Goal: Task Accomplishment & Management: Use online tool/utility

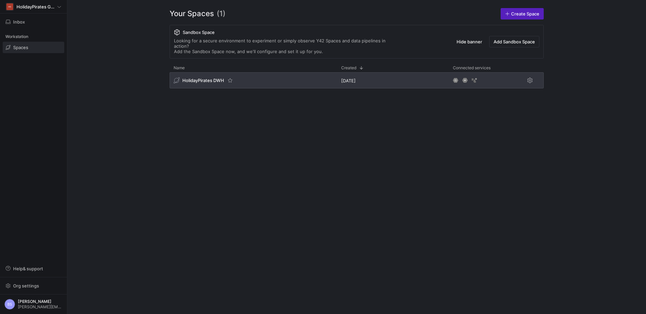
click at [238, 72] on div "HolidayPirates DWH" at bounding box center [254, 80] width 168 height 16
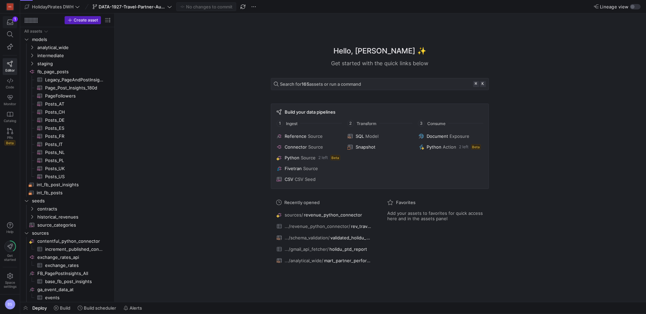
click at [12, 23] on icon "button" at bounding box center [10, 22] width 6 height 6
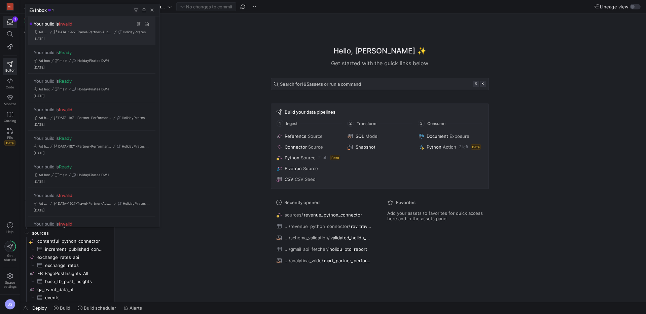
click at [85, 37] on div "Your build is Invalid Ad hoc DATA-1927-Travel-Partner-Automation HolidayPirates…" at bounding box center [91, 30] width 127 height 29
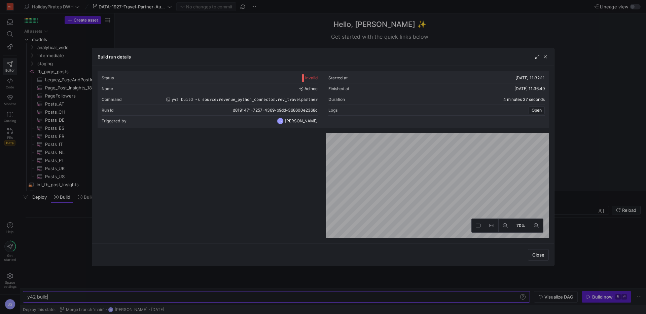
scroll to position [0, 20]
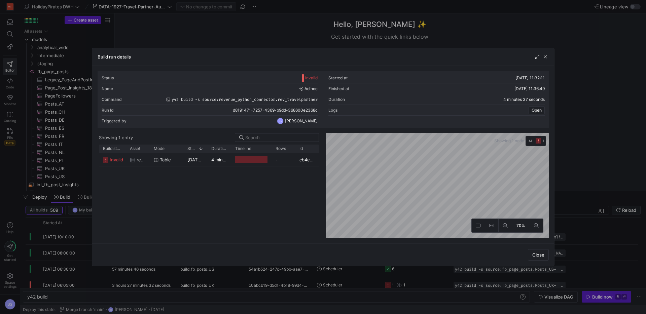
drag, startPoint x: 544, startPoint y: 57, endPoint x: 525, endPoint y: 56, distance: 18.9
click at [542, 57] on div at bounding box center [541, 57] width 15 height 7
click at [548, 59] on span "button" at bounding box center [545, 57] width 7 height 7
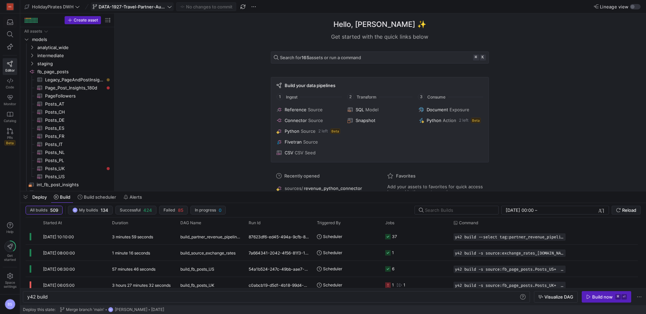
click at [163, 6] on span "DATA-1927-Travel-Partner-Automation" at bounding box center [132, 6] width 67 height 5
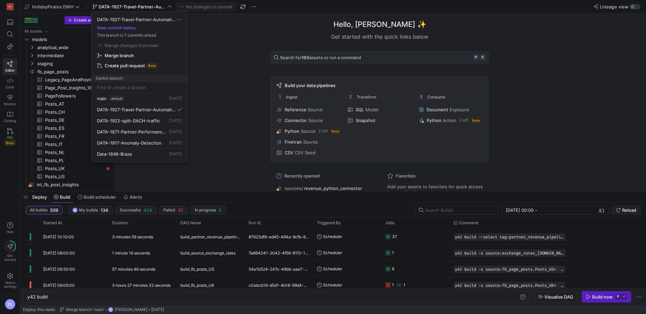
click at [198, 103] on div at bounding box center [323, 157] width 646 height 314
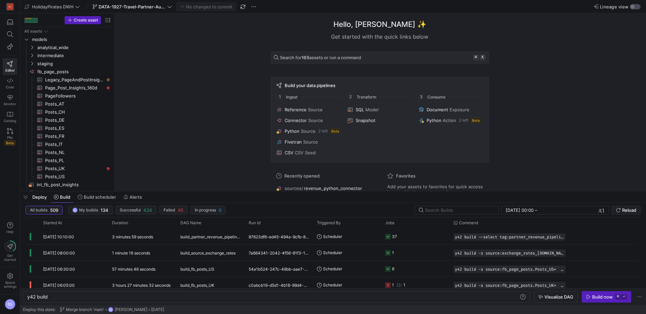
click at [636, 6] on div "button" at bounding box center [635, 6] width 11 height 5
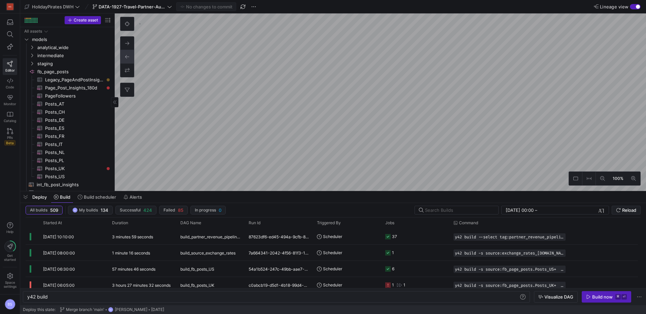
type textarea "y42 build -s source:revenue_python_connector.rev_travelpartner"
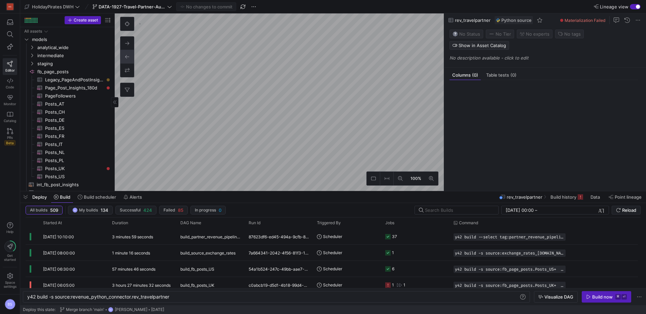
scroll to position [402, 0]
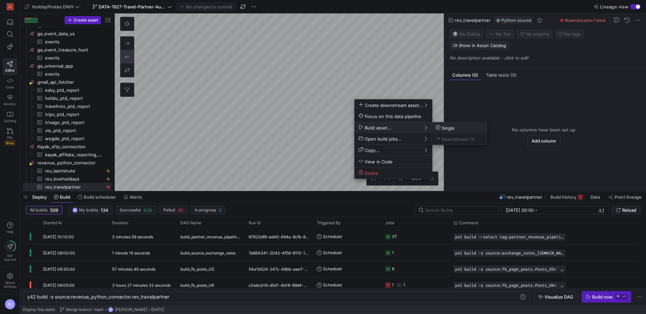
click at [463, 131] on button "Single" at bounding box center [459, 128] width 55 height 11
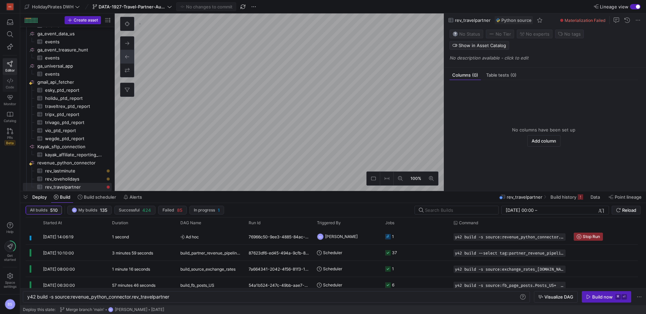
click at [12, 82] on icon at bounding box center [10, 81] width 6 height 6
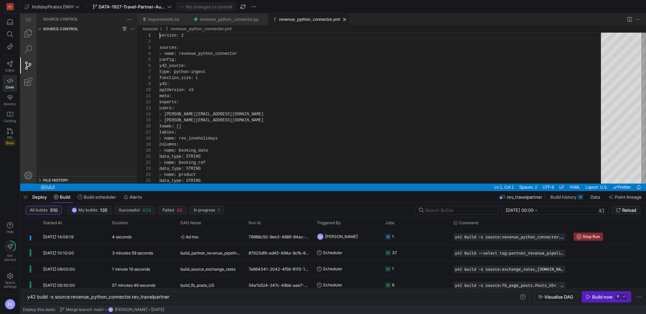
type textarea "- partner_revenue_pipeline - morning - name: rev_travelpartner"
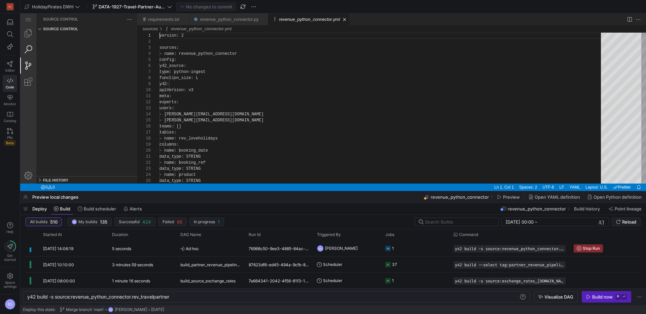
type textarea "y42 build"
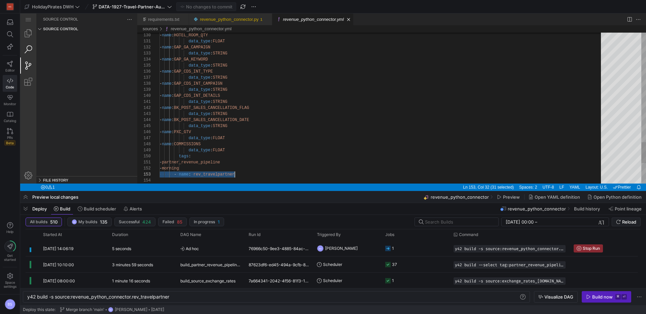
scroll to position [12, 75]
click at [25, 47] on link "Search (⇧⌘F)" at bounding box center [28, 49] width 16 height 16
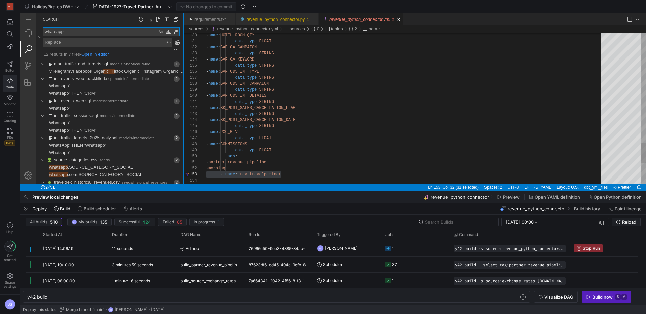
drag, startPoint x: 137, startPoint y: 92, endPoint x: 184, endPoint y: 92, distance: 47.1
click at [184, 92] on div at bounding box center [183, 98] width 1 height 170
type textarea "whatsapp"
click at [75, 165] on link "whatsapp ,SOURCE_CATEGORY_SOCIAL" at bounding box center [91, 167] width 84 height 7
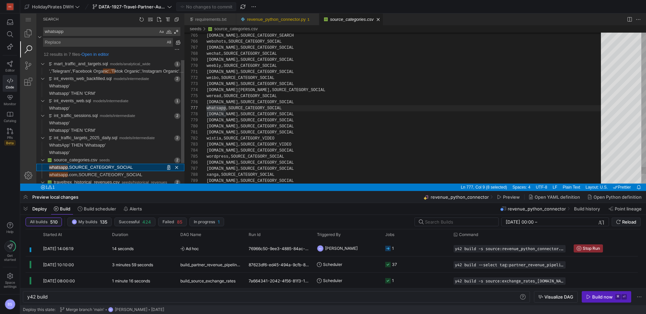
type textarea "y42 build -s seed:source_categories"
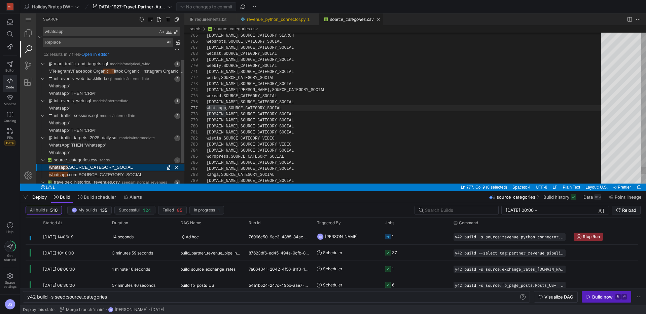
scroll to position [61, 20]
click at [47, 32] on textarea "whatsapp" at bounding box center [100, 32] width 114 height 8
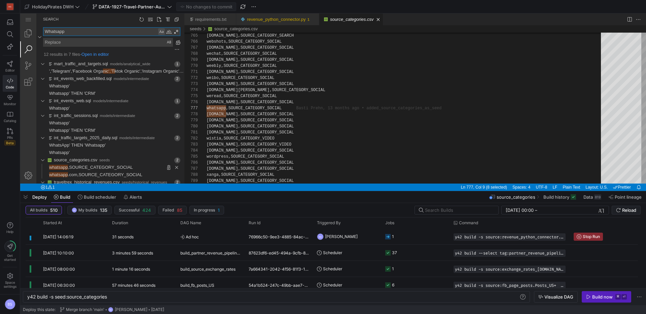
type textarea "Whatsapp"
click at [163, 33] on div "Match Case (⌥⌘C)" at bounding box center [161, 31] width 7 height 7
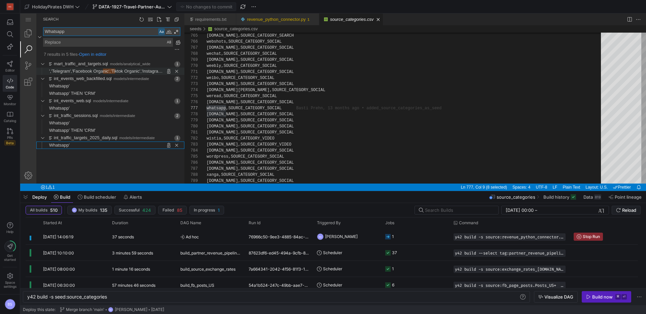
click at [90, 71] on span "','Telegram','Facebook Orga" at bounding box center [76, 71] width 54 height 5
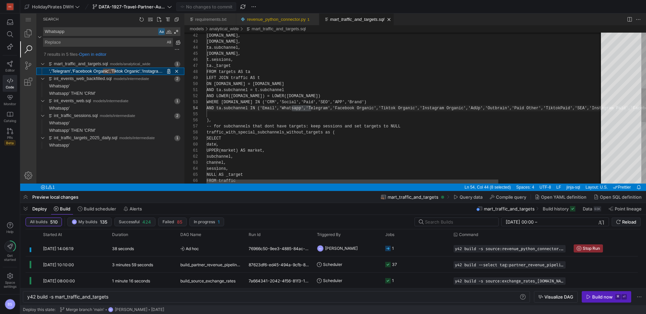
scroll to position [61, 105]
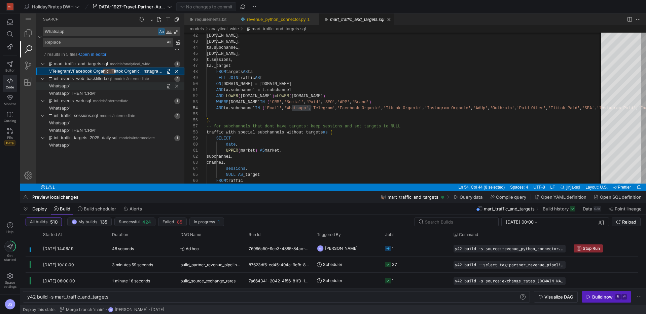
click at [130, 88] on span "Found '' at column 118 in line 'Whatsapp''" at bounding box center [127, 85] width 115 height 7
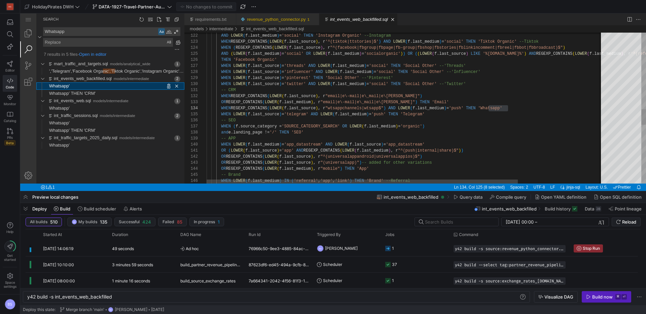
scroll to position [61, 302]
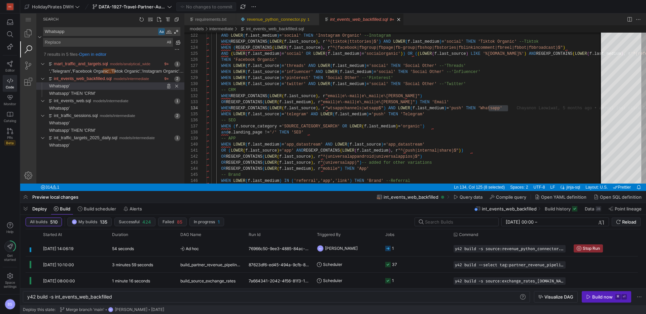
click at [356, 21] on link "int_events_web_backfilled.sql" at bounding box center [359, 19] width 58 height 5
click at [80, 106] on span "Found '' at column 104 in line 'Whatsapp''" at bounding box center [127, 108] width 115 height 7
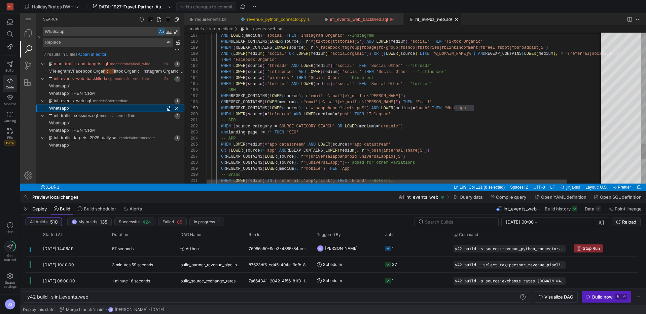
scroll to position [48, 268]
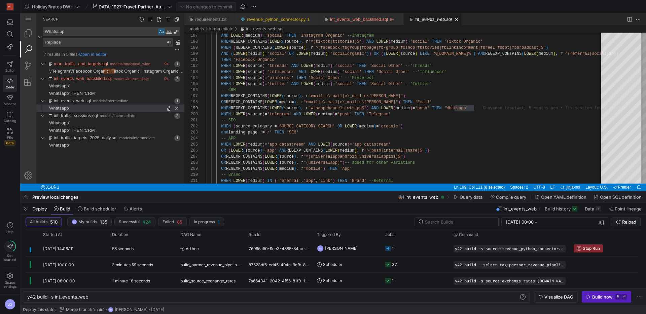
click at [445, 19] on link "int_events_web.sql" at bounding box center [433, 19] width 37 height 5
click at [95, 124] on span "Found '' at column 110 in line 'Whatsapp''" at bounding box center [127, 123] width 115 height 7
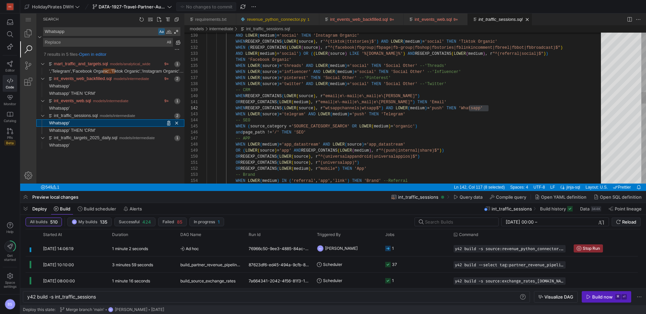
scroll to position [55, 282]
click at [518, 22] on div "int_traffic_sessions.sql" at bounding box center [501, 19] width 44 height 12
click at [76, 143] on span "Found '' at column 49 in line 'Whatsapp''" at bounding box center [127, 145] width 115 height 7
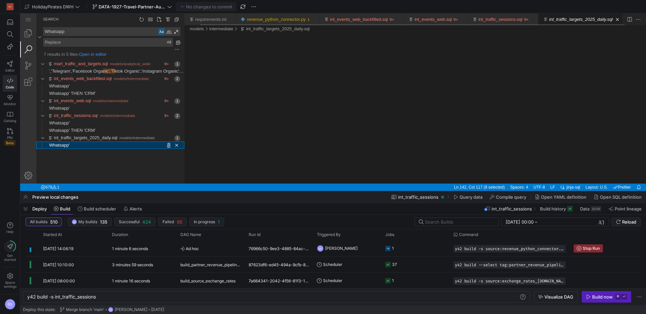
scroll to position [0, 16]
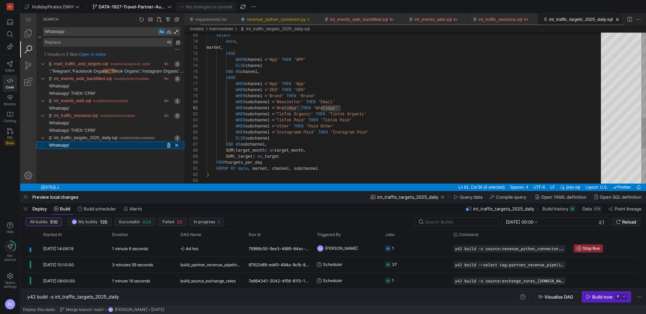
scroll to position [61, 134]
click at [558, 18] on link "int_traffic_targets_2025_daily.sql" at bounding box center [581, 19] width 64 height 5
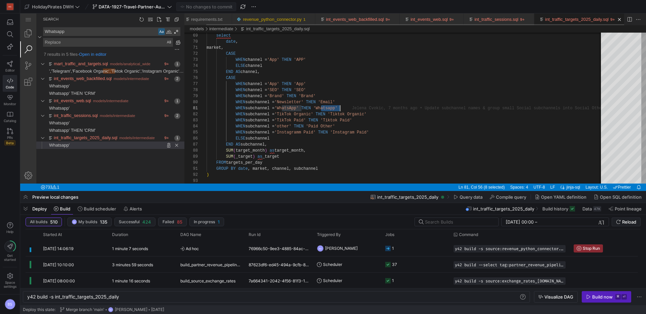
scroll to position [0, 23]
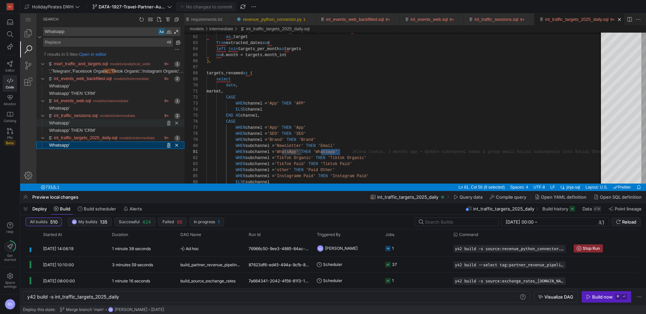
click at [102, 121] on span "Found '' at column 110 in line 'Whatsapp''" at bounding box center [127, 123] width 115 height 7
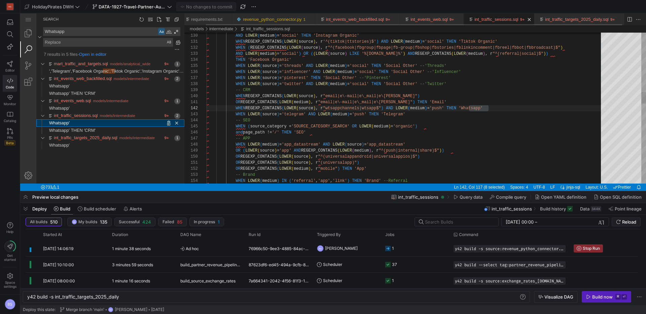
scroll to position [55, 282]
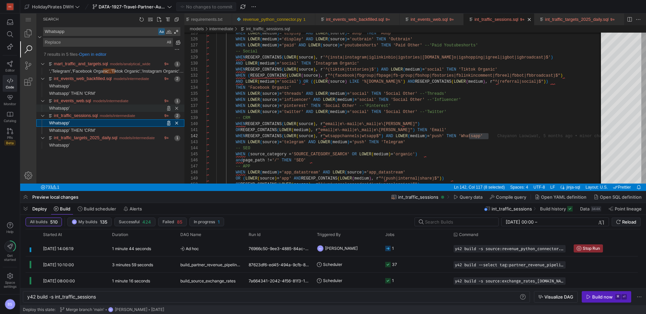
click at [91, 106] on span "Found '' at column 104 in line 'Whatsapp''" at bounding box center [127, 108] width 115 height 7
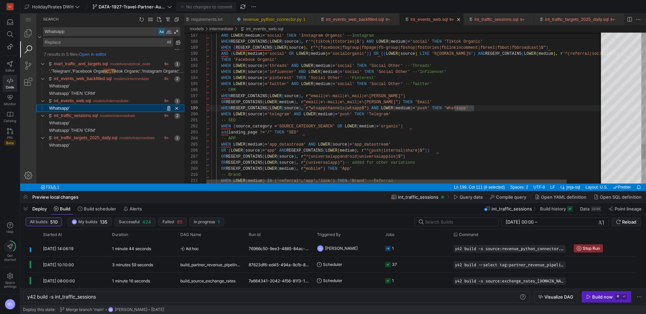
type textarea "y42 build -s int_events_web"
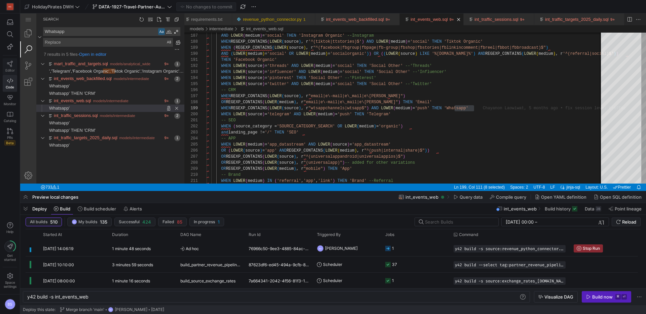
click at [9, 64] on icon at bounding box center [10, 64] width 6 height 6
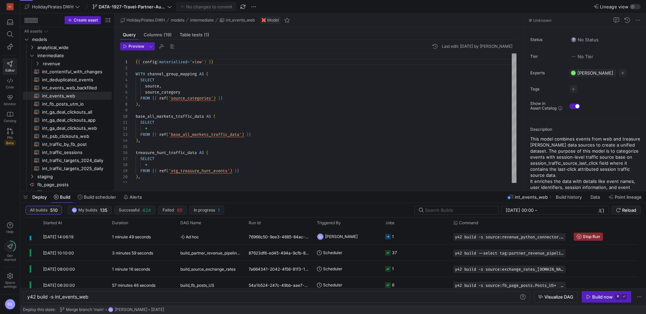
scroll to position [61, 0]
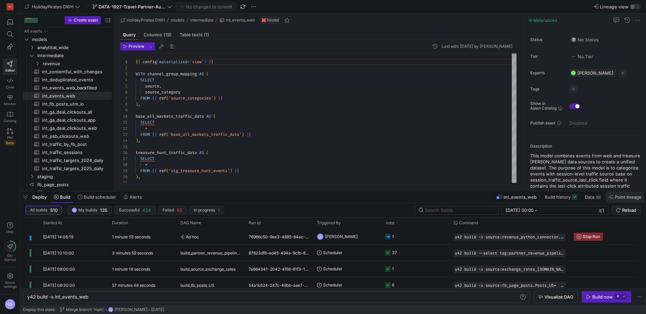
click at [618, 196] on span "Point lineage" at bounding box center [628, 197] width 27 height 5
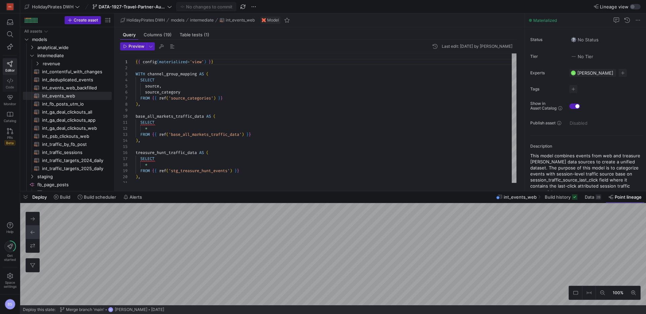
click at [8, 82] on icon at bounding box center [10, 80] width 6 height 5
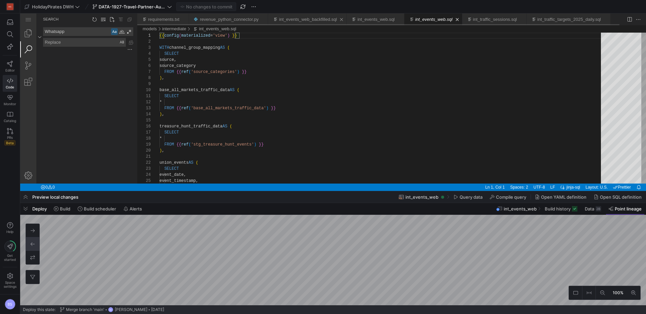
click at [291, 21] on link "int_events_web_backfilled.sql" at bounding box center [308, 19] width 58 height 5
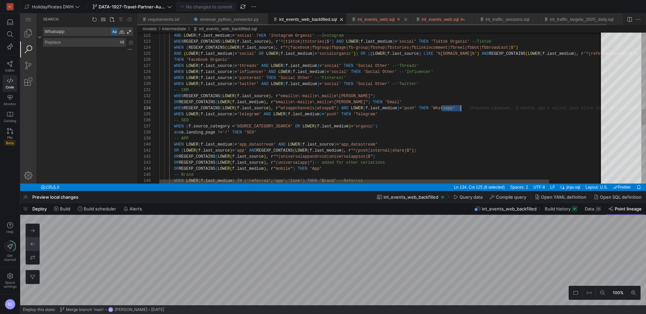
scroll to position [18, 302]
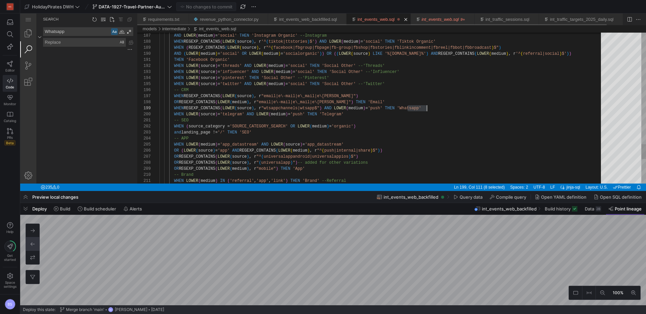
click at [386, 20] on link "int_events_web.sql" at bounding box center [376, 19] width 37 height 5
click at [465, 21] on link "int_events_web.sql" at bounding box center [446, 19] width 37 height 5
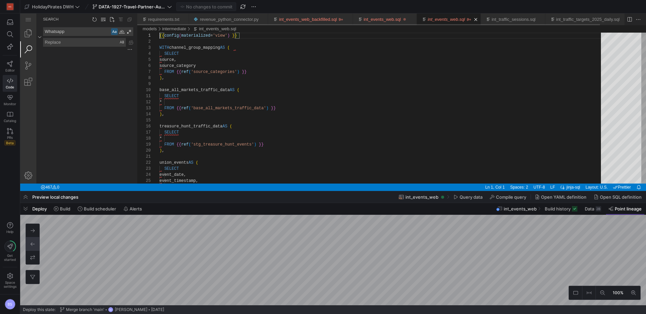
click at [465, 21] on link "int_events_web.sql" at bounding box center [446, 19] width 37 height 5
click at [81, 29] on textarea "Whatsapp" at bounding box center [76, 32] width 67 height 8
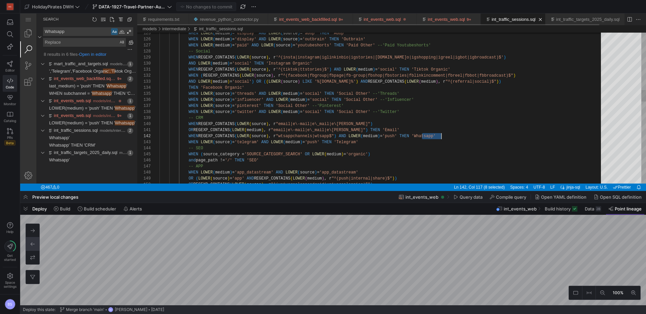
click at [513, 18] on link "int_traffic_sessions.sql" at bounding box center [514, 19] width 44 height 5
drag, startPoint x: 240, startPoint y: 21, endPoint x: 243, endPoint y: 20, distance: 3.5
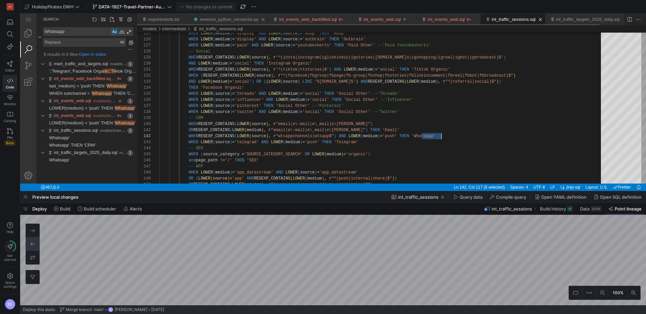
click at [240, 21] on link "revenue_python_connector.py" at bounding box center [229, 19] width 59 height 5
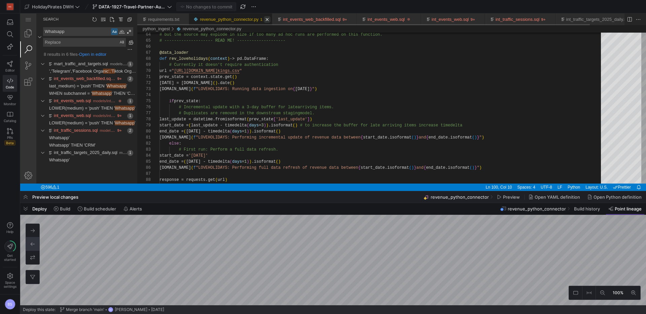
click at [270, 18] on link "Close (⌘W)" at bounding box center [267, 19] width 7 height 7
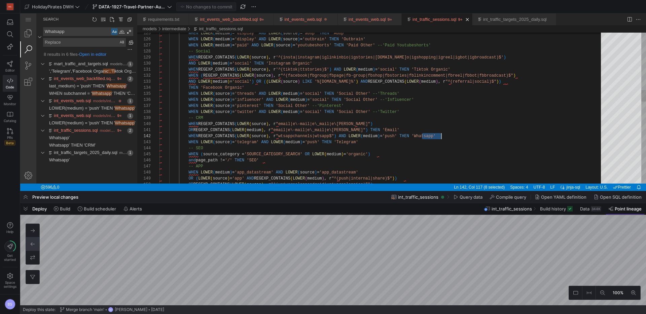
scroll to position [6, 282]
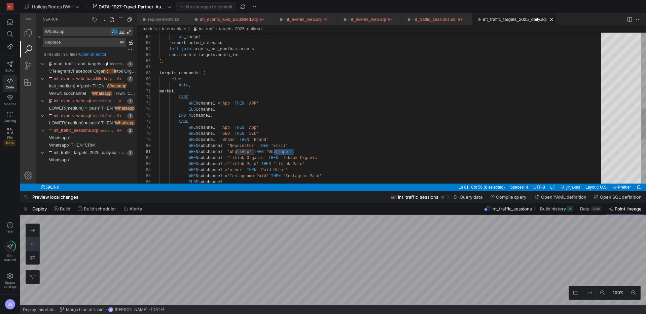
click at [520, 20] on link "int_traffic_targets_2025_daily.sql" at bounding box center [515, 19] width 64 height 5
click at [65, 210] on span "Build" at bounding box center [65, 208] width 10 height 5
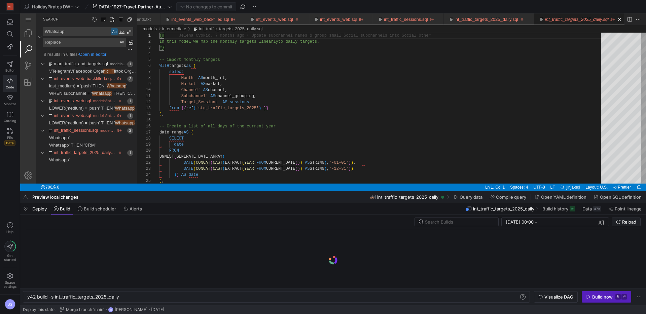
scroll to position [0, 51]
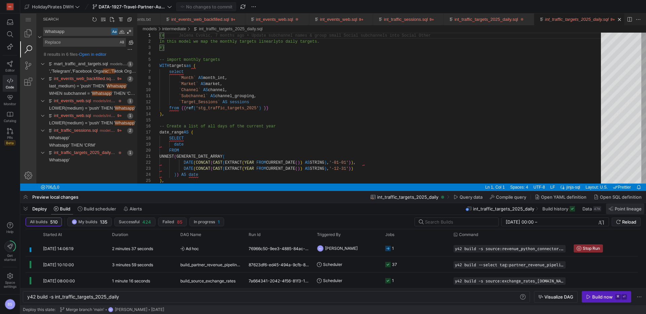
click at [613, 207] on icon at bounding box center [611, 209] width 5 height 4
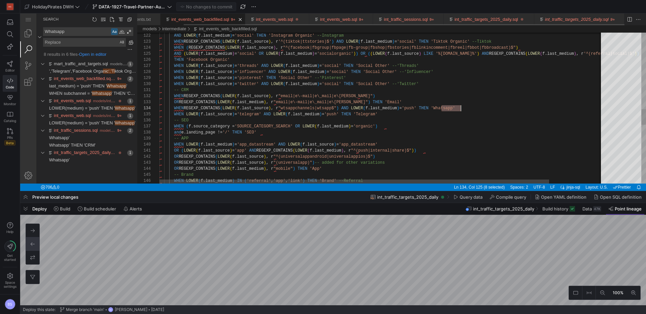
click at [205, 20] on link "int_events_web_backfilled.sql" at bounding box center [200, 19] width 58 height 5
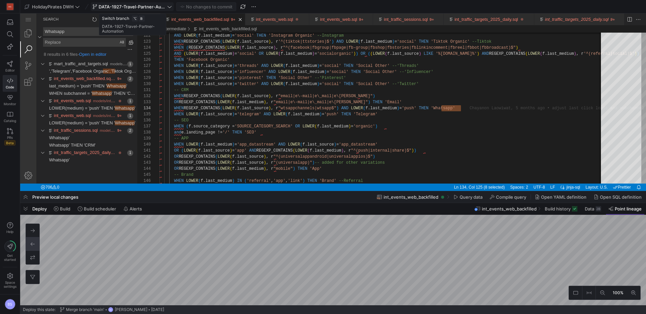
click at [155, 8] on span "DATA-1927-Travel-Partner-Automation" at bounding box center [132, 6] width 67 height 5
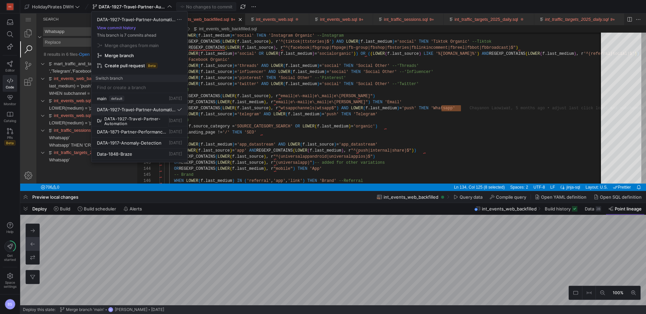
paste input "DATA-1946"
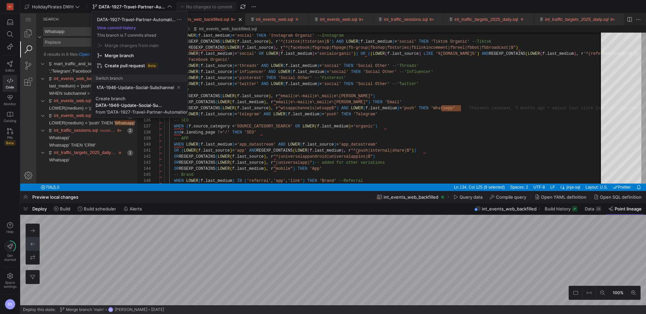
scroll to position [0, 6]
type input "DATA-1946-Update-Social-Subchannels"
click at [146, 92] on div "DATA-1946-Update-Social-Subchannels" at bounding box center [135, 87] width 77 height 11
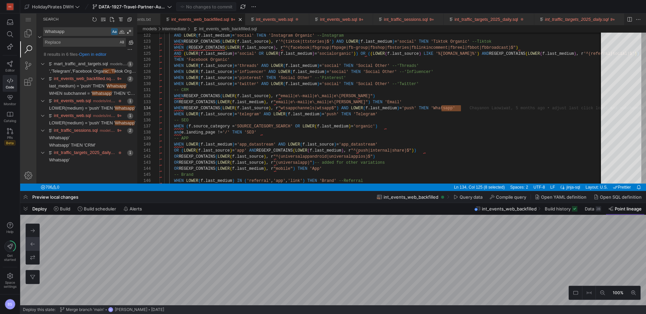
scroll to position [0, 0]
click at [152, 9] on span "DATA-1927-Travel-Partner-Automation" at bounding box center [132, 6] width 67 height 5
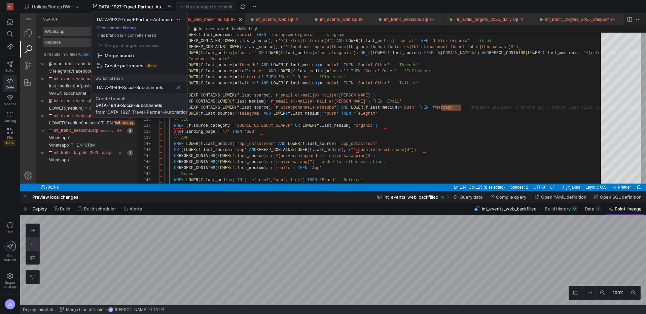
type input "DATA-1946-Social-Subchannels"
click at [131, 107] on div "DATA-1946-Social-Subchannels" at bounding box center [129, 105] width 67 height 5
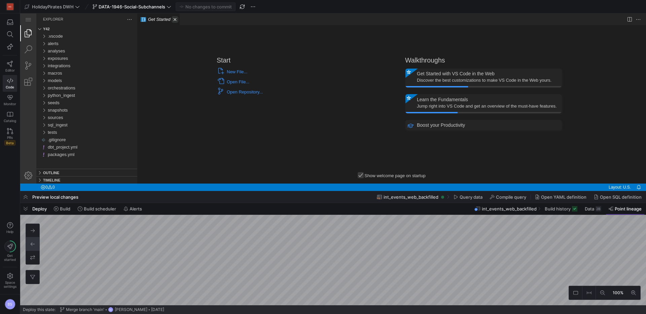
click at [178, 21] on link "Close (⌘W)" at bounding box center [175, 19] width 7 height 7
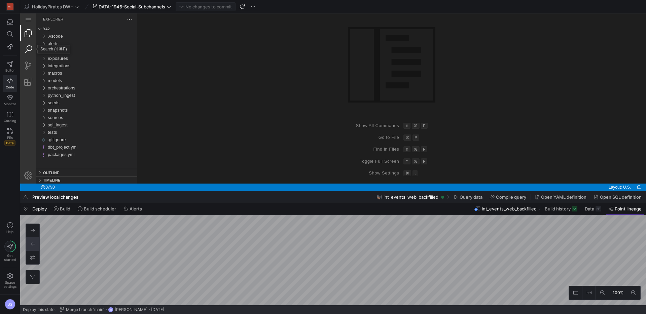
click at [24, 52] on link "Search (⇧⌘F)" at bounding box center [28, 49] width 16 height 16
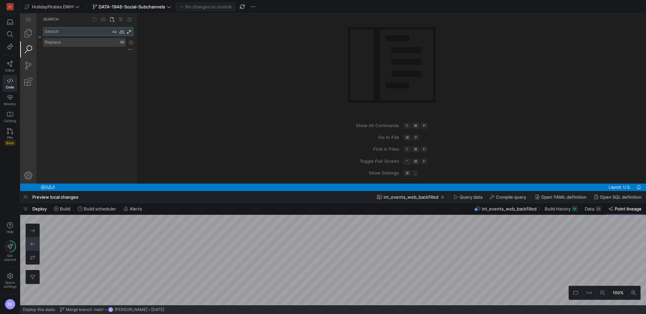
click at [68, 31] on textarea "Search: Type Search Term and press Enter to search" at bounding box center [76, 32] width 67 height 8
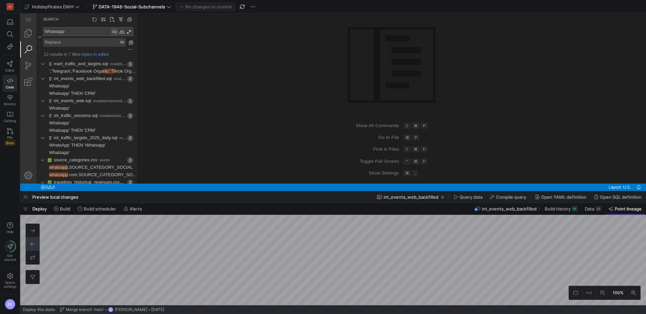
type textarea "Whatsapp"
click at [115, 33] on div "Match Case (⌥⌘C)" at bounding box center [114, 31] width 7 height 7
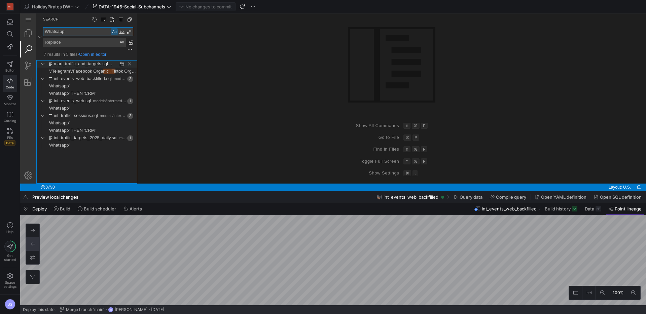
click at [93, 66] on link "mart_traffic_and_targets.sql" at bounding box center [83, 63] width 59 height 5
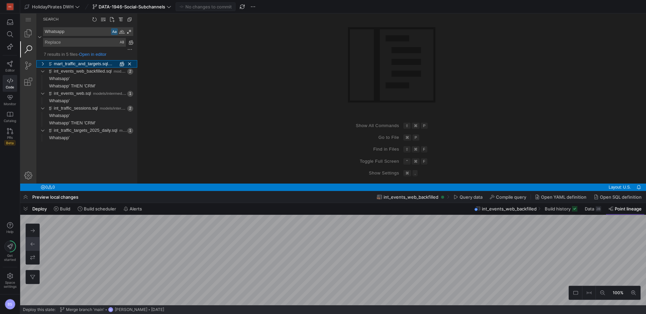
click at [93, 66] on link "mart_traffic_and_targets.sql" at bounding box center [83, 63] width 59 height 5
click at [91, 73] on span "','Telegram','Facebook Orga" at bounding box center [76, 71] width 54 height 5
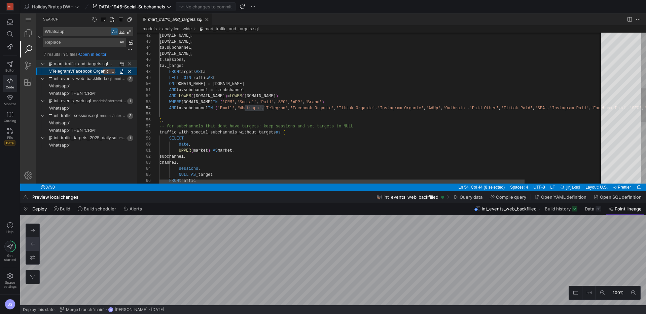
scroll to position [61, 105]
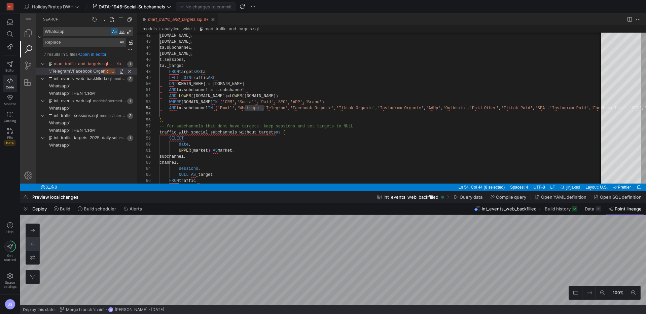
click at [178, 19] on link "mart_traffic_and_targets.sql" at bounding box center [175, 19] width 54 height 5
drag, startPoint x: 178, startPoint y: 19, endPoint x: 146, endPoint y: 38, distance: 36.7
click at [177, 20] on link "mart_traffic_and_targets.sql" at bounding box center [175, 19] width 54 height 5
click at [73, 86] on span "Found '' at column 118 in line 'Whatsapp''" at bounding box center [104, 85] width 68 height 7
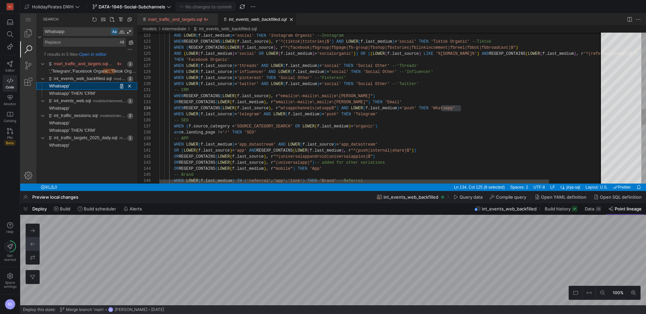
scroll to position [61, 302]
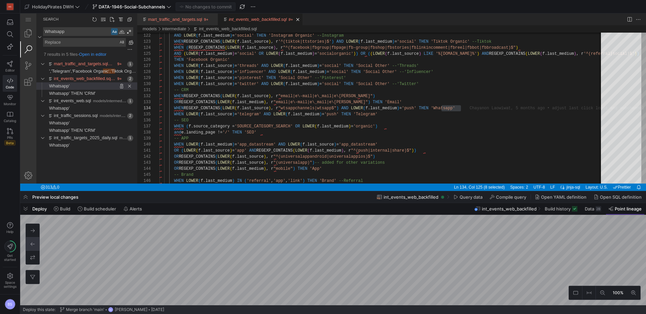
click at [252, 18] on link "int_events_web_backfilled.sql" at bounding box center [258, 19] width 58 height 5
drag, startPoint x: 91, startPoint y: 101, endPoint x: 244, endPoint y: 36, distance: 166.5
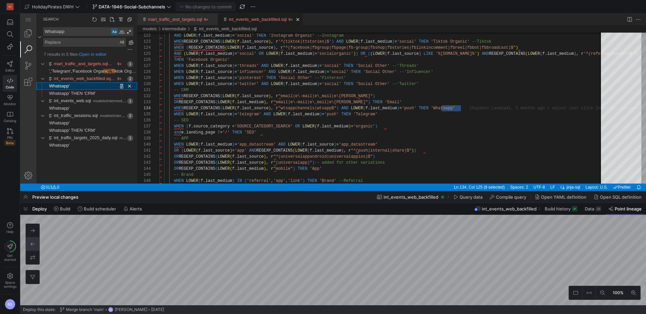
click at [91, 101] on link "int_events_web.sql" at bounding box center [72, 100] width 37 height 5
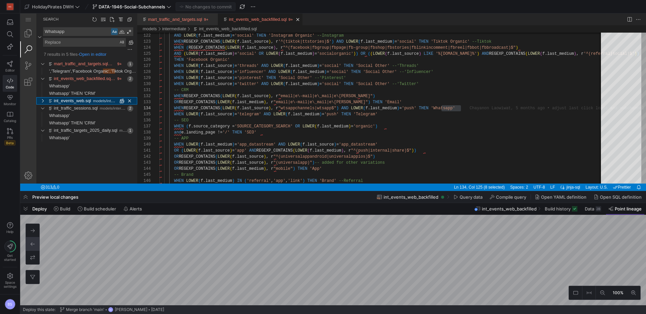
click at [97, 102] on span "models/intermediate" at bounding box center [110, 101] width 35 height 4
click at [70, 107] on span "Whatsapp'" at bounding box center [59, 108] width 21 height 5
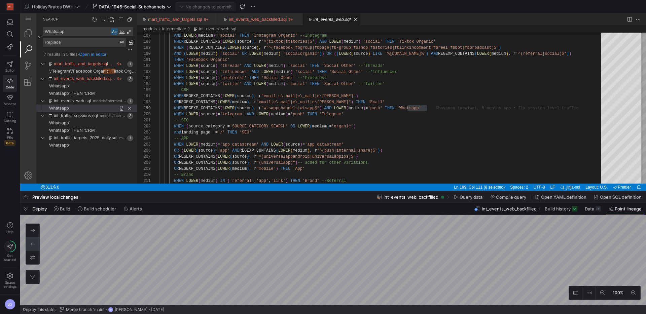
scroll to position [48, 0]
click at [342, 19] on link "int_events_web.sql" at bounding box center [332, 19] width 37 height 5
click at [82, 126] on span "Found '' at column 110 in line 'Whatsapp''" at bounding box center [104, 123] width 68 height 7
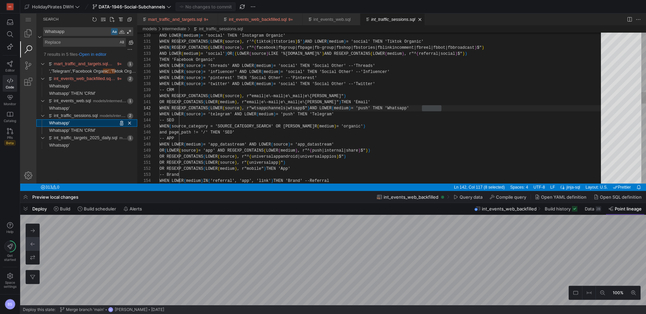
scroll to position [55, 282]
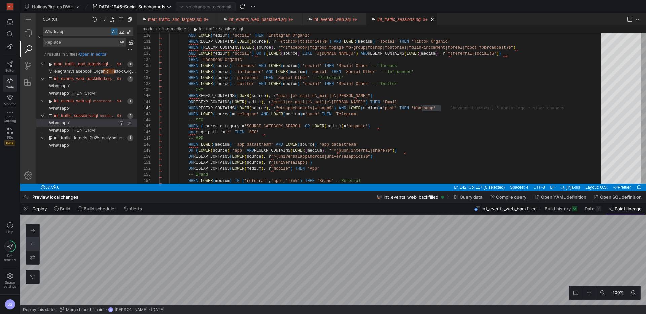
click at [414, 22] on div "int_traffic_sessions.sql" at bounding box center [399, 19] width 44 height 12
drag, startPoint x: 79, startPoint y: 147, endPoint x: 128, endPoint y: 139, distance: 49.9
click at [79, 147] on span "Found '' at column 49 in line 'Whatsapp''" at bounding box center [104, 145] width 68 height 7
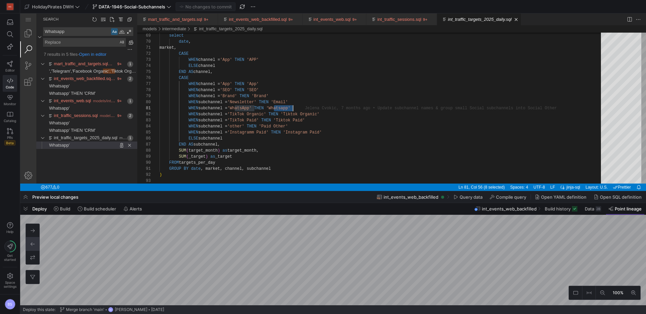
scroll to position [61, 0]
click at [485, 20] on link "int_traffic_targets_2025_daily.sql" at bounding box center [480, 19] width 64 height 5
click at [159, 18] on link "mart_traffic_and_targets.sql" at bounding box center [175, 19] width 54 height 5
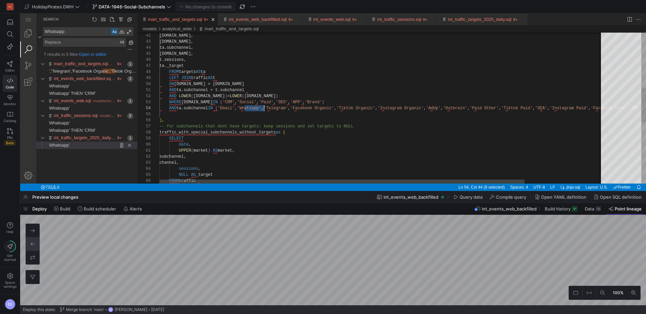
scroll to position [18, 105]
click at [188, 20] on link "mart_traffic_and_targets.sql" at bounding box center [175, 19] width 54 height 5
click at [261, 17] on link "int_events_web_backfilled.sql" at bounding box center [258, 19] width 58 height 5
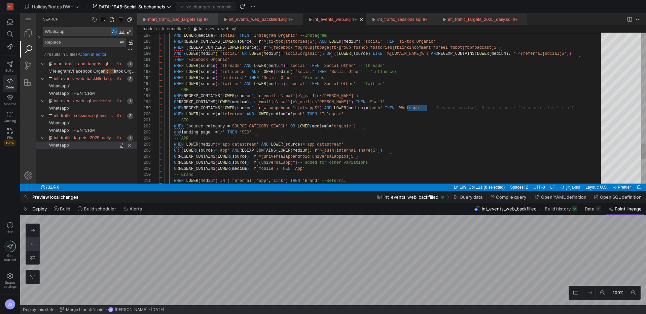
scroll to position [36, 268]
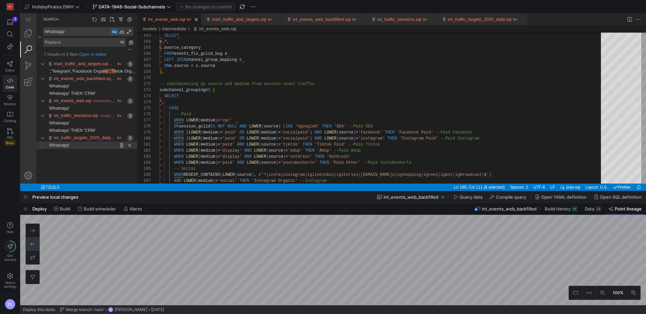
click at [175, 18] on link "int_events_web.sql" at bounding box center [166, 19] width 37 height 5
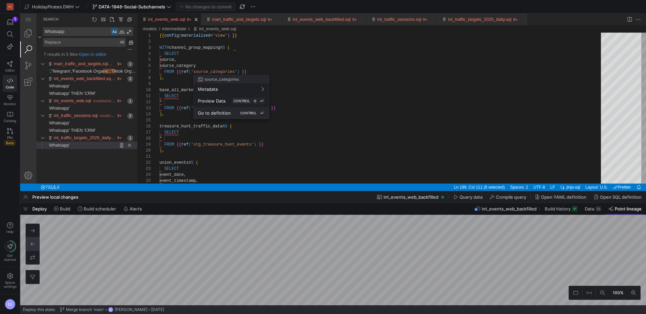
drag, startPoint x: 222, startPoint y: 113, endPoint x: 192, endPoint y: 97, distance: 34.2
click at [222, 113] on span "Go to definition" at bounding box center [214, 112] width 33 height 5
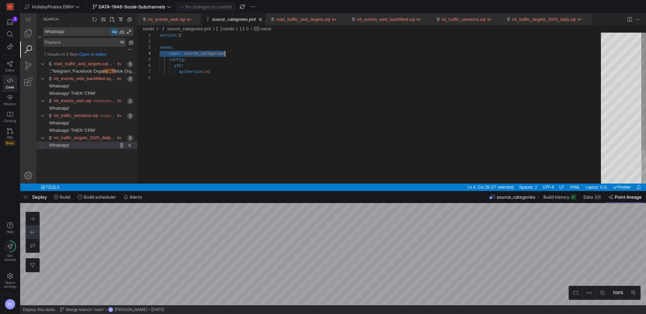
scroll to position [18, 65]
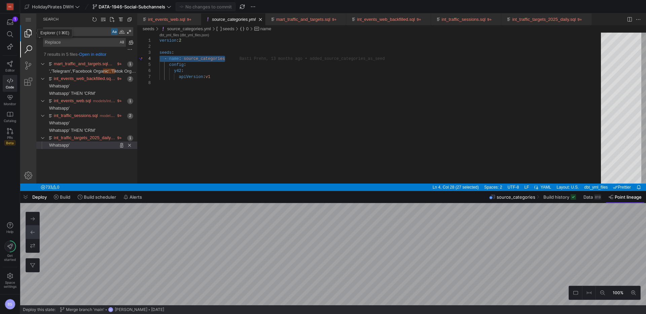
click at [29, 36] on link "Explorer (⇧⌘E)" at bounding box center [28, 33] width 16 height 16
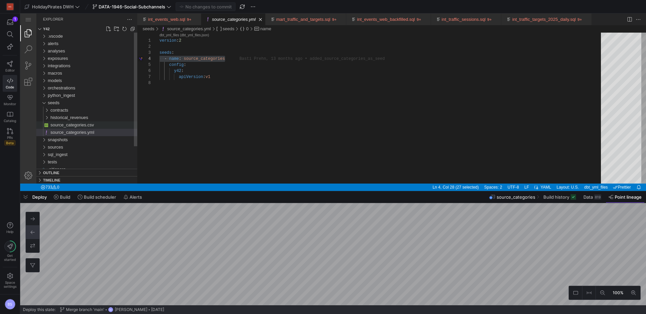
click at [93, 126] on span "source_categories.csv" at bounding box center [72, 125] width 43 height 5
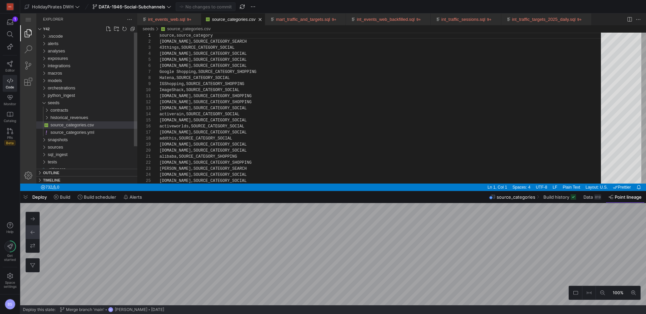
click at [93, 126] on span "source_categories.csv" at bounding box center [72, 125] width 43 height 5
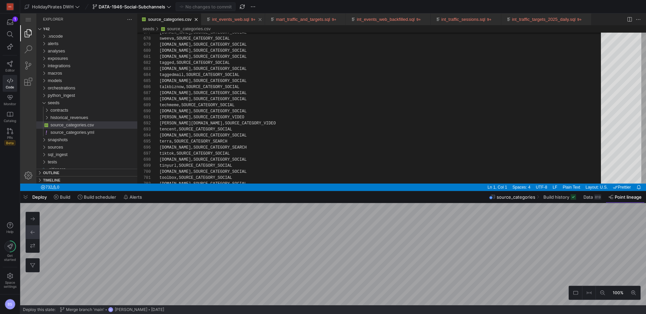
click at [243, 18] on link "int_events_web.sql" at bounding box center [230, 19] width 37 height 5
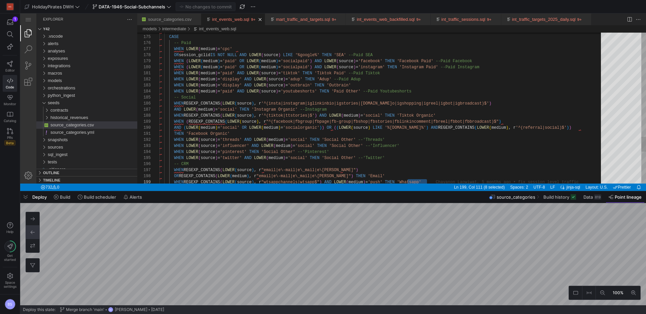
scroll to position [36, 268]
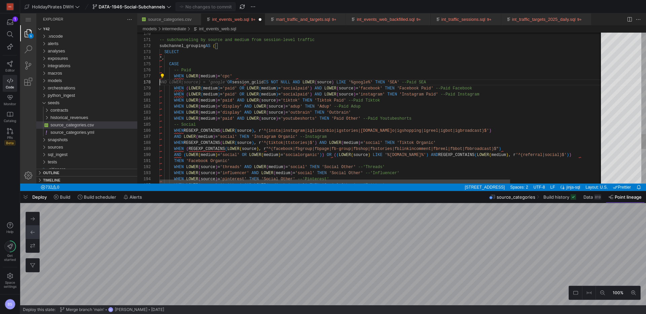
scroll to position [36, 80]
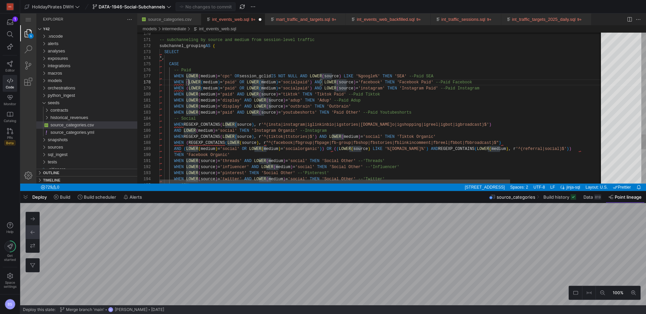
scroll to position [0, 212]
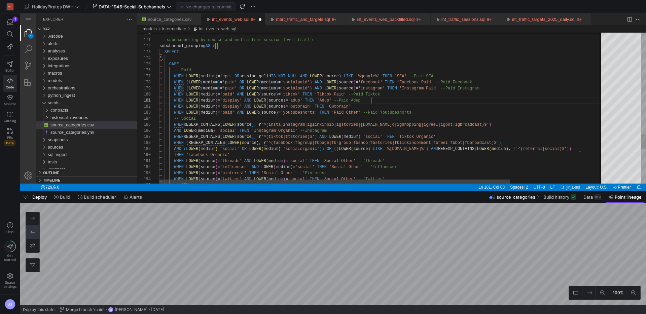
type textarea "WHEN LOWER(medium) = 'display' AND LOWER(source) = 'adup' THEN 'Adup' --Paid Ad…"
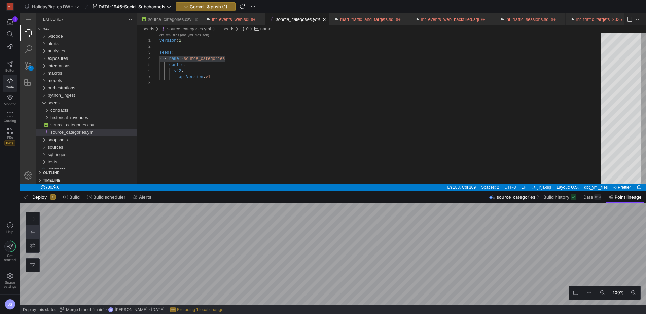
scroll to position [18, 65]
drag, startPoint x: 328, startPoint y: 20, endPoint x: 252, endPoint y: 23, distance: 76.2
click at [325, 20] on div "source_categories.yml" at bounding box center [297, 19] width 64 height 12
drag, startPoint x: 330, startPoint y: 19, endPoint x: 298, endPoint y: 21, distance: 31.4
click at [328, 19] on link "Close (⌘W)" at bounding box center [324, 19] width 7 height 7
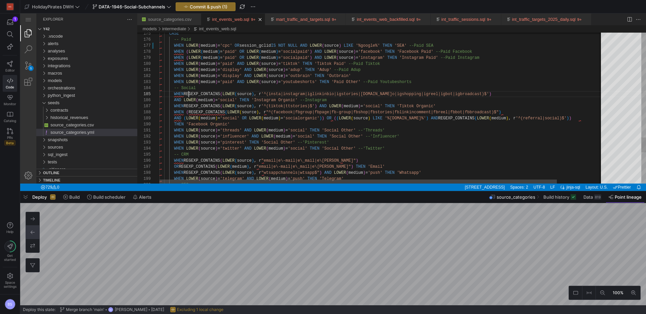
scroll to position [24, 29]
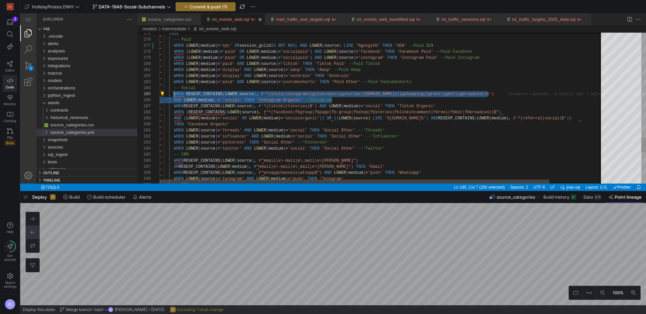
drag, startPoint x: 338, startPoint y: 101, endPoint x: 175, endPoint y: 96, distance: 163.7
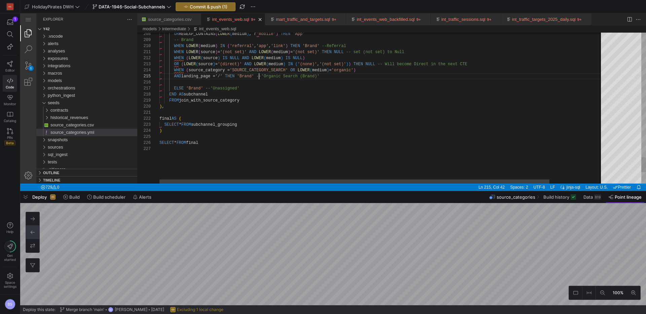
scroll to position [24, 100]
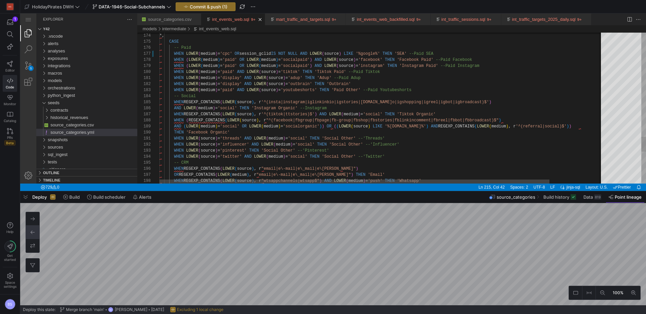
drag, startPoint x: 174, startPoint y: 109, endPoint x: 228, endPoint y: 122, distance: 54.6
click at [175, 109] on span "AND" at bounding box center [177, 108] width 7 height 5
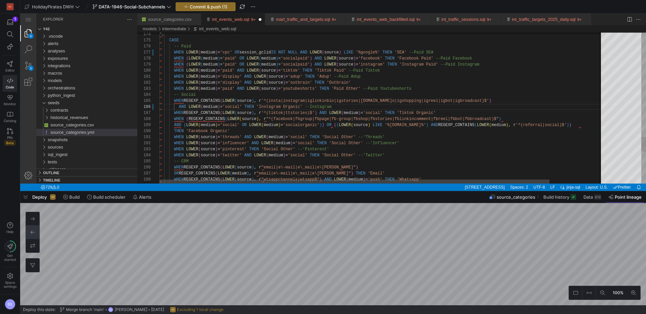
drag, startPoint x: 476, startPoint y: 101, endPoint x: 546, endPoint y: 142, distance: 81.0
click at [477, 101] on span "o|igshopping|igreel|igbot|igbroadcast)$'" at bounding box center [440, 101] width 97 height 5
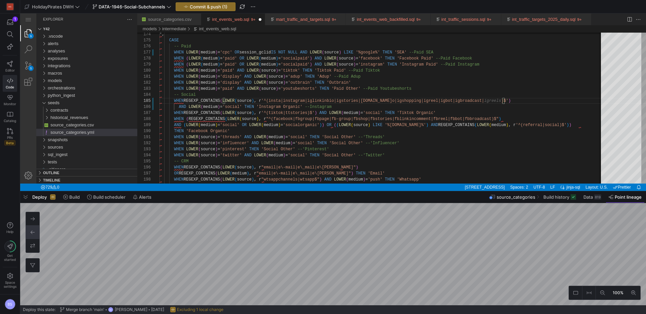
type textarea "WHEN LOWER(medium) = 'display' AND LOWER(source) = 'adup' THEN 'Adup' --Paid Ad…"
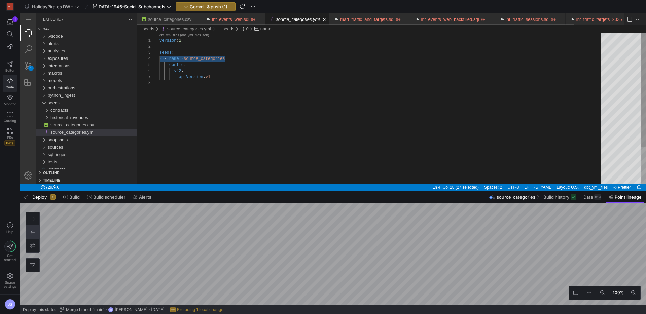
scroll to position [18, 65]
drag, startPoint x: 330, startPoint y: 20, endPoint x: 252, endPoint y: 26, distance: 78.7
click at [328, 20] on link "Close (⌘W)" at bounding box center [324, 19] width 7 height 7
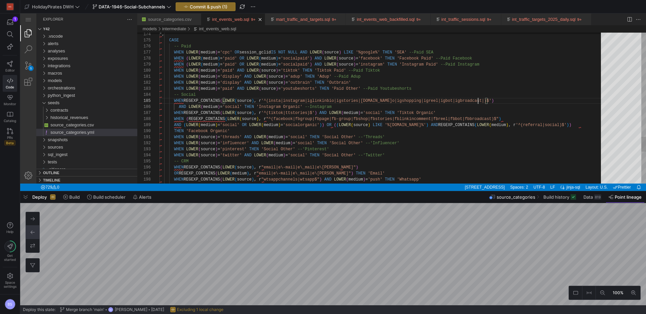
scroll to position [24, 319]
paste textarea "edium) = 'display' AND LOWER(source) = 'adup' THEN 'Adup' --Paid Adup WHEN LOWE…"
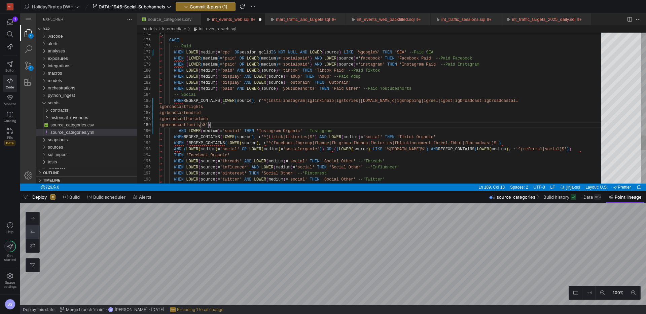
scroll to position [48, 41]
drag, startPoint x: 173, startPoint y: 106, endPoint x: 171, endPoint y: 125, distance: 18.9
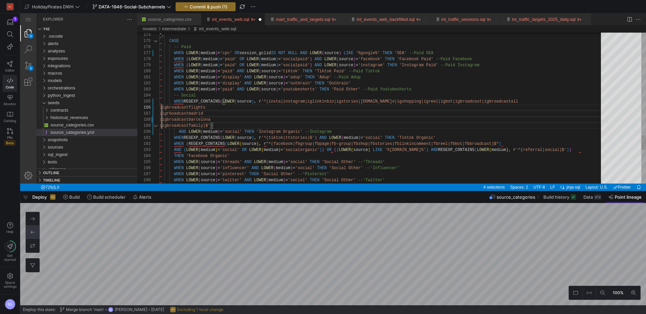
click at [158, 118] on div "int_events_web.sql" at bounding box center [157, 120] width 9 height 6
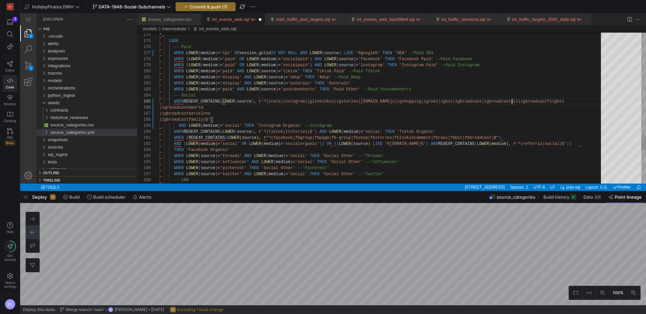
scroll to position [24, 353]
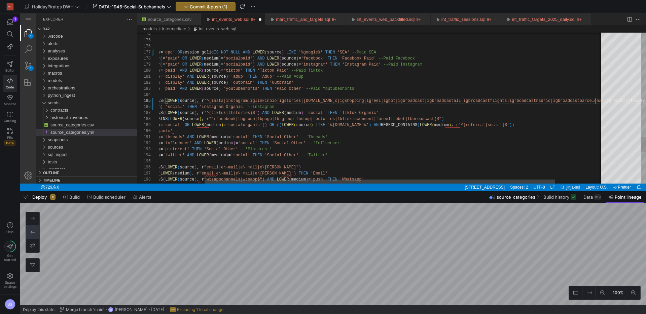
scroll to position [24, 494]
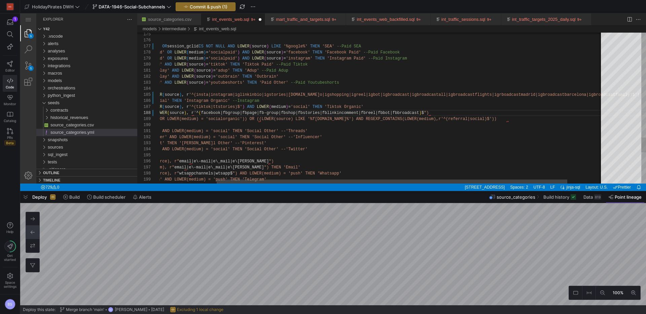
scroll to position [30, 109]
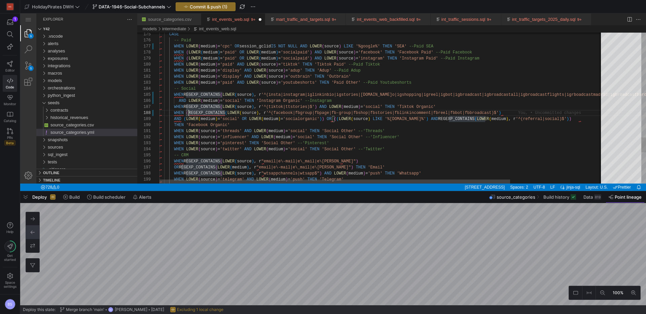
scroll to position [30, 29]
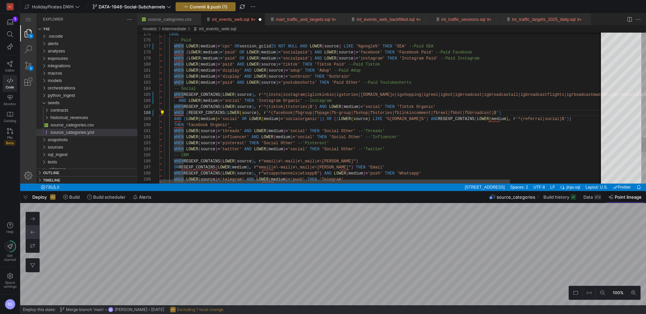
scroll to position [30, 27]
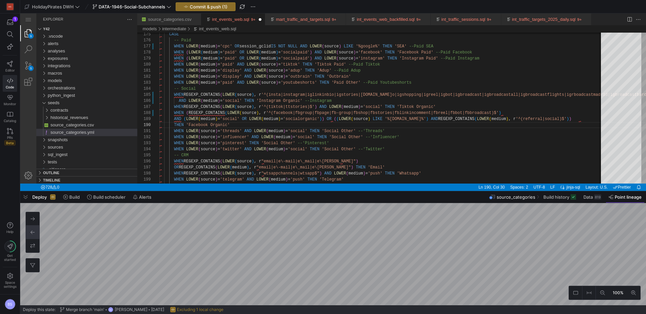
type textarea "EN 'Instagram Organic' --Instagram WHEN REGEXP_CONTAINS(LOWER(source), r'^(tikt…"
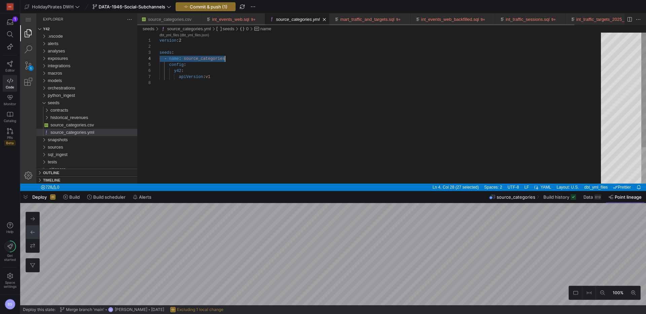
scroll to position [18, 65]
click at [328, 20] on link "Close (⌘W)" at bounding box center [324, 19] width 7 height 7
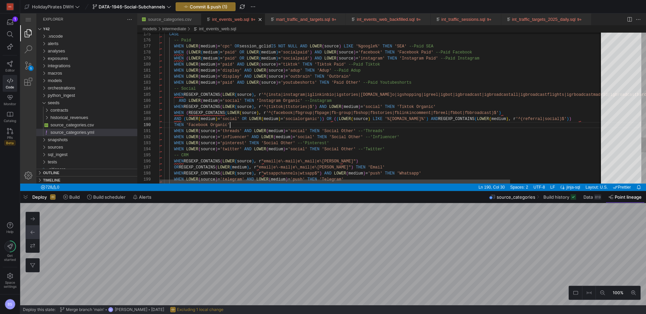
scroll to position [24, 71]
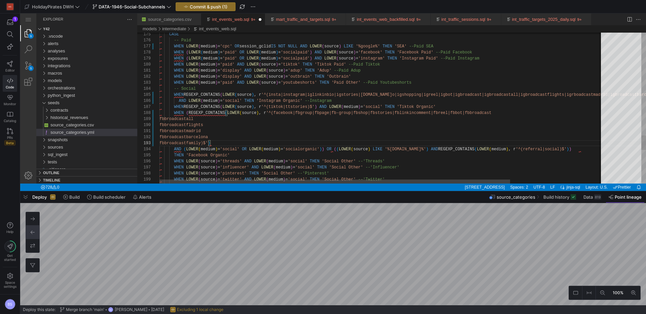
scroll to position [18, 0]
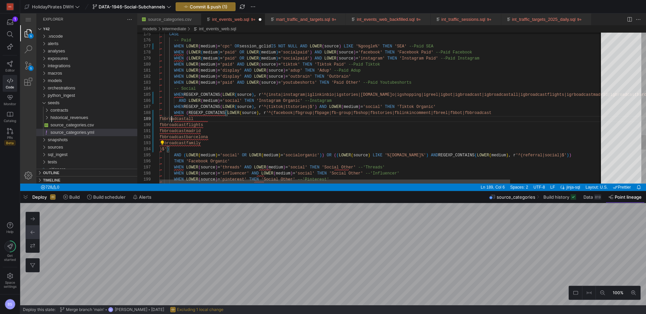
drag, startPoint x: 160, startPoint y: 118, endPoint x: 158, endPoint y: 141, distance: 22.6
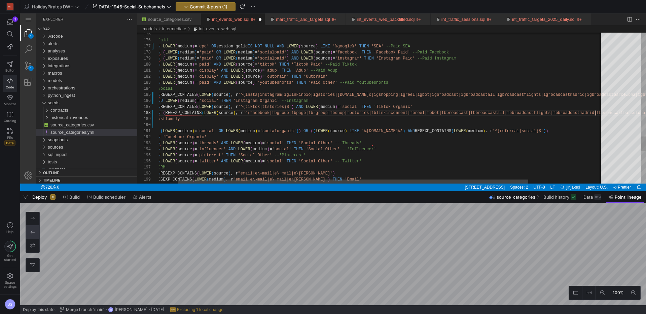
scroll to position [0, 0]
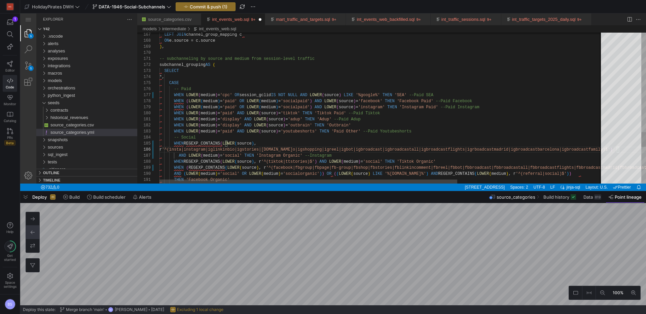
scroll to position [30, 20]
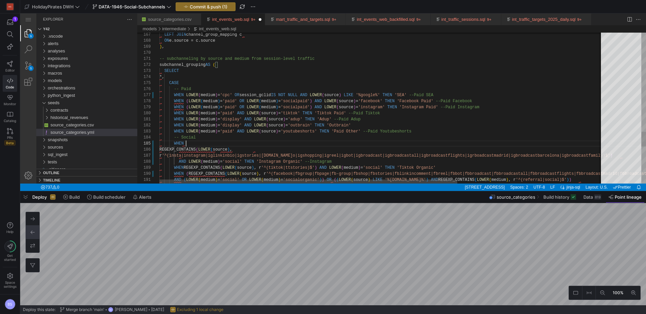
drag, startPoint x: 187, startPoint y: 145, endPoint x: 216, endPoint y: 155, distance: 30.0
click at [190, 146] on div "WHEN" at bounding box center [490, 144] width 661 height 6
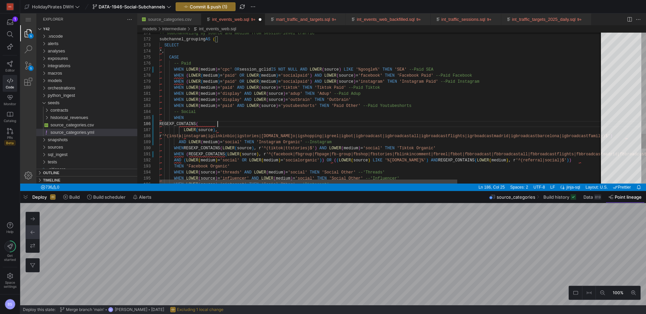
click at [217, 125] on div "175 176 177 178 179 180 181 182 183 184 185 189 190 191 192 174 173 172 171 188…" at bounding box center [391, 108] width 509 height 151
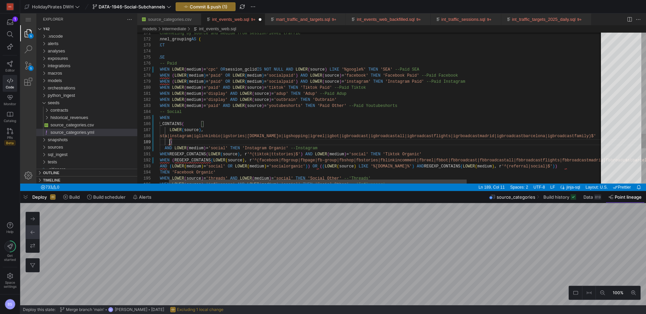
scroll to position [48, 20]
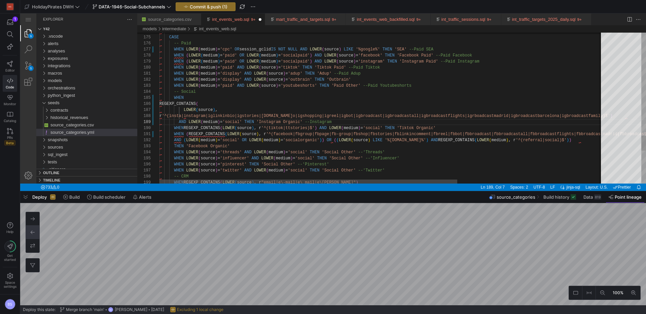
scroll to position [48, 27]
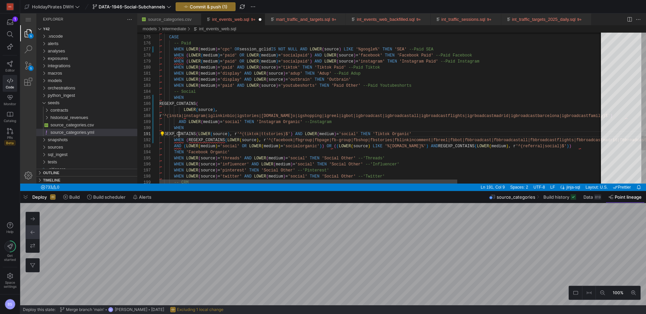
scroll to position [0, 20]
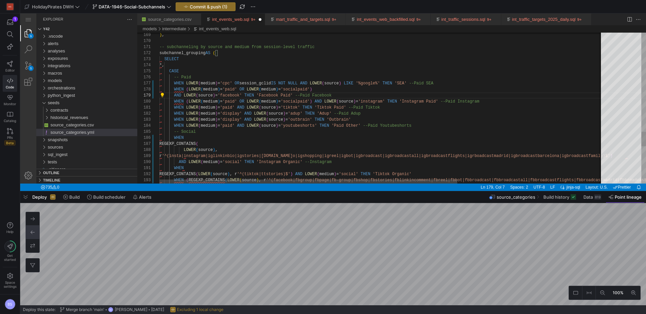
scroll to position [48, 20]
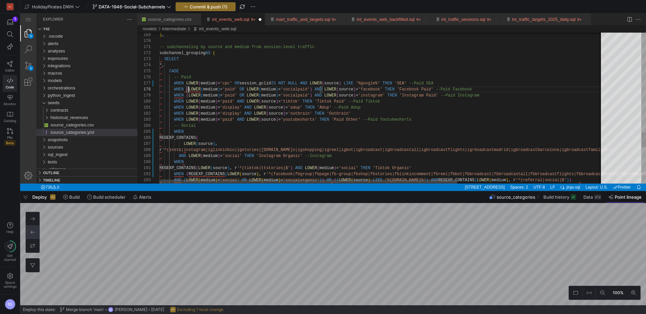
scroll to position [48, 20]
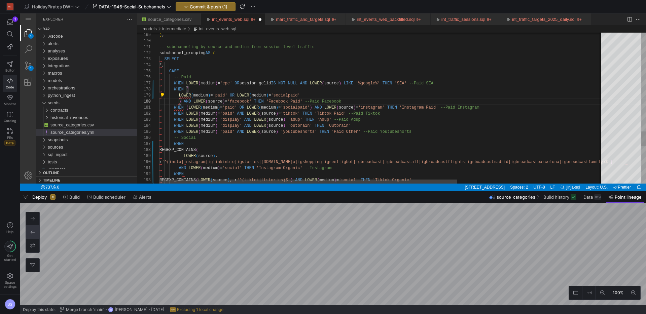
scroll to position [55, 20]
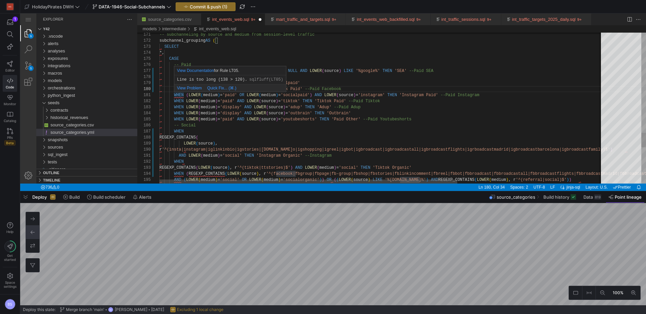
scroll to position [0, 29]
click at [189, 96] on div "175 176 177 178 181 182 183 184 174 173 172 171 185 186 187 188 189 190 191 192…" at bounding box center [391, 108] width 509 height 151
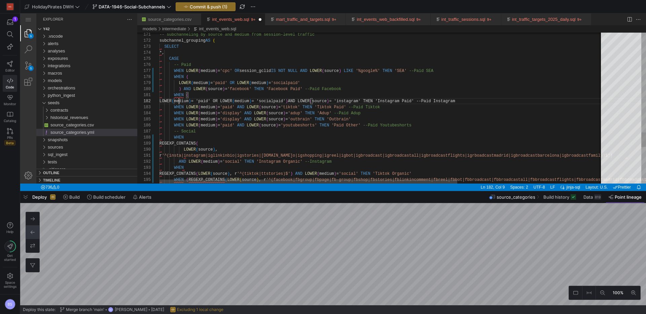
scroll to position [6, 20]
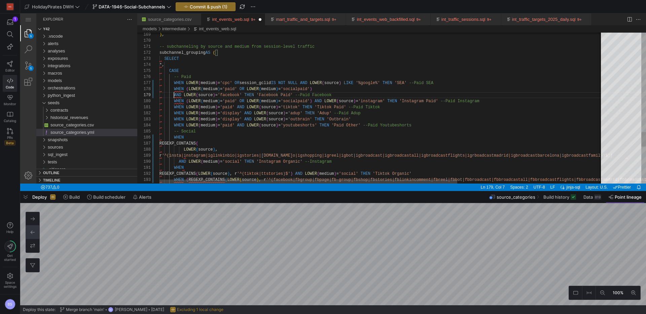
scroll to position [42, 165]
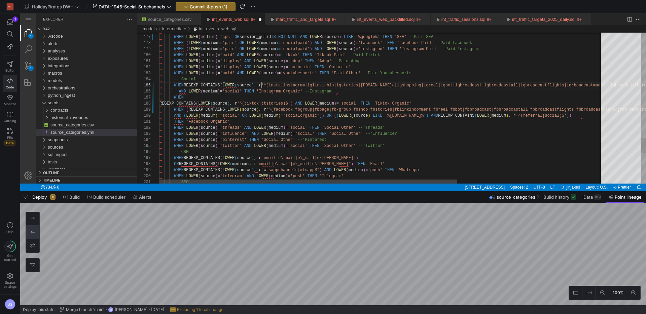
scroll to position [30, 102]
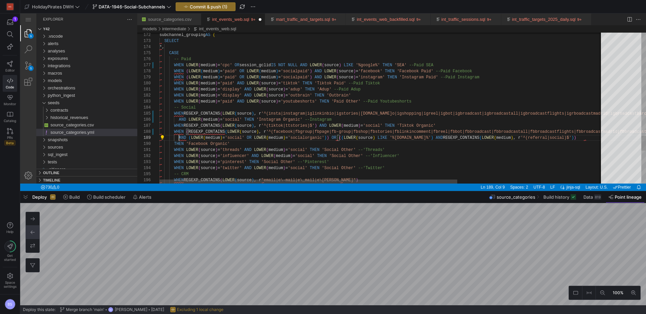
scroll to position [24, 20]
type textarea "dcastflights|igrboadcastmadrid|igbroadcastbarcelona|igbroadcastfamily)$') AND L…"
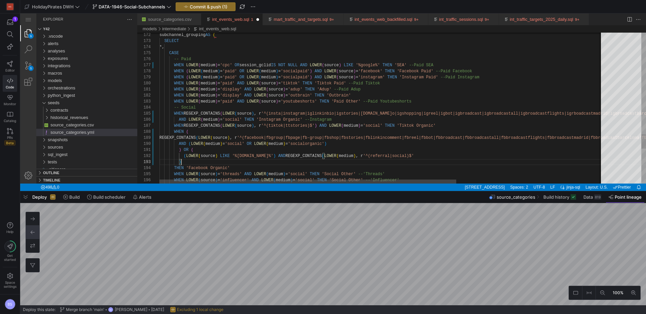
scroll to position [12, 22]
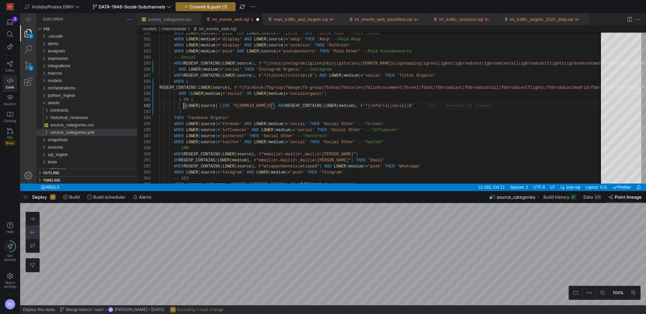
type textarea ") OR ( (LOWER(source) LIKE '%[DOMAIN_NAME]%') AND REGEXP_CONTAINS(LOWER(medium)…"
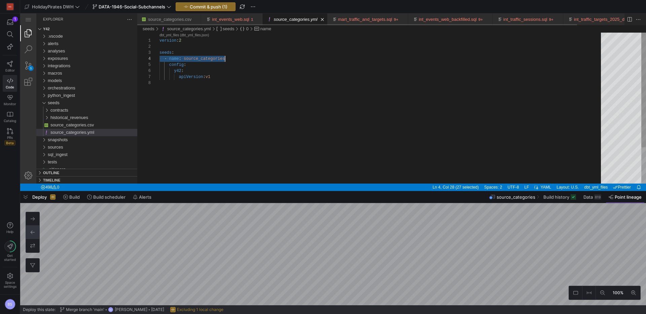
scroll to position [18, 65]
click at [326, 20] on link "Close (⌘W)" at bounding box center [322, 19] width 7 height 7
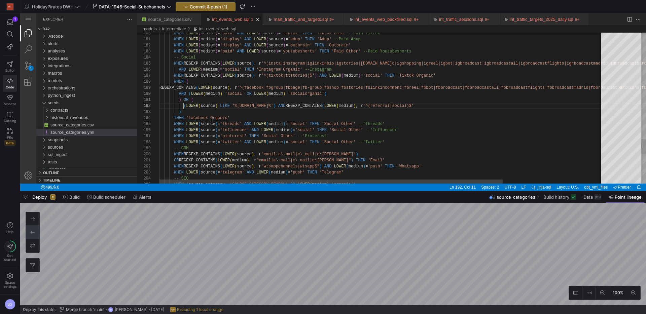
scroll to position [6, 24]
click at [32, 51] on link "Search (⇧⌘F)" at bounding box center [28, 49] width 16 height 16
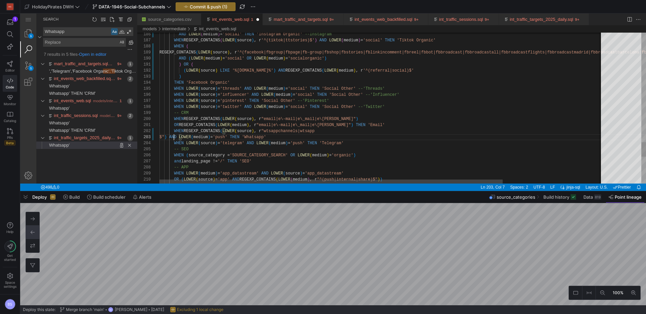
paste textarea "wtsappchannelsall wtsappchannelsflights wtsappchannelsmadrid wtsappchannelsbarc…"
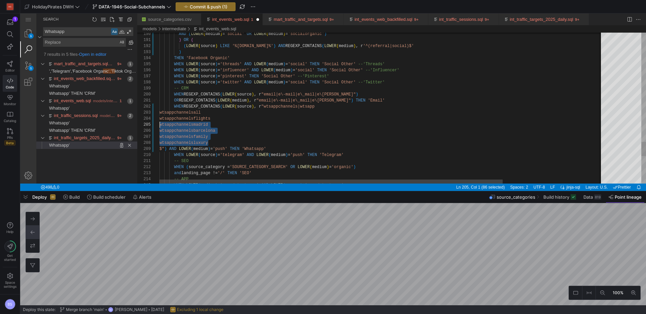
scroll to position [18, 0]
drag, startPoint x: 189, startPoint y: 141, endPoint x: 153, endPoint y: 120, distance: 41.8
drag, startPoint x: 174, startPoint y: 114, endPoint x: 175, endPoint y: 143, distance: 28.3
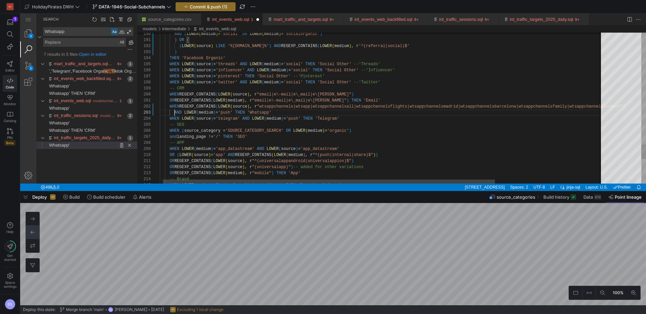
scroll to position [12, 20]
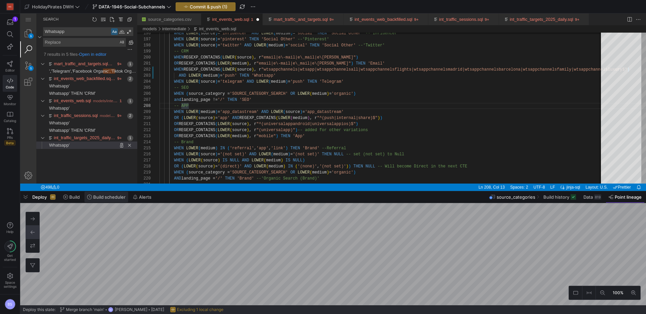
type textarea "il") THEN 'Email' WHEN REGEXP_CONTAINS(LOWER(source), r"wtsappchannels|wtsapp|w…"
click at [107, 201] on span at bounding box center [107, 197] width 44 height 11
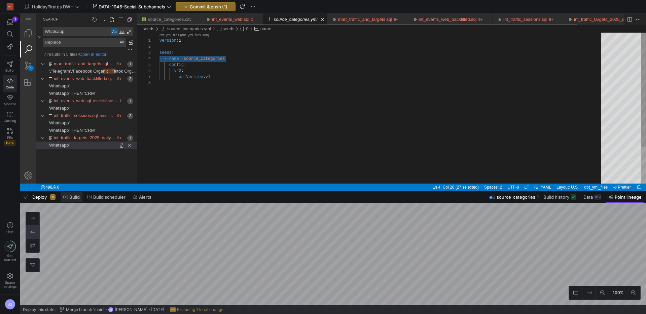
scroll to position [18, 65]
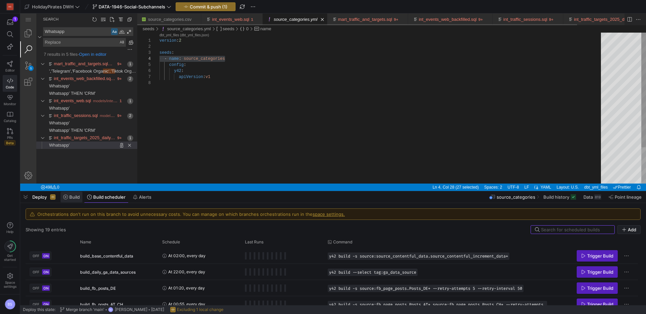
click at [74, 198] on span "Build" at bounding box center [74, 197] width 10 height 5
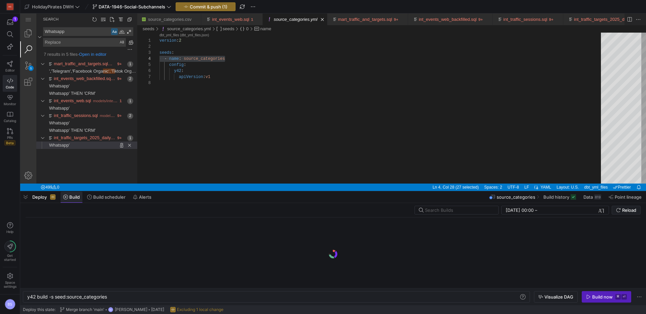
scroll to position [0, 80]
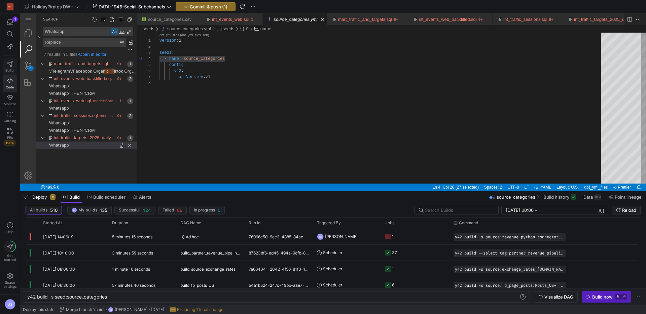
click at [10, 65] on icon at bounding box center [10, 64] width 6 height 6
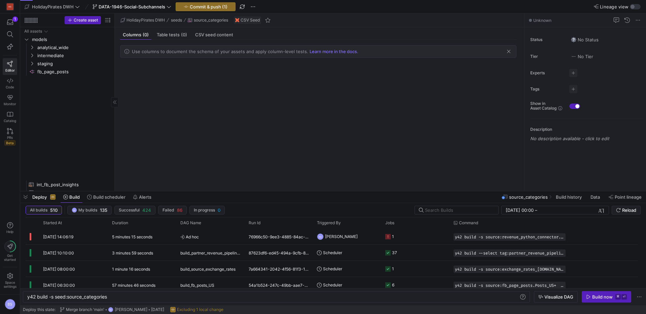
scroll to position [38, 0]
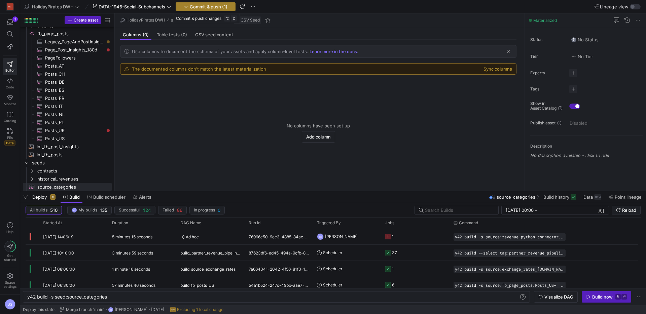
click at [212, 5] on span "Commit & push (1)" at bounding box center [209, 6] width 38 height 5
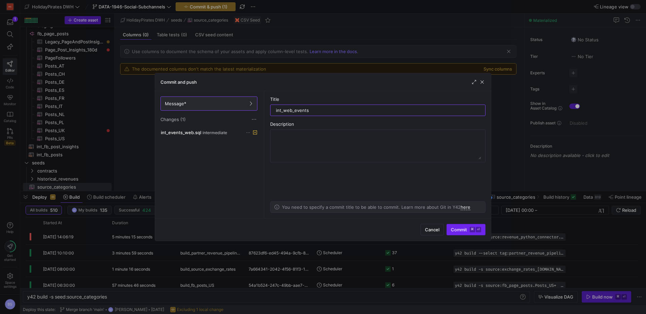
type input "int_web_events"
click at [452, 227] on span "Commit ⌘ ⏎" at bounding box center [466, 229] width 30 height 5
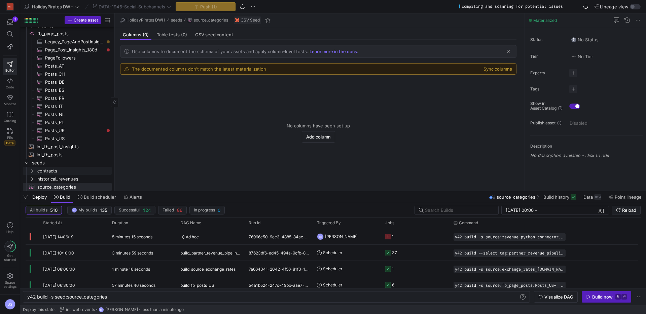
scroll to position [30, 0]
click at [14, 82] on link "Code" at bounding box center [10, 83] width 14 height 17
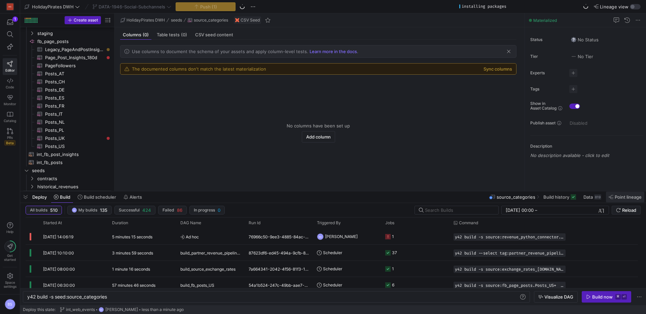
click at [632, 199] on span "Point lineage" at bounding box center [628, 197] width 27 height 5
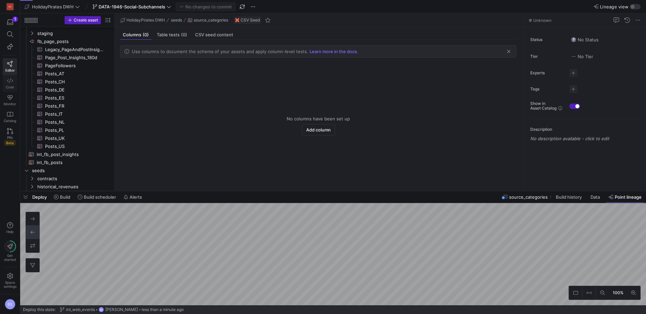
click at [14, 79] on link "Code" at bounding box center [10, 83] width 14 height 17
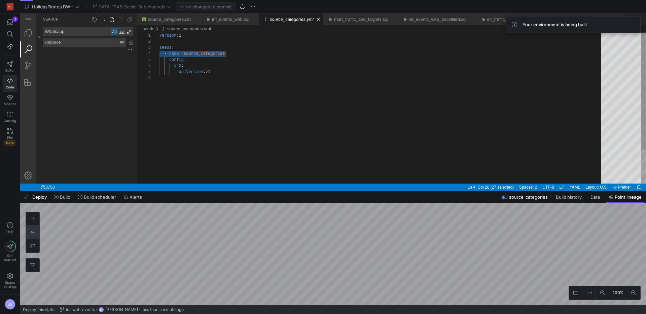
scroll to position [18, 65]
click at [322, 20] on link "Close (⌘W)" at bounding box center [318, 19] width 7 height 7
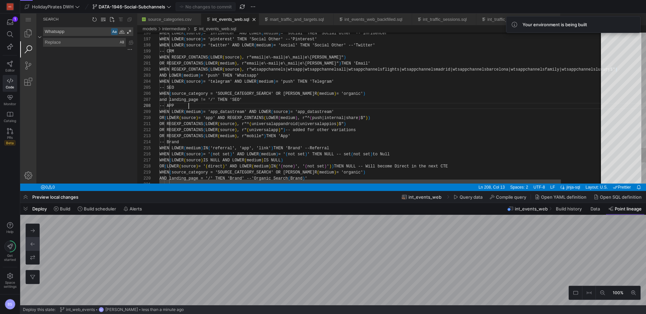
scroll to position [42, 29]
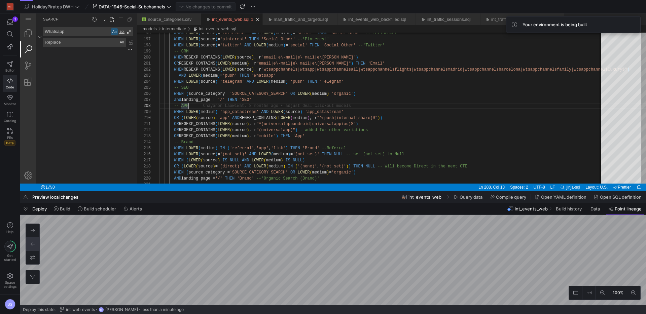
click at [235, 19] on link "int_events_web.sql" at bounding box center [230, 19] width 37 height 5
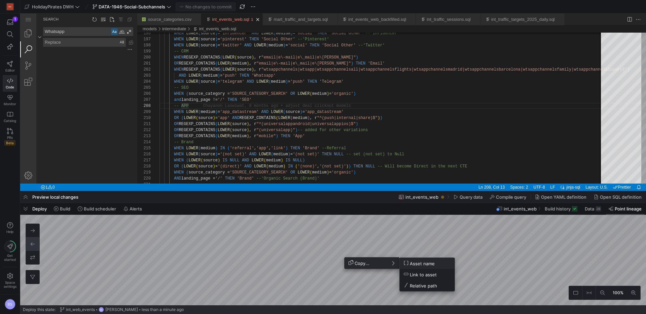
click at [324, 261] on div at bounding box center [323, 157] width 646 height 314
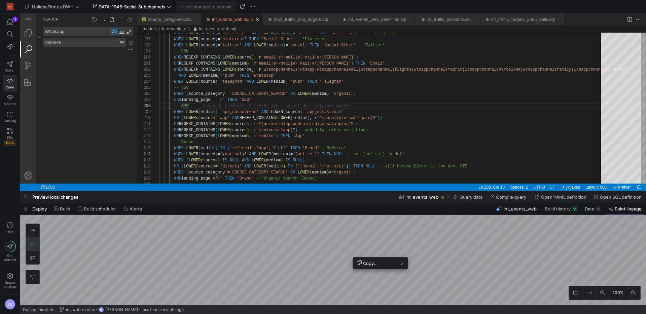
click at [319, 256] on div at bounding box center [323, 157] width 646 height 314
click at [65, 211] on span "Build" at bounding box center [65, 208] width 10 height 5
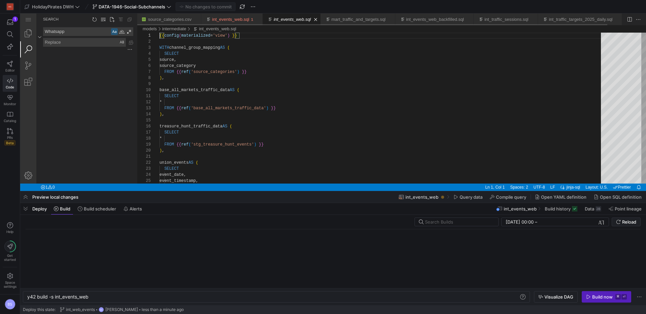
scroll to position [0, 62]
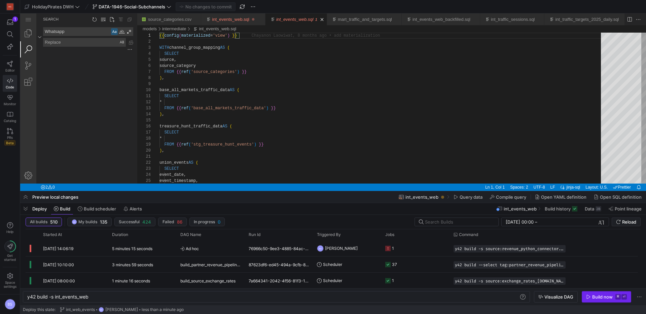
click at [609, 297] on div "Build now" at bounding box center [603, 297] width 21 height 5
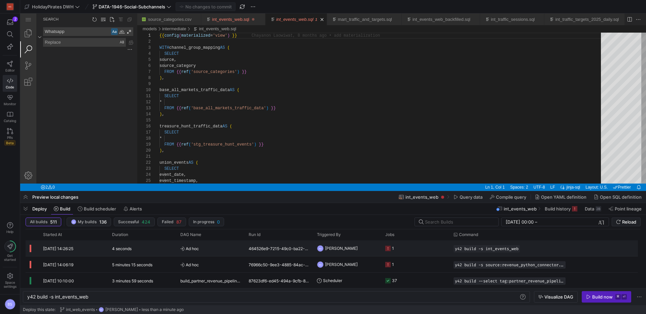
click at [157, 250] on div "4 seconds" at bounding box center [142, 249] width 68 height 16
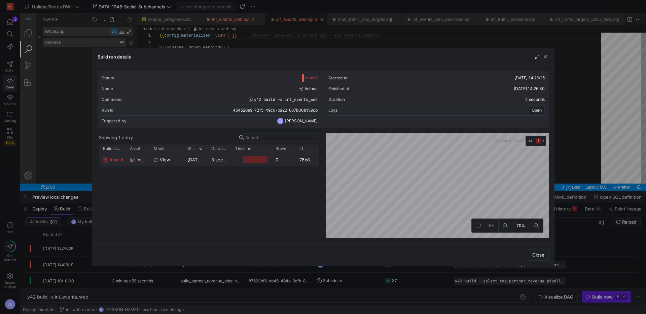
click at [183, 158] on div "[DATE] 14:26:27" at bounding box center [195, 159] width 24 height 13
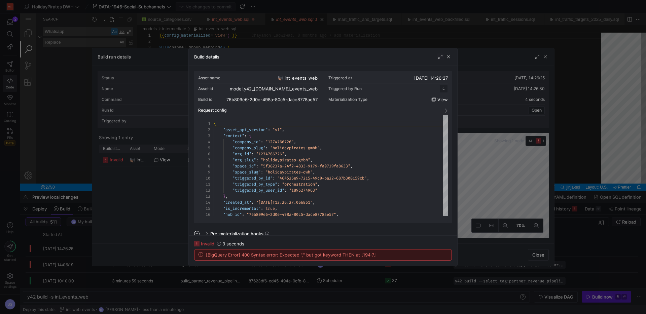
scroll to position [61, 0]
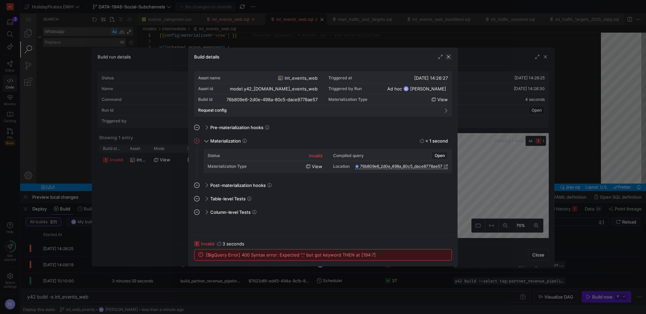
click at [449, 57] on span "button" at bounding box center [448, 57] width 7 height 7
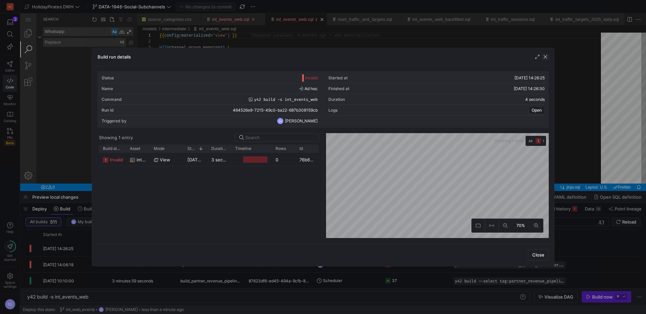
click at [548, 57] on span "button" at bounding box center [545, 57] width 7 height 7
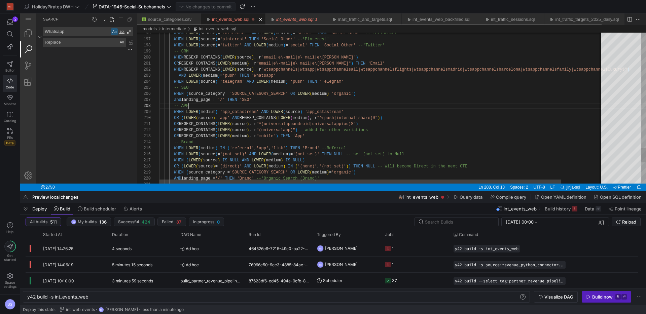
click at [235, 22] on div "int_events_web.sql" at bounding box center [230, 19] width 37 height 12
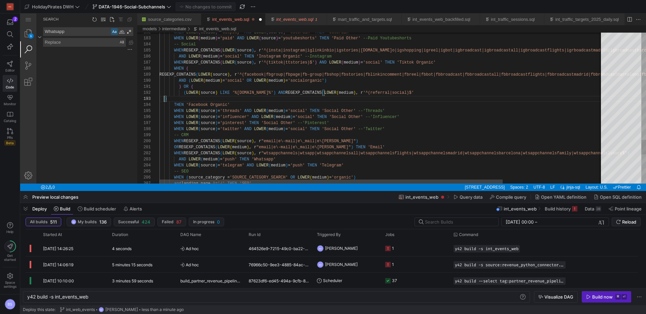
scroll to position [12, 0]
type textarea ") OR ( (LOWER(source) LIKE '%[DOMAIN_NAME]%') AND REGEXP_CONTAINS(LOWER(medium)…"
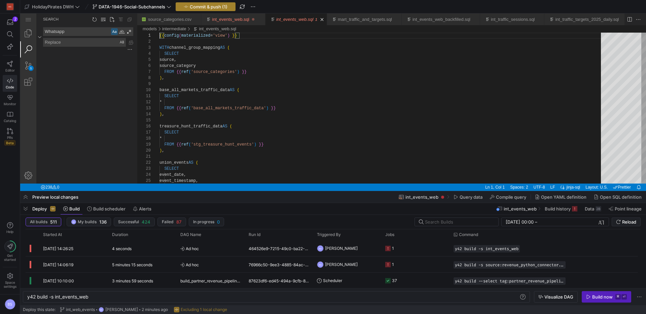
click at [226, 5] on span "Commit & push (1)" at bounding box center [209, 6] width 38 height 5
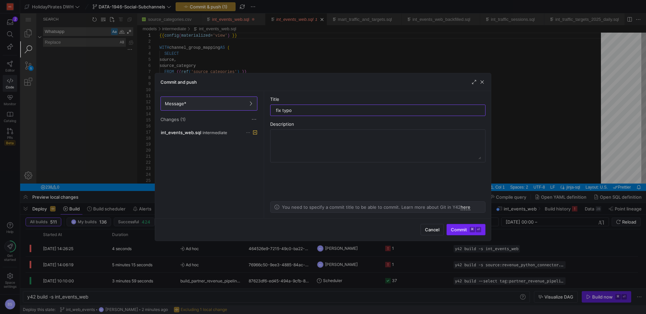
type input "fix typo"
click at [457, 235] on span "submit" at bounding box center [466, 230] width 38 height 11
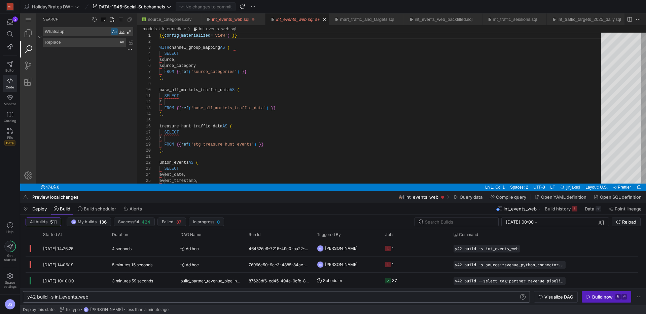
click at [111, 298] on div "y42 build -s int_events_web" at bounding box center [273, 297] width 492 height 5
click at [607, 299] on div "Build now" at bounding box center [603, 297] width 21 height 5
click at [97, 38] on textarea "Replace: Type replace term and press Enter to preview" at bounding box center [84, 42] width 82 height 8
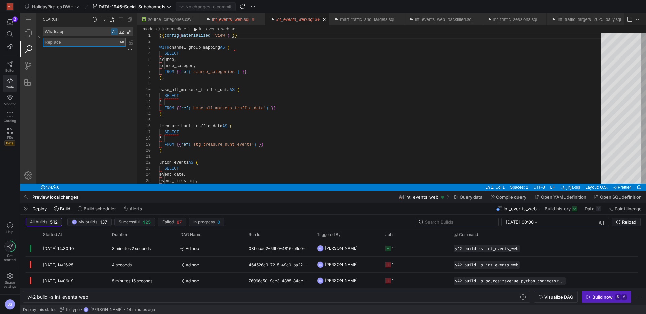
click at [94, 33] on textarea "Whatsapp" at bounding box center [76, 32] width 67 height 8
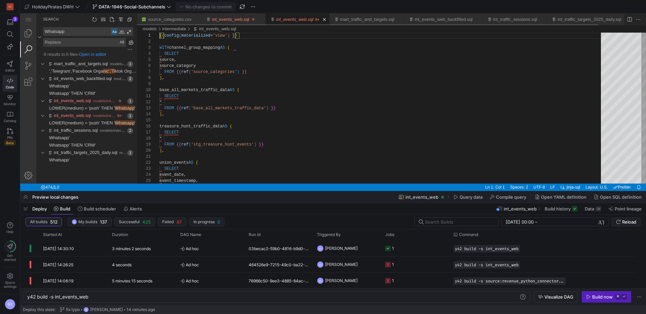
click at [295, 19] on link "int_events_web.sql" at bounding box center [294, 19] width 37 height 5
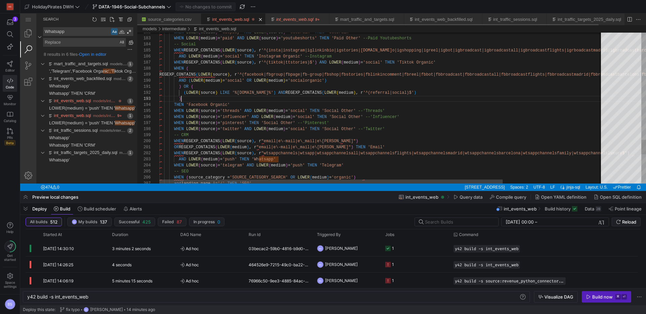
click at [248, 19] on link "int_events_web.sql" at bounding box center [230, 19] width 37 height 5
click at [283, 20] on link "int_events_web.sql" at bounding box center [294, 19] width 37 height 5
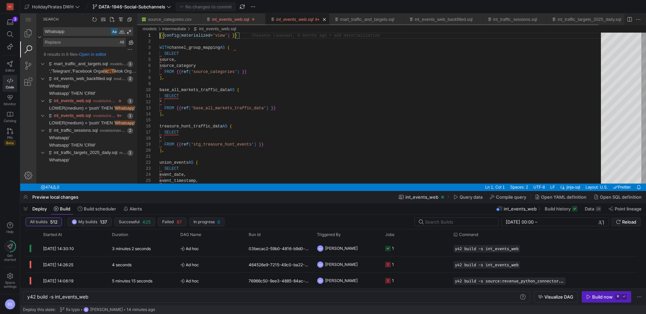
click at [291, 19] on link "int_events_web.sql" at bounding box center [294, 19] width 37 height 5
click at [290, 19] on link "int_events_web.sql" at bounding box center [294, 19] width 37 height 5
drag, startPoint x: 330, startPoint y: 18, endPoint x: 324, endPoint y: 18, distance: 6.1
click at [328, 18] on link "Close (⌘W)" at bounding box center [324, 19] width 7 height 7
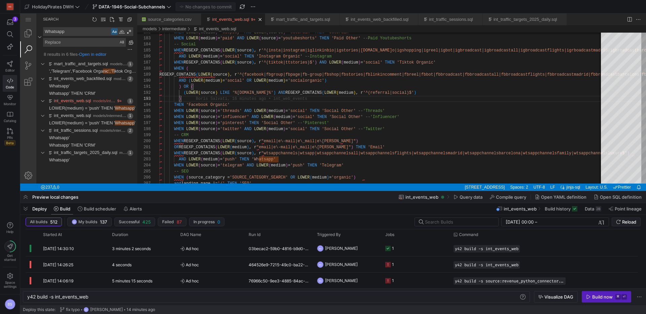
click at [248, 20] on link "int_events_web.sql" at bounding box center [230, 19] width 37 height 5
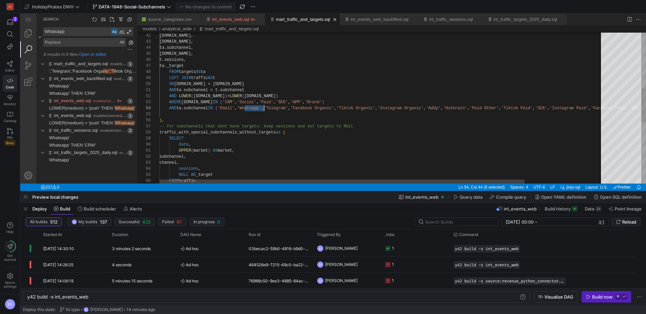
click at [296, 19] on link "mart_traffic_and_targets.sql" at bounding box center [303, 19] width 54 height 5
type textarea "y42 build -s mart_traffic_and_targets"
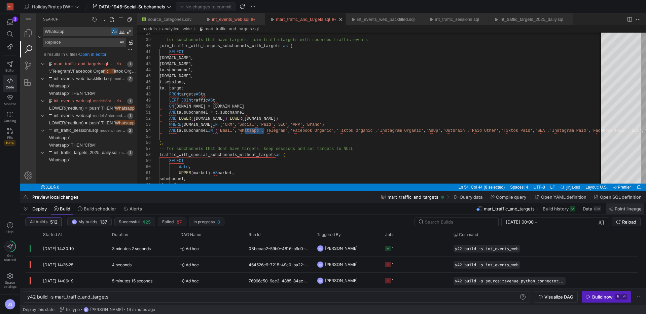
click at [625, 210] on span "Point lineage" at bounding box center [628, 208] width 27 height 5
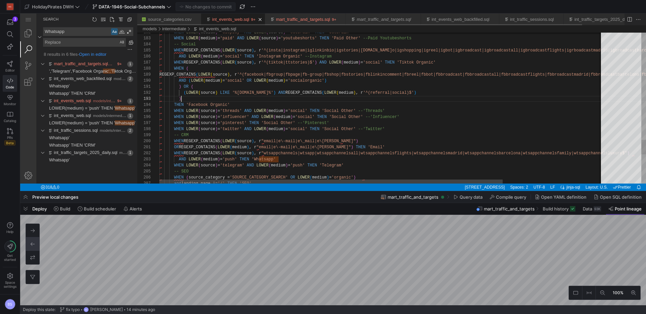
click at [233, 19] on link "int_events_web.sql" at bounding box center [230, 19] width 37 height 5
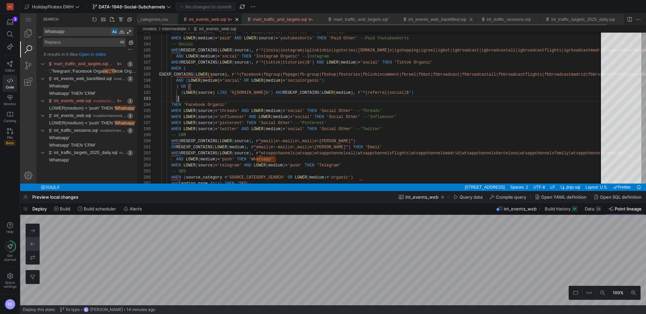
click at [442, 20] on link "int_events_web_backfilled.sql" at bounding box center [438, 19] width 58 height 5
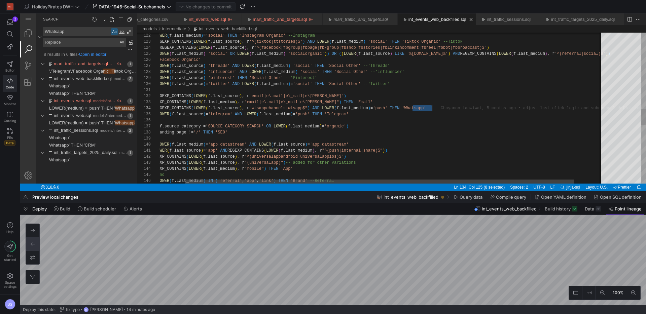
scroll to position [18, 302]
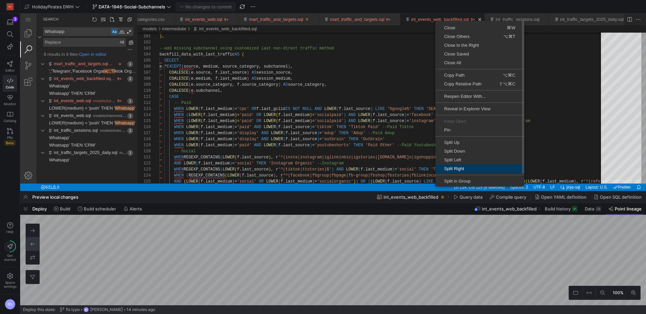
click at [463, 169] on span "Split Right" at bounding box center [480, 169] width 89 height 4
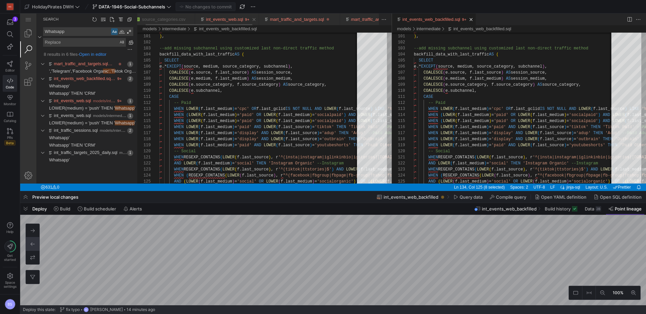
scroll to position [0, 0]
click at [230, 19] on link "int_events_web.sql" at bounding box center [230, 19] width 37 height 5
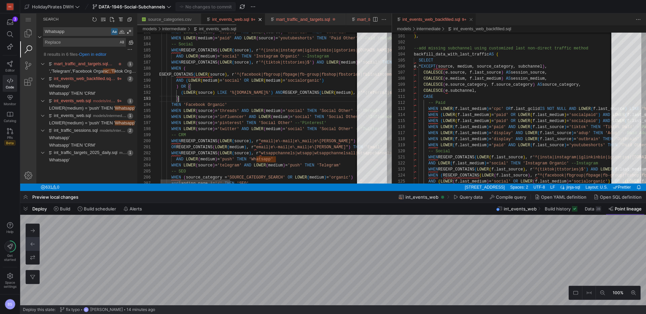
scroll to position [12, 22]
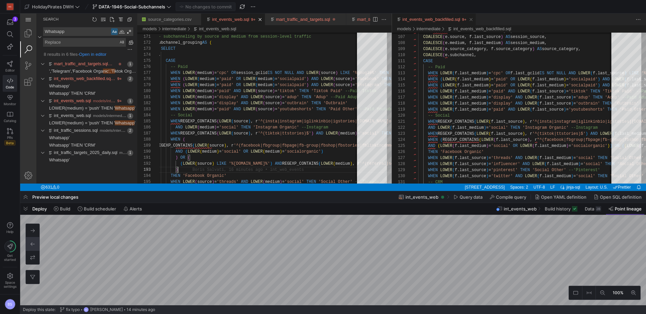
click at [30, 19] on div "Application Menu" at bounding box center [28, 19] width 16 height 12
click at [28, 53] on link "Search (⇧⌘F)" at bounding box center [28, 49] width 16 height 16
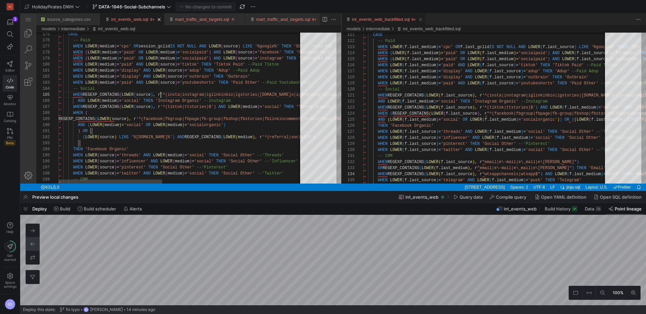
scroll to position [24, 105]
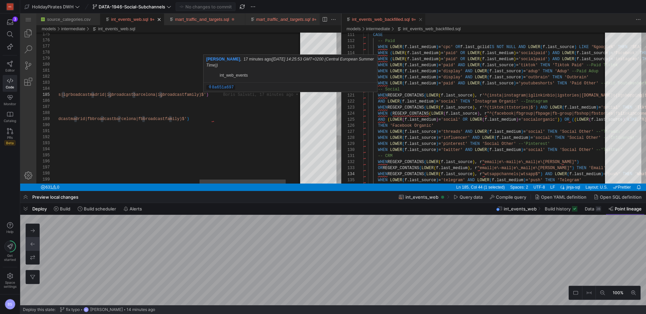
type textarea "WHEN LOWER(medium) = 'display' AND LOWER(source) = 'adup' THEN 'Adup' --Paid Ad…"
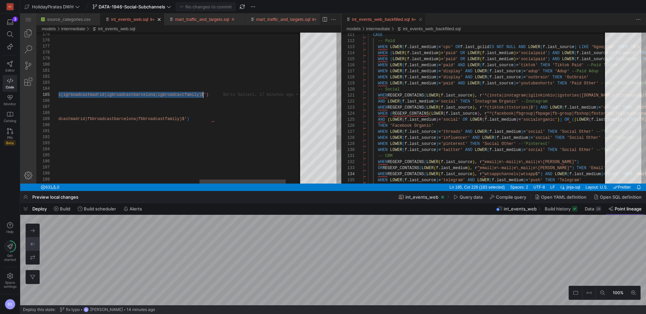
scroll to position [24, 547]
click at [483, 96] on div "CASE -- Paid WHEN LOWER ( f.last_medium ) = 'cpc' OR f.last_gclid IS NOT NULL A…" at bounding box center [632, 89] width 537 height 1448
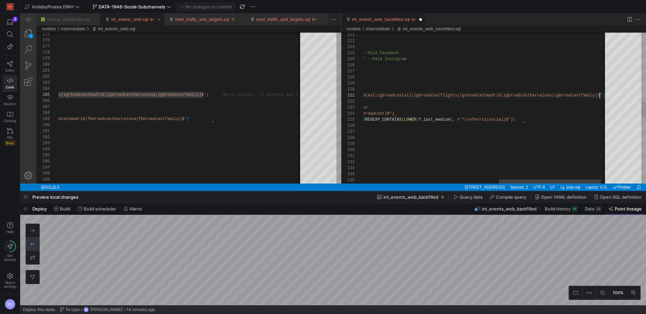
scroll to position [0, 564]
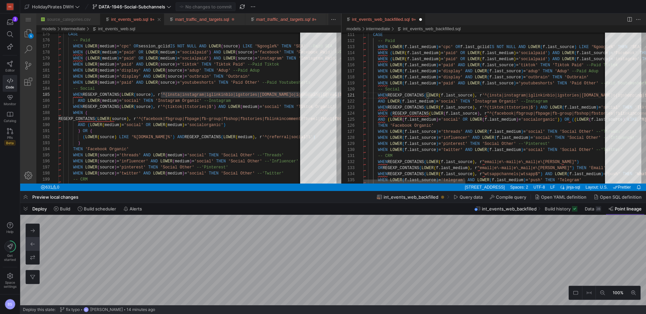
click at [378, 102] on div "CASE -- Paid WHEN LOWER ( f.last_medium ) = 'cpc' OR f.last_gclid IS NOT NULL A…" at bounding box center [656, 89] width 584 height 1448
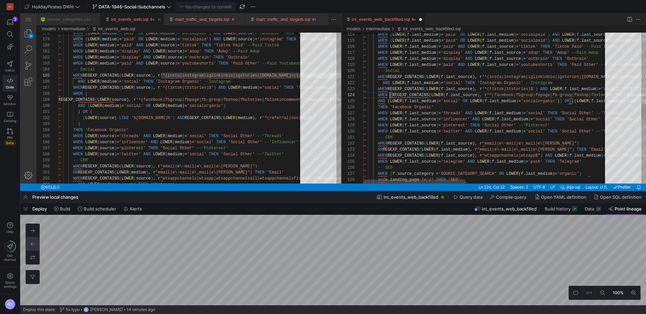
click at [391, 95] on div "WHEN ( LOWER ( f.last_medium ) = 'paid' OR LOWER ( f.last_medium ) = 'socialpai…" at bounding box center [656, 71] width 584 height 1448
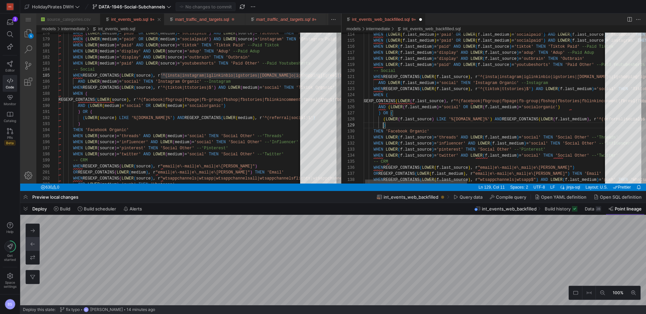
scroll to position [36, 20]
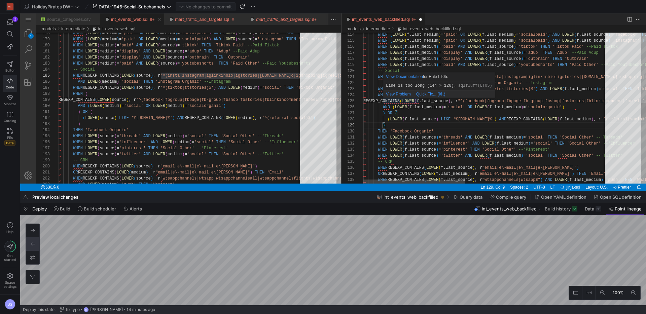
click at [420, 102] on div "WHEN ( LOWER ( f.last_medium ) = 'paid' OR LOWER ( f.last_medium ) = 'socialpai…" at bounding box center [656, 83] width 584 height 1472
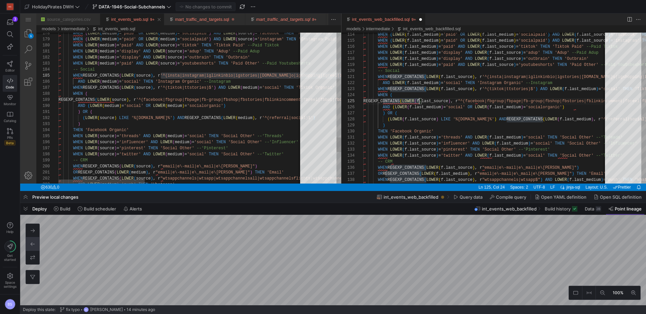
type textarea "WHEN REGEXP_CONTAINS(LOWER(f.last_source), r'^(insta|instagram|iglinkinbio|igst…"
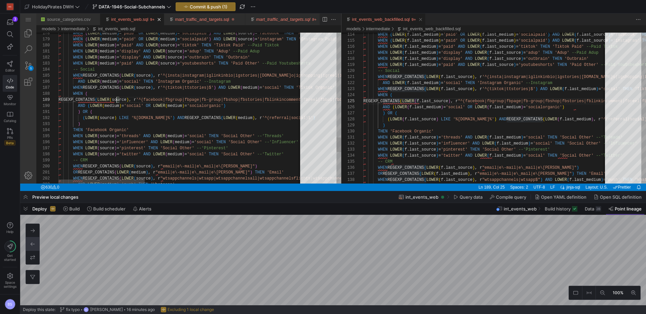
scroll to position [36, 56]
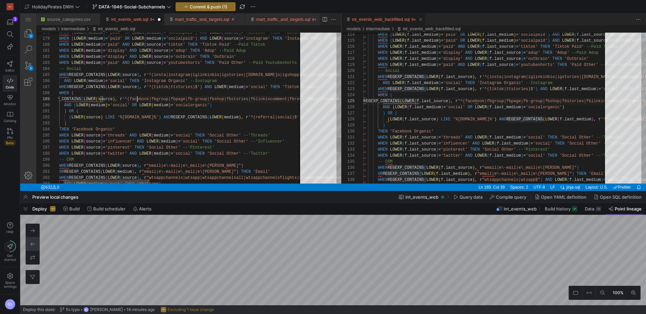
type textarea "Youtubeshorts -- Social WHEN REGEXP_CONTAINS(LOWER(source), r'^(insta|instagram…"
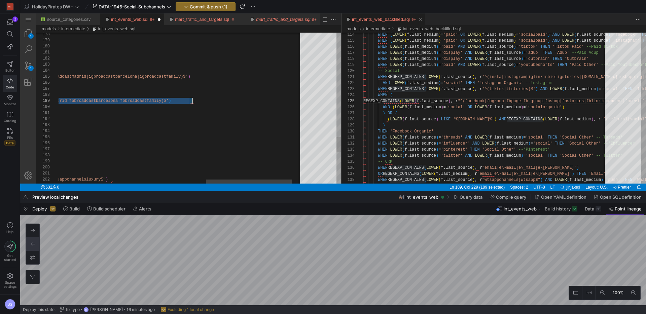
scroll to position [36, 555]
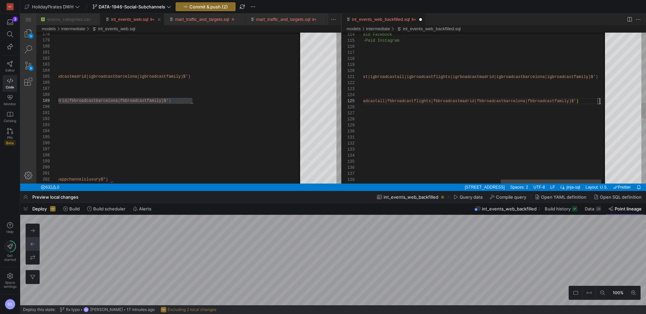
scroll to position [24, 572]
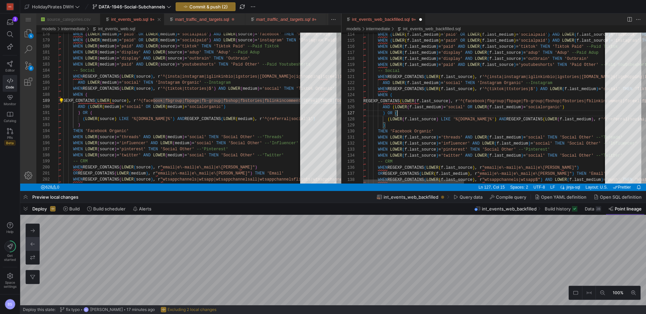
type textarea "WHEN LOWER(f.last_source) = 'threads' AND LOWER(f.last_medium) = 'social' THEN …"
drag, startPoint x: 461, startPoint y: 155, endPoint x: 456, endPoint y: 154, distance: 5.2
click at [461, 155] on div "114 115 116 117 118 119 120 121 122 123 124 126 130 131 132 133 134 135 136 137…" at bounding box center [493, 108] width 305 height 151
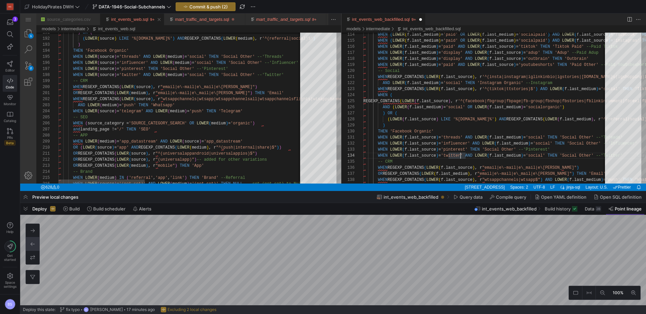
scroll to position [6, 107]
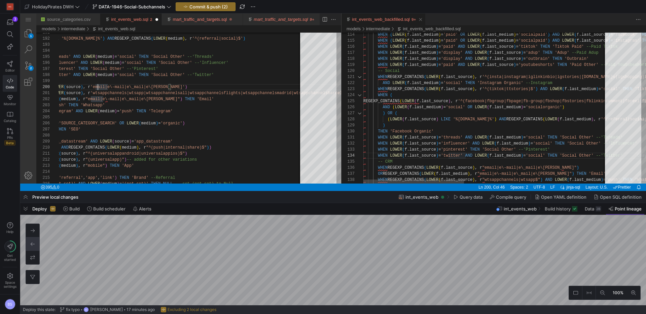
scroll to position [48, 107]
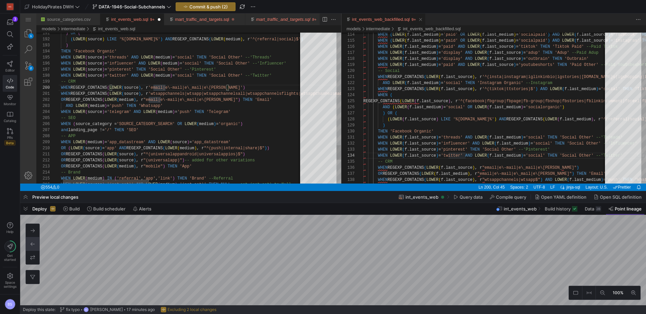
drag, startPoint x: 148, startPoint y: 155, endPoint x: 146, endPoint y: 165, distance: 11.0
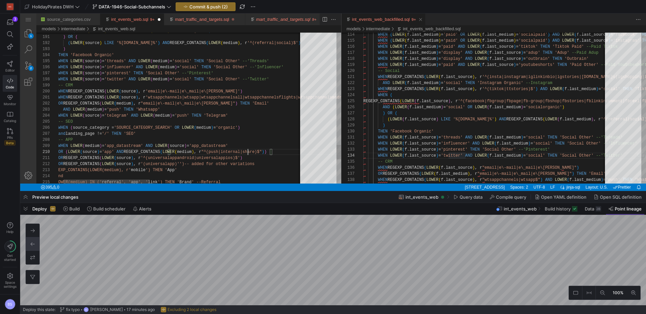
scroll to position [48, 202]
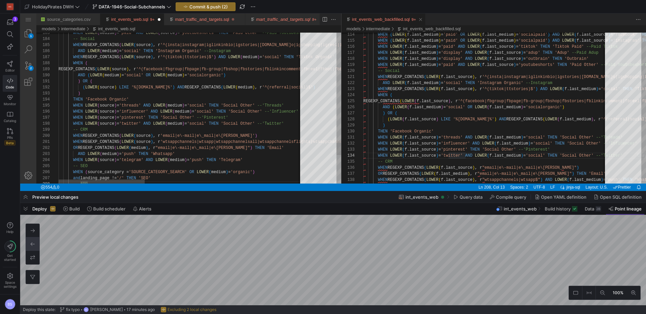
click at [234, 148] on div "193 194 195 196 197 198 192 191 190 189 188 187 186 185 184 183 199 200 201 202…" at bounding box center [188, 108] width 305 height 151
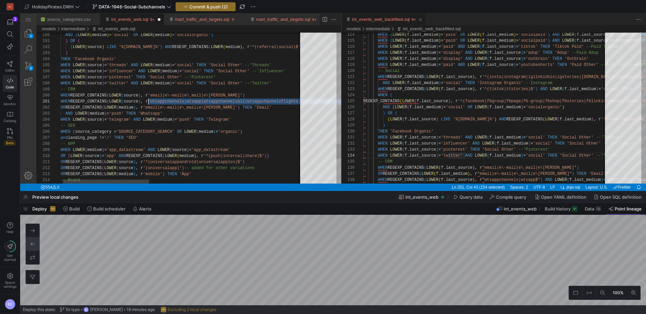
scroll to position [0, 102]
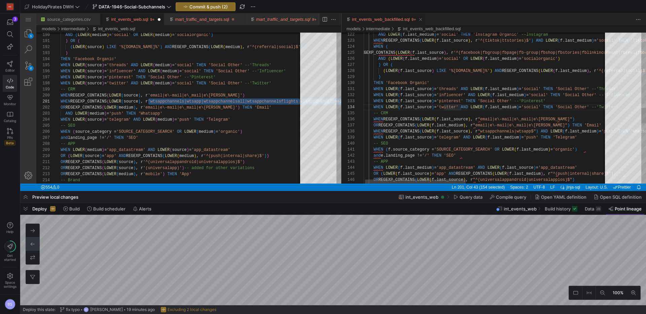
type textarea "WHEN REGEXP_CONTAINS(LOWER(source), r'wtsappchannels|wtsapp|wtsappchannelsall|w…"
click at [544, 132] on div "AND LOWER ( f.last_medium ) = 'social' THEN 'Instagram Organic' --Instagram WHE…" at bounding box center [654, 34] width 591 height 1472
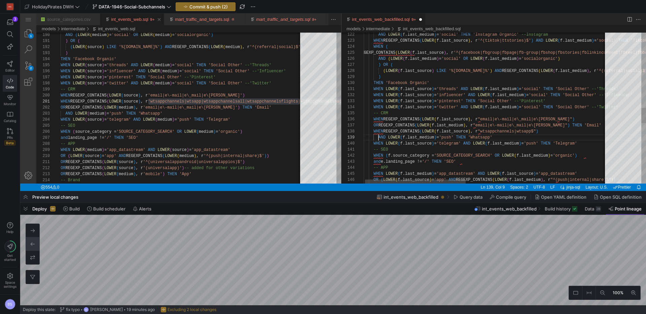
scroll to position [42, 20]
click at [478, 131] on div "AND LOWER ( f.last_medium ) = 'social' THEN 'Instagram Organic' --Instagram WHE…" at bounding box center [654, 37] width 591 height 1478
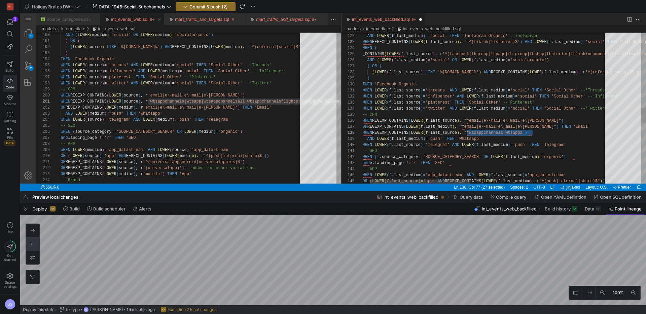
scroll to position [24, 494]
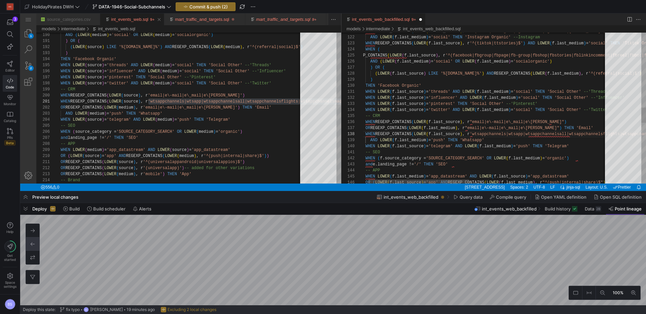
click at [471, 129] on div "AND LOWER ( f.last_medium ) = 'social' THEN 'Instagram Organic' --Instagram WHE…" at bounding box center [646, 40] width 591 height 1478
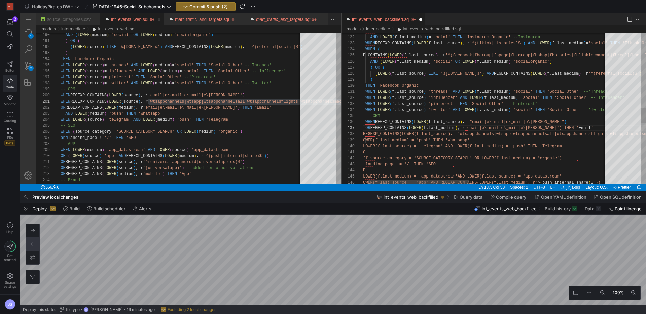
scroll to position [36, 119]
click at [545, 129] on div "AND LOWER ( f.last_medium ) = 'social' THEN 'Instagram Organic' --Instagram WHE…" at bounding box center [646, 40] width 591 height 1478
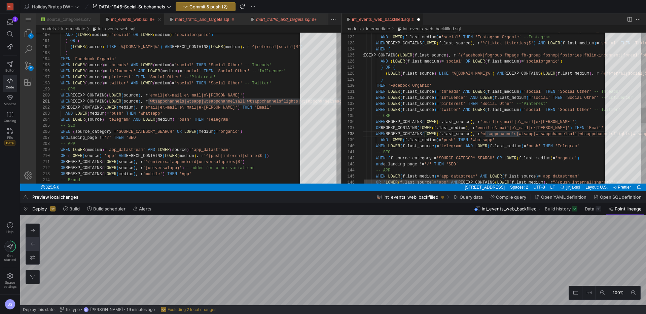
scroll to position [30, 124]
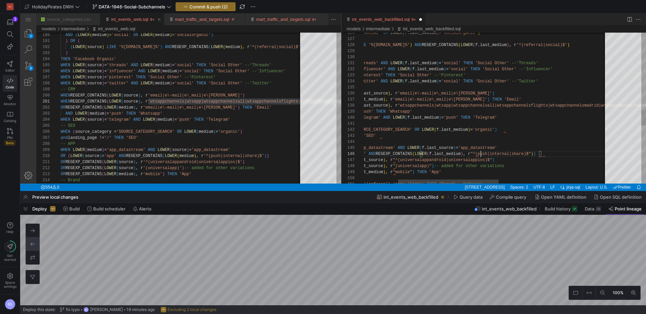
click at [480, 155] on div "AND ( LOWER ( f.last_medium ) = 'social' OR LOWER ( f.last_medium ) = 'socialor…" at bounding box center [574, 11] width 591 height 1478
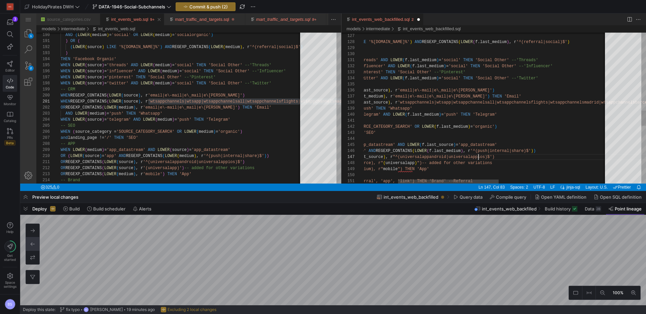
scroll to position [36, 200]
click at [435, 165] on div "126 130 131 132 133 134 135 136 137 138 140 127 128 129 141 142 143 144 145 146…" at bounding box center [493, 108] width 305 height 151
click at [510, 160] on div "AND ( LOWER ( f.last_medium ) = 'social' OR LOWER ( f.last_medium ) = 'socialor…" at bounding box center [574, 9] width 591 height 1478
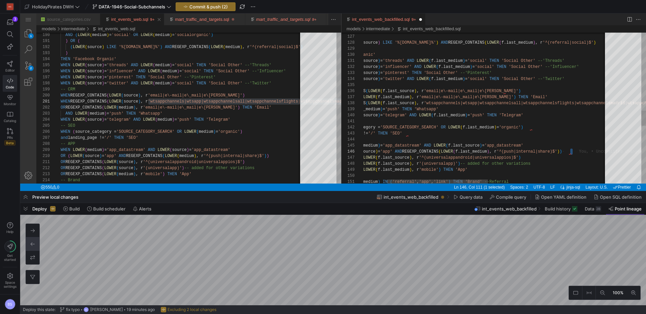
scroll to position [30, 265]
click at [411, 148] on div "AND ( LOWER ( f.last_medium ) = 'social' OR LOWER ( f.last_medium ) = 'socialor…" at bounding box center [600, 9] width 591 height 1478
click at [409, 134] on div "AND ( LOWER ( f.last_medium ) = 'social' OR LOWER ( f.last_medium ) = 'socialor…" at bounding box center [600, 9] width 591 height 1478
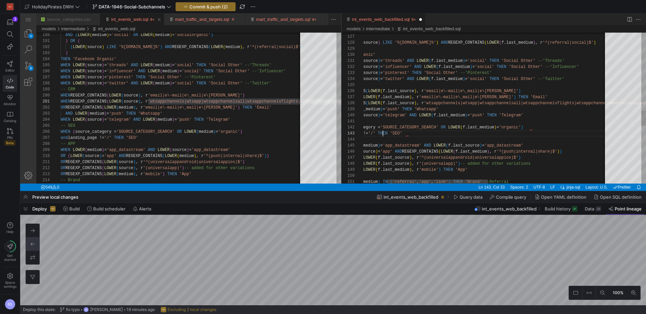
click at [384, 134] on div "AND ( LOWER ( f.last_medium ) = 'social' OR LOWER ( f.last_medium ) = 'socialor…" at bounding box center [600, 9] width 591 height 1478
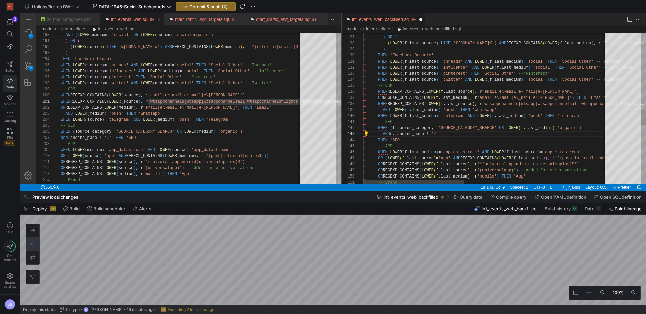
scroll to position [12, 20]
type textarea "-- SEO WHEN (f.source_category = 'SOURCE_CATEGORY_SEARCH' OR LOWER(f.last_mediu…"
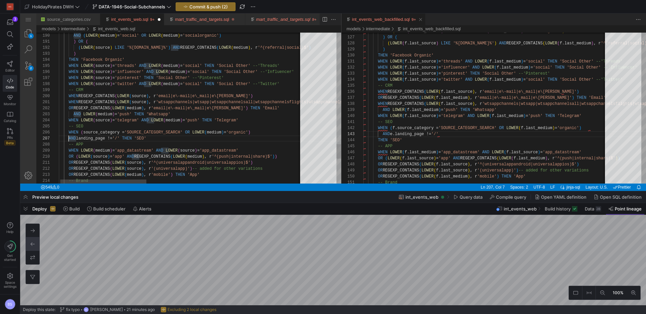
scroll to position [36, 20]
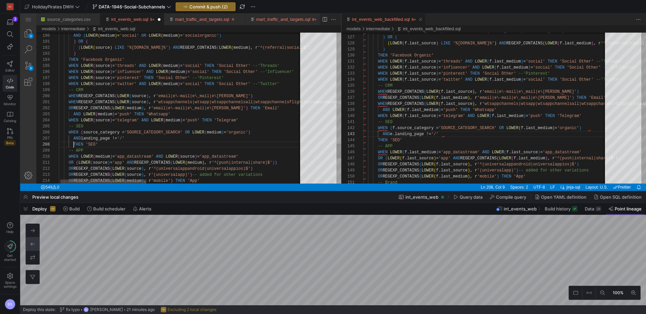
scroll to position [42, 14]
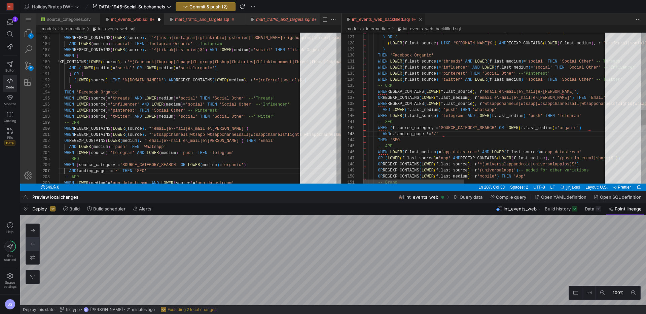
type textarea "appchannels|wtsapp|wtsappchannelsall|wtsappchannelsflights|wtsappchannelsmadrid…"
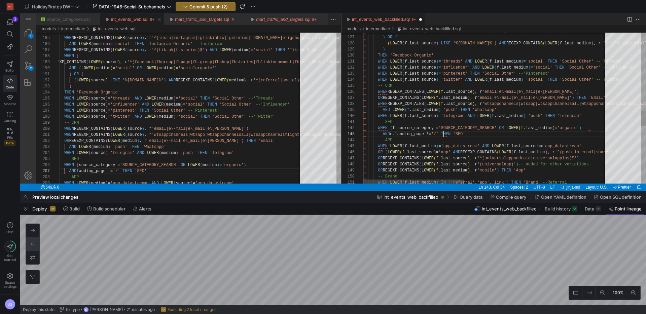
scroll to position [12, 80]
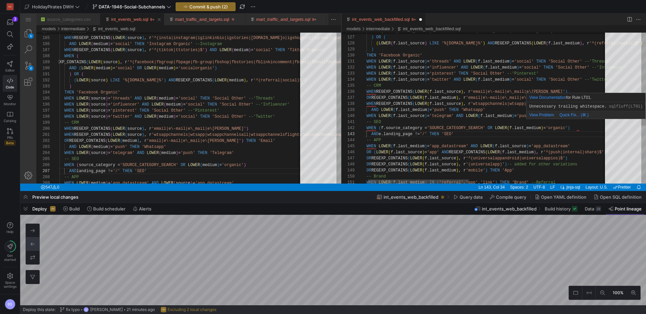
click at [578, 130] on div "AND ( LOWER ( f.last_medium ) = 'social' OR LOWER ( f.last_medium ) = 'socialor…" at bounding box center [647, 10] width 591 height 1478
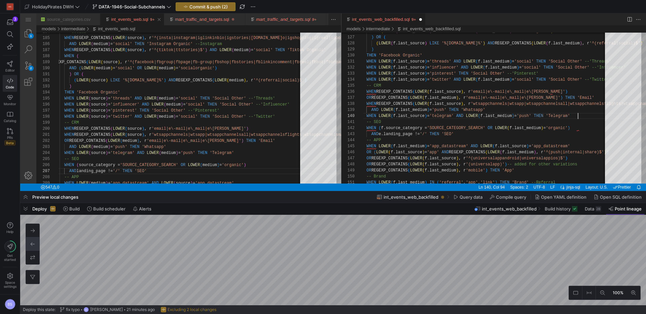
scroll to position [24, 226]
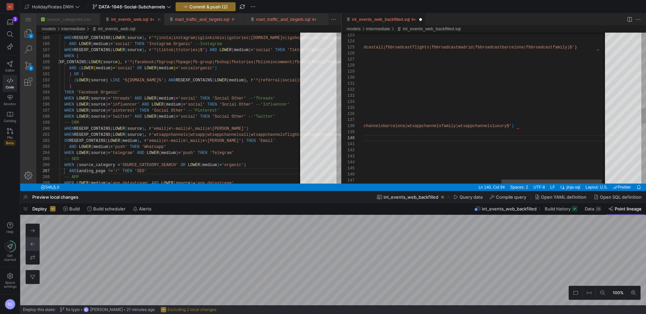
click at [522, 125] on div "AND ( LOWER ( f.last_medium ) = 'social' OR LOWER ( f.last_medium ) = 'socialor…" at bounding box center [322, 32] width 591 height 1478
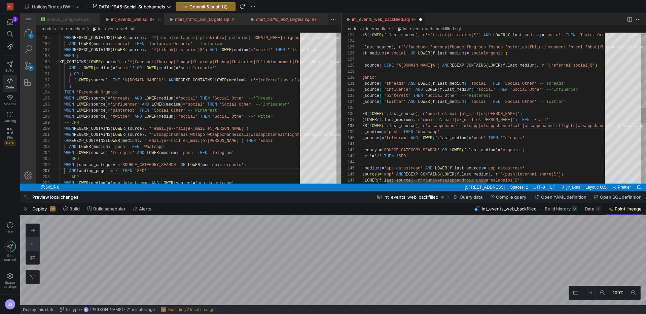
click at [508, 116] on div "AND ( LOWER ( f.last_medium ) = 'social' OR LOWER ( f.last_medium ) = 'socialor…" at bounding box center [602, 32] width 591 height 1478
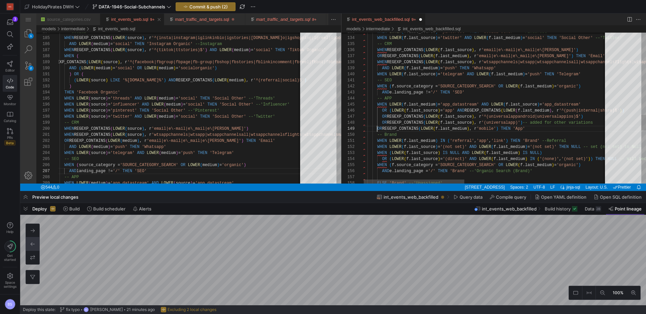
scroll to position [42, 20]
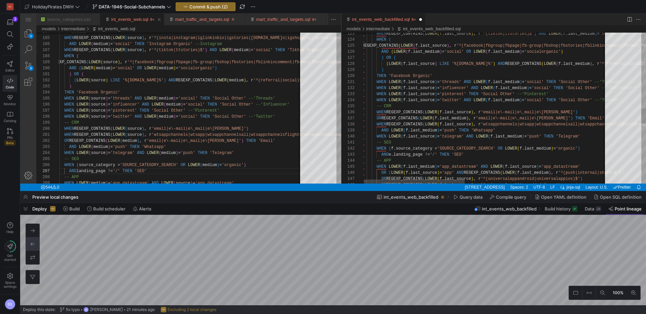
drag, startPoint x: 379, startPoint y: 119, endPoint x: 390, endPoint y: 125, distance: 11.8
click at [379, 119] on span "OR" at bounding box center [379, 118] width 5 height 5
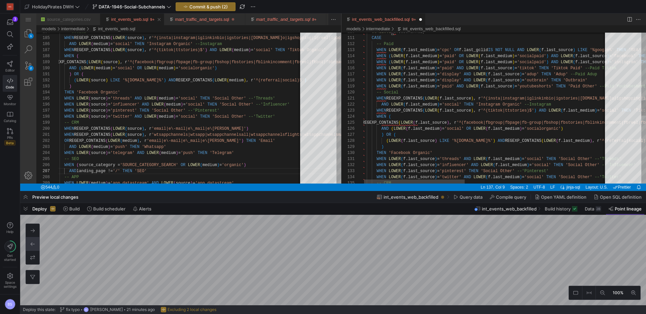
click at [377, 152] on div "-- CRM WHEN LOWER ( f.last_source ) = 'twitter' AND LOWER ( f.last_medium ) = '…" at bounding box center [657, 107] width 591 height 1478
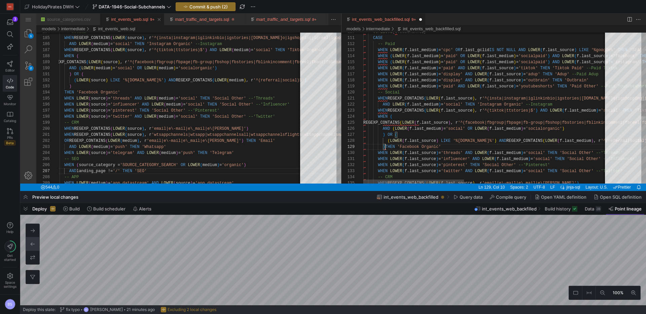
scroll to position [36, 24]
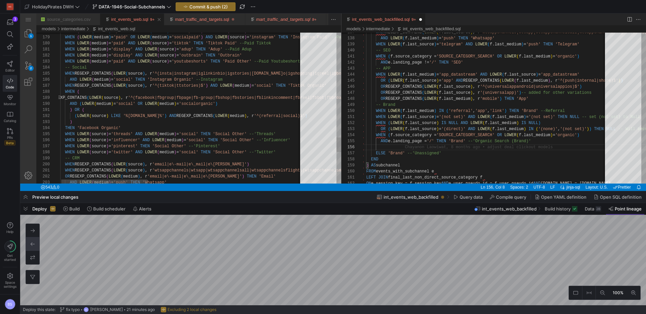
type textarea "(f.last_source) = '(not set)' AND LOWER(f.last_medium) = '(not set)' THEN NULL …"
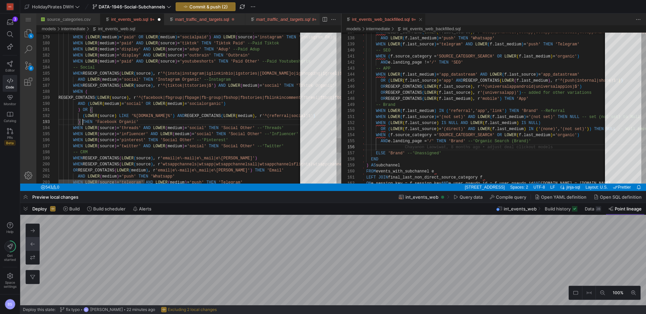
scroll to position [12, 24]
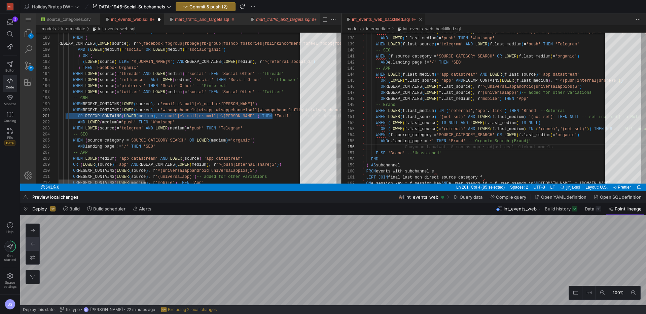
scroll to position [0, 5]
drag, startPoint x: 276, startPoint y: 116, endPoint x: 64, endPoint y: 117, distance: 212.5
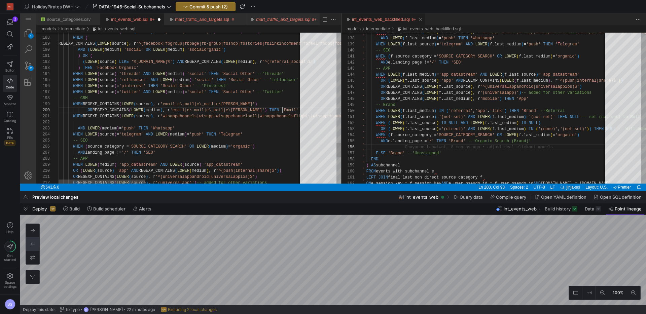
scroll to position [36, 224]
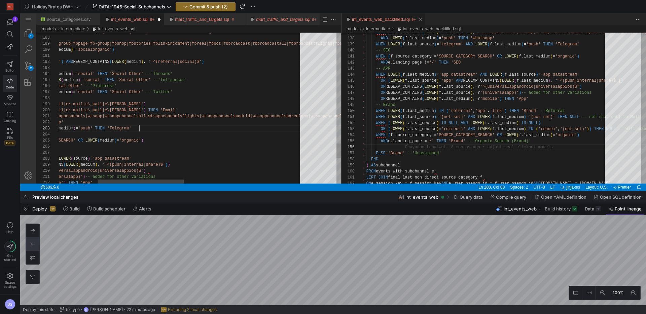
scroll to position [12, 14]
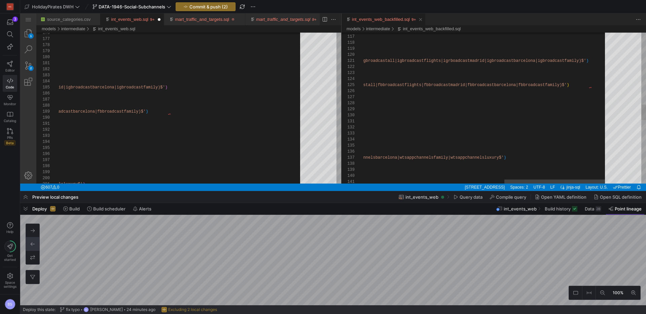
type textarea "THEN 'App' -- Brand WHEN LOWER(medium) IN ('referral', 'app', 'link') THEN 'Bra…"
click at [595, 86] on div "AND ( LOWER ( f.last_medium ) = 'social' OR LOWER ( f.last_medium ) = 'socialor…" at bounding box center [314, 67] width 591 height 1472
type textarea "rcelona|igbroadcastfamily)$') AND LOWER(f.last_medium) = 'social' THEN 'Instagr…"
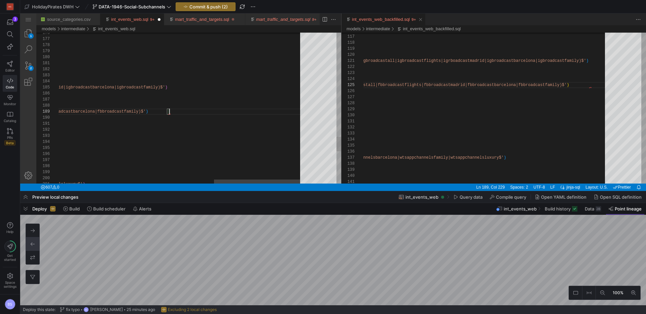
scroll to position [24, 552]
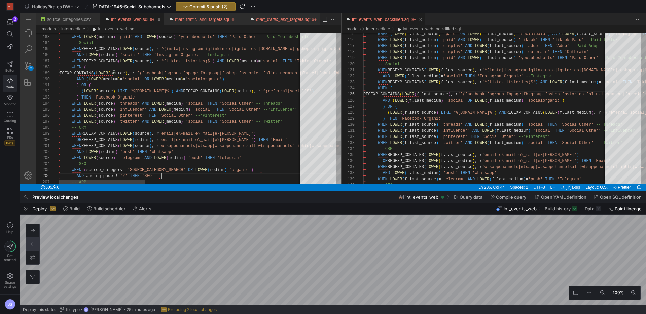
type textarea "WHEN REGEXP_CONTAINS(LOWER(source), r'wtsappchannels|wtsapp|wtsappchannelsall|w…"
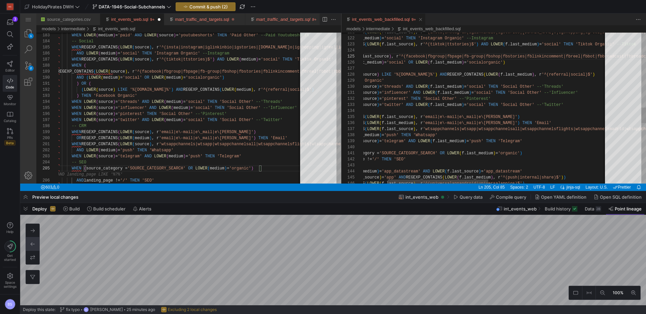
type textarea "WHEN (f.source_category = 'SOURCE_CATEGORY_SEARCH' OR LOWER(f.last_medium) = 'o…"
click at [454, 162] on div "AND ( LOWER ( f.last_medium ) = 'social' OR LOWER ( f.last_medium ) = 'socialor…" at bounding box center [602, 38] width 591 height 1472
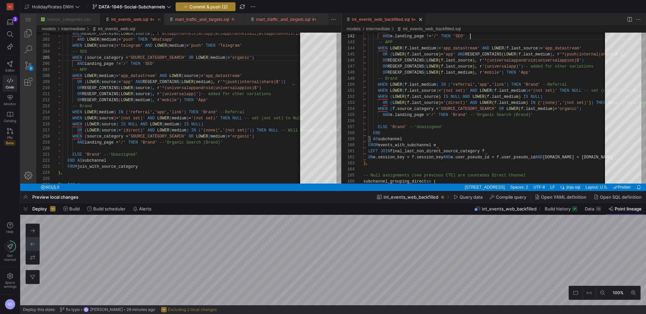
click at [216, 4] on span "Commit & push (2)" at bounding box center [209, 6] width 38 height 5
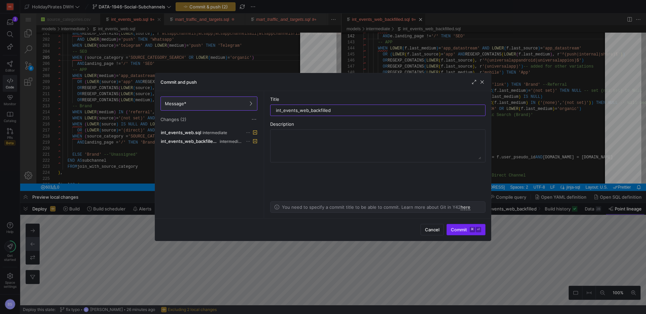
type input "int_events_web_backfilled"
click at [462, 227] on span "submit" at bounding box center [466, 230] width 38 height 11
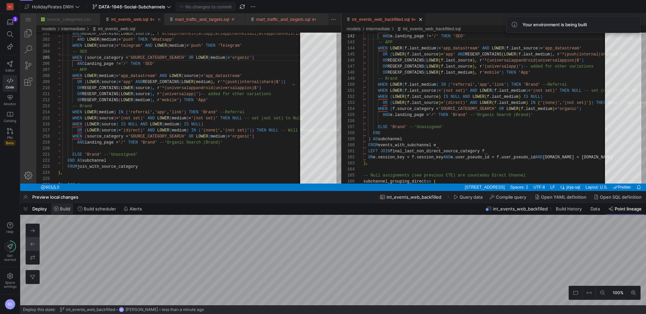
click at [59, 207] on span "Build" at bounding box center [62, 208] width 16 height 5
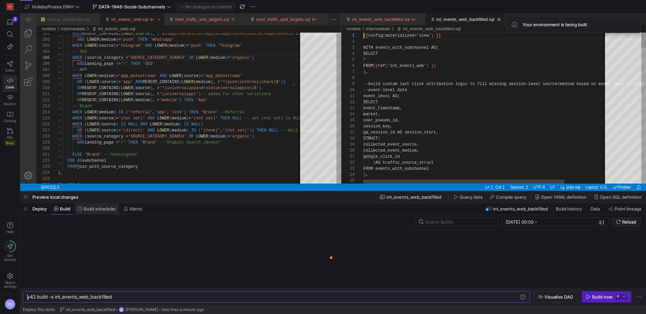
scroll to position [0, 85]
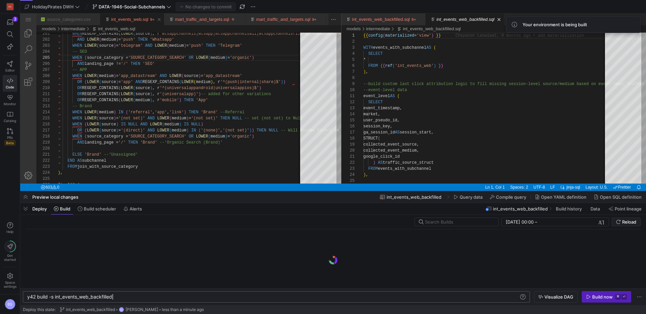
click at [137, 297] on div "y42 build -s int_events_web_backfilled" at bounding box center [273, 297] width 492 height 5
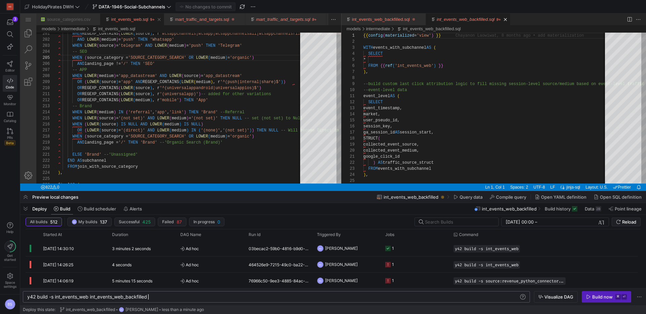
scroll to position [0, 121]
type textarea "y42 build -s int_events_web int_events_web_backfilled"
click at [602, 298] on div "Build now" at bounding box center [603, 297] width 21 height 5
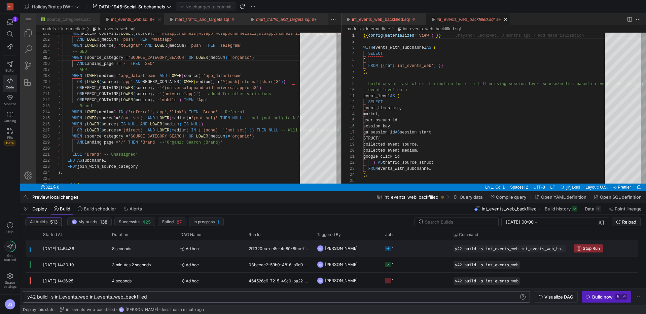
click at [202, 253] on span "Ad hoc" at bounding box center [210, 249] width 60 height 16
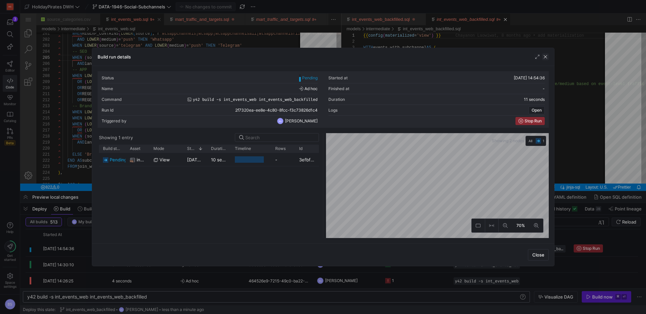
click at [545, 56] on span "button" at bounding box center [545, 57] width 7 height 7
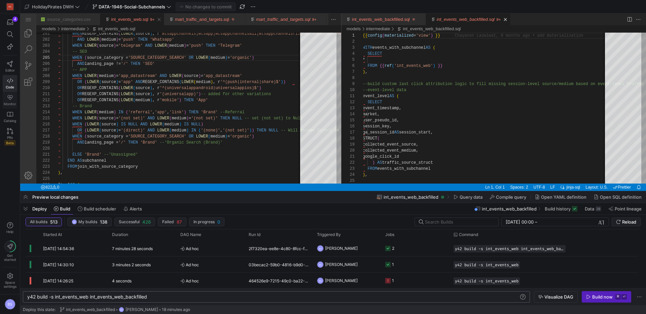
scroll to position [24, 204]
click at [14, 25] on span "button" at bounding box center [10, 21] width 14 height 11
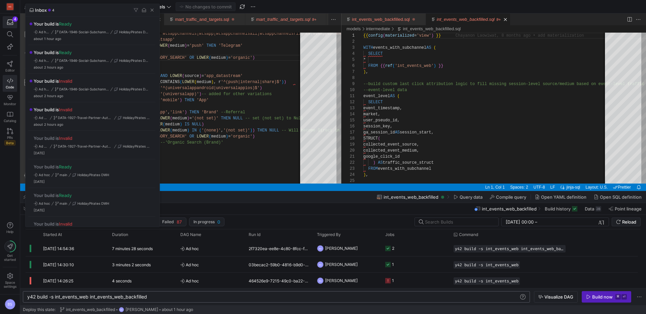
click at [242, 199] on div at bounding box center [323, 157] width 646 height 314
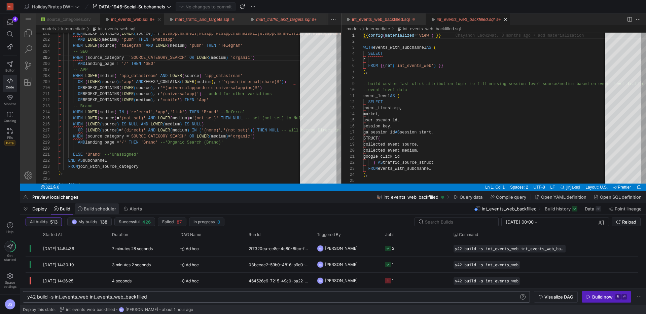
click at [92, 209] on span "Build scheduler" at bounding box center [100, 208] width 32 height 5
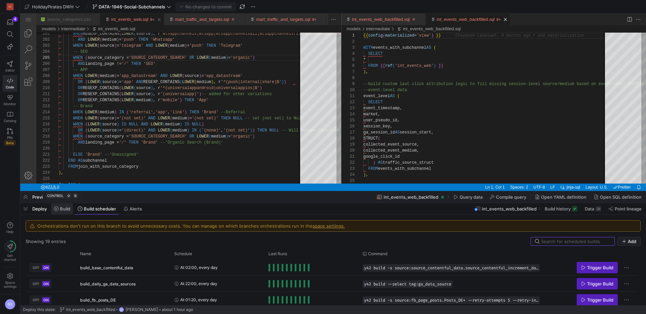
click at [62, 208] on span "Build" at bounding box center [65, 208] width 10 height 5
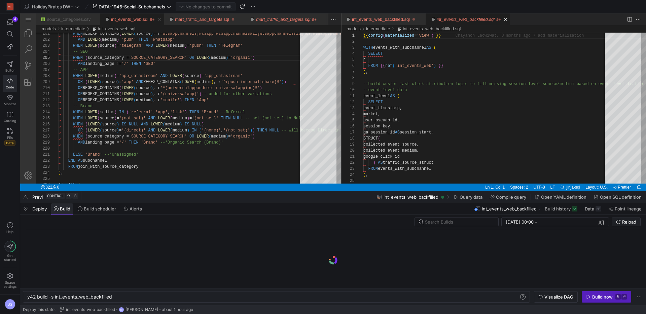
scroll to position [0, 85]
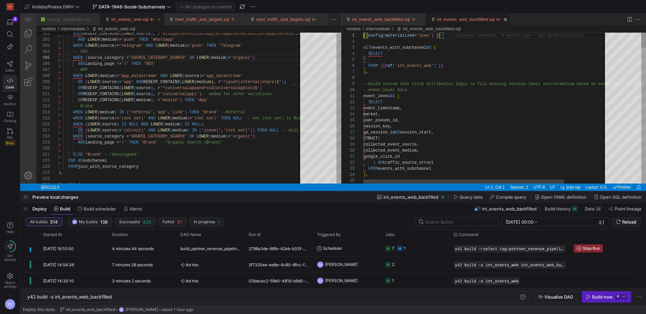
scroll to position [24, 204]
click at [29, 32] on link "Explorer (⇧⌘E)" at bounding box center [28, 33] width 16 height 16
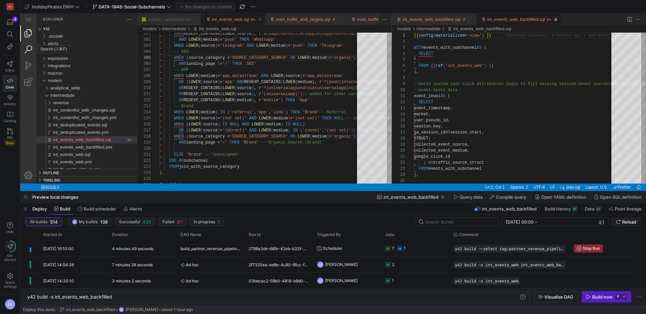
click at [31, 46] on link "Search (⇧⌘F)" at bounding box center [28, 49] width 16 height 16
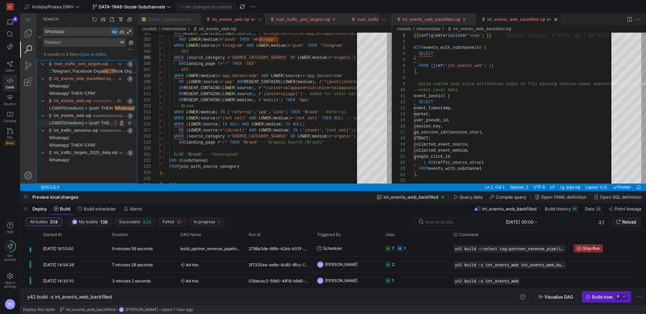
click at [84, 123] on span "LOWER(medium) = 'push' THEN '" at bounding box center [82, 123] width 66 height 5
type textarea "y42 build -s int_events_web"
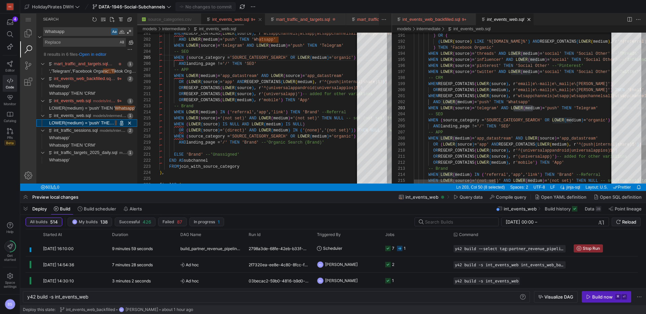
scroll to position [61, 119]
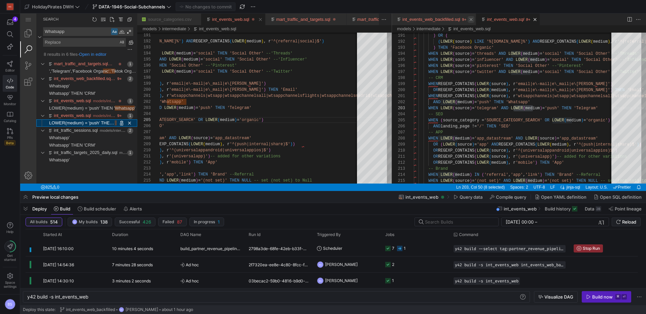
click at [474, 20] on link "Close (⌘W)" at bounding box center [471, 19] width 7 height 7
drag, startPoint x: 449, startPoint y: 20, endPoint x: 417, endPoint y: 37, distance: 36.8
click at [449, 20] on link "Close (⌘W)" at bounding box center [450, 19] width 7 height 7
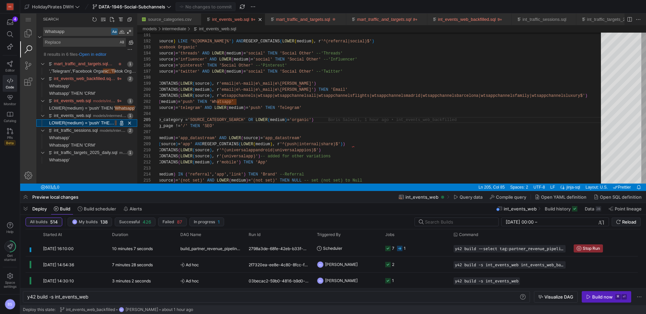
click at [89, 124] on span "LOWER(medium) = 'push' THEN '" at bounding box center [82, 123] width 66 height 5
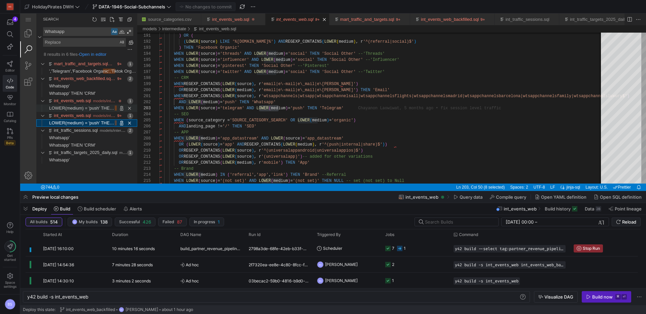
click at [95, 109] on span "LOWER(medium) = 'push' THEN '" at bounding box center [82, 108] width 66 height 5
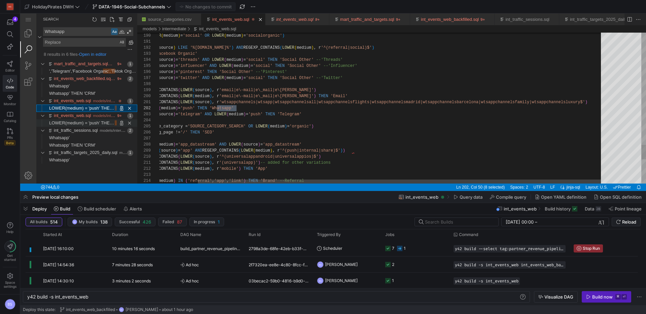
scroll to position [55, 119]
click at [91, 121] on span "LOWER(medium) = 'push' THEN '" at bounding box center [82, 123] width 66 height 5
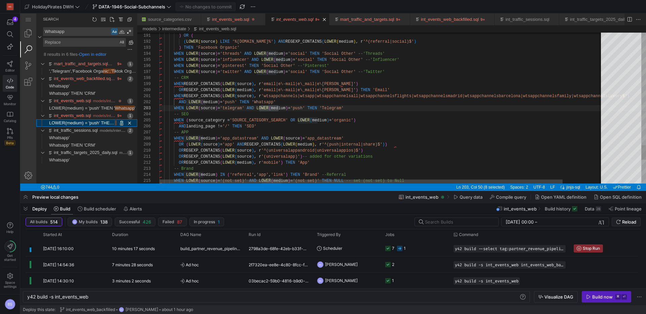
scroll to position [61, 119]
click at [94, 107] on span "LOWER(medium) = 'push' THEN '" at bounding box center [82, 108] width 66 height 5
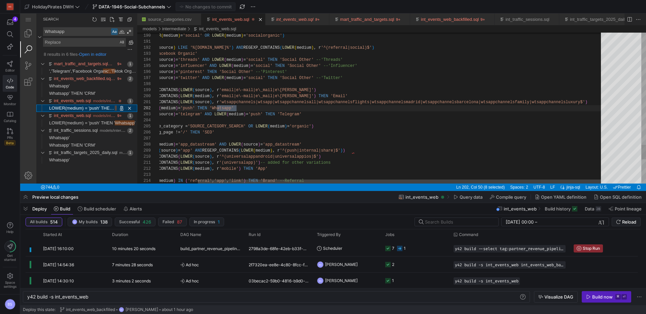
scroll to position [55, 119]
click at [89, 123] on span "LOWER(medium) = 'push' THEN '" at bounding box center [82, 123] width 66 height 5
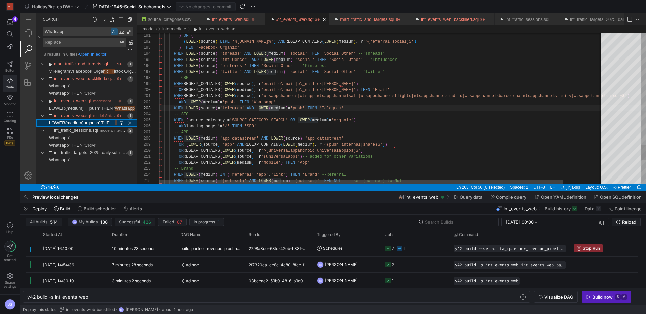
scroll to position [61, 119]
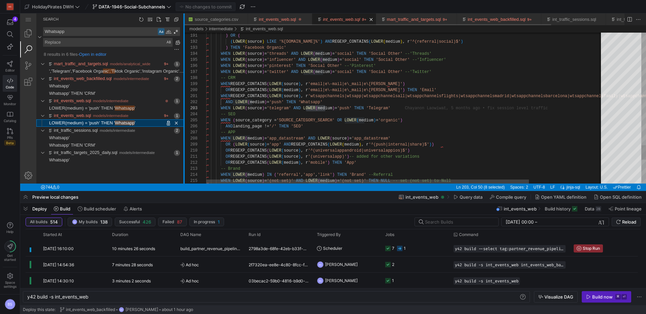
drag, startPoint x: 139, startPoint y: 115, endPoint x: 184, endPoint y: 115, distance: 44.8
click at [184, 115] on div at bounding box center [183, 98] width 1 height 170
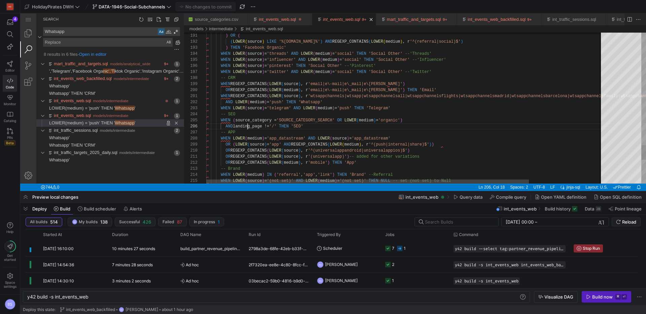
scroll to position [30, 41]
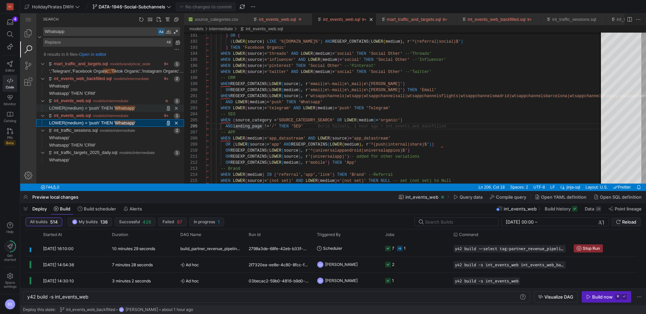
click at [100, 110] on span "LOWER(medium) = 'push' THEN '" at bounding box center [82, 108] width 66 height 5
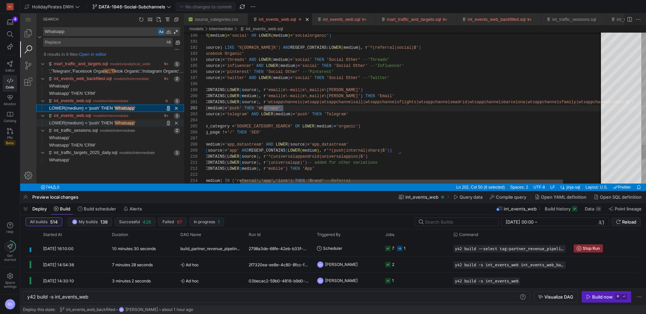
scroll to position [55, 119]
click at [99, 124] on span "LOWER(medium) = 'push' THEN '" at bounding box center [82, 123] width 66 height 5
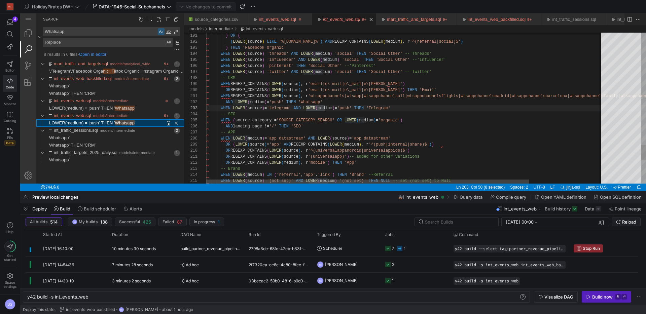
scroll to position [61, 119]
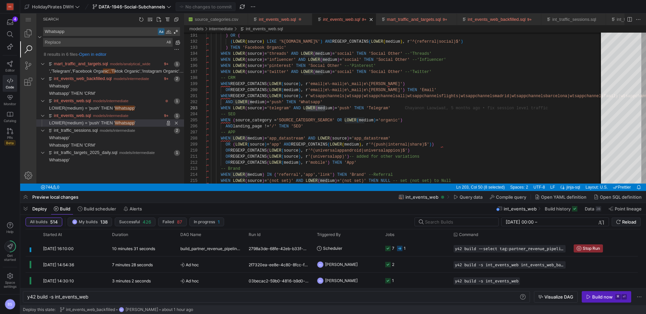
click at [103, 33] on textarea "Whatsapp" at bounding box center [100, 32] width 114 height 8
click at [87, 113] on link "int_events_web.sql" at bounding box center [72, 115] width 37 height 5
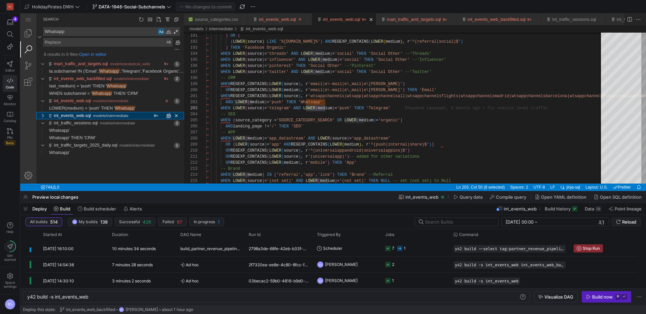
click at [88, 115] on link "int_events_web.sql" at bounding box center [72, 115] width 37 height 5
click at [91, 125] on span "LOWER(medium) = 'push' THEN '" at bounding box center [82, 123] width 66 height 5
type textarea "WHEN REGEXP_CONTAINS(LOWER(source), r'wtsappchannels|wtsapp|wtsappchannelsall|w…"
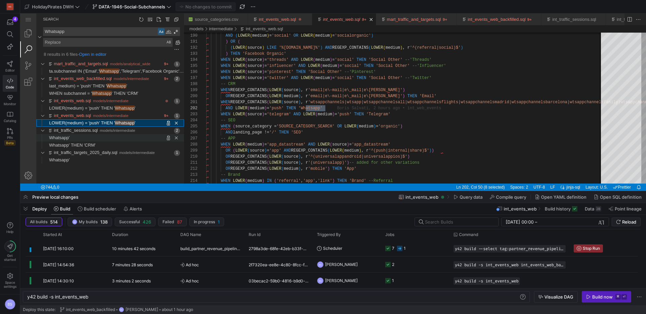
click at [86, 138] on span "Found '' at column 110 in line 'Whatsapp''" at bounding box center [127, 137] width 114 height 7
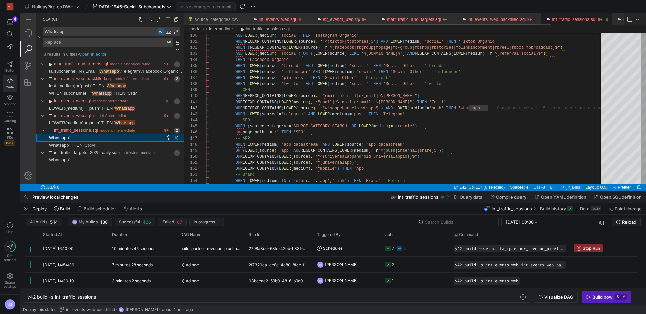
scroll to position [0, 6]
click at [76, 161] on span "Found '' at column 49 in line 'Whatsapp''" at bounding box center [127, 160] width 114 height 7
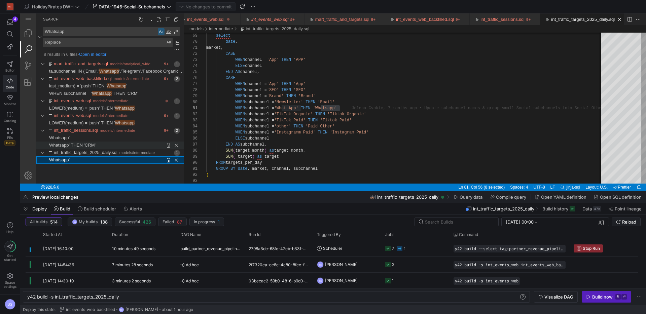
scroll to position [0, 102]
click at [82, 143] on span "Whatsapp' THEN 'CRM'" at bounding box center [72, 145] width 46 height 5
type textarea "y42 build -s int_traffic_sessions"
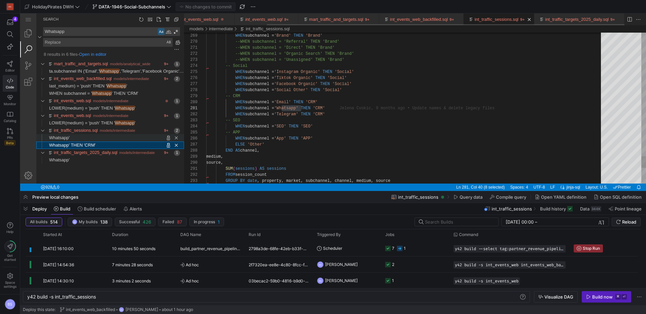
click at [81, 140] on span "Found '' at column 110 in line 'Whatsapp''" at bounding box center [127, 137] width 114 height 7
type textarea "OR REGEXP_CONTAINS(LOWER(medium), r"email|e\-mail|e\_mail|e\smail") THEN 'Email…"
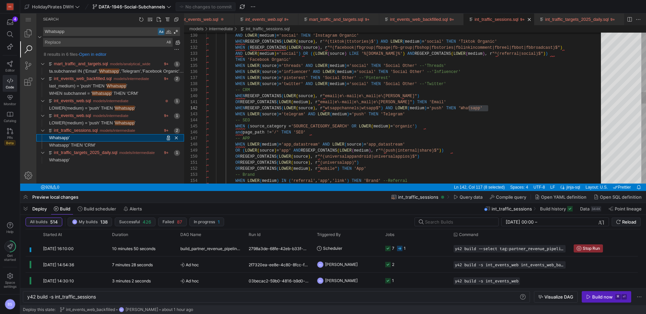
scroll to position [55, 282]
drag, startPoint x: 619, startPoint y: 18, endPoint x: 614, endPoint y: 20, distance: 5.3
click at [619, 18] on link "Close (⌘W)" at bounding box center [619, 19] width 7 height 7
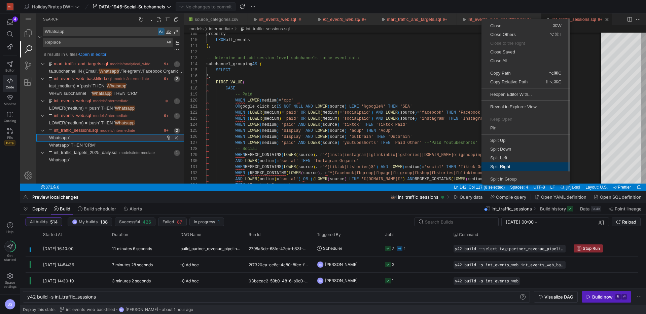
drag, startPoint x: 512, startPoint y: 165, endPoint x: 508, endPoint y: 164, distance: 4.6
click at [512, 165] on span "Split Right" at bounding box center [526, 167] width 89 height 4
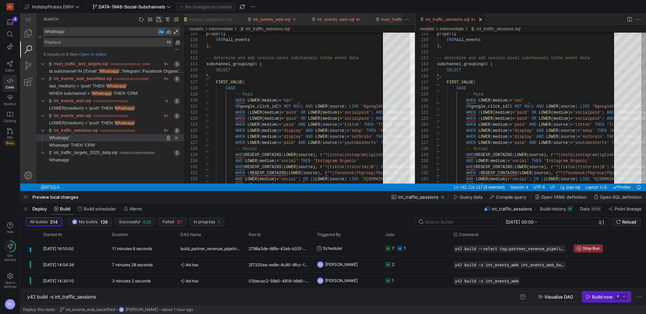
scroll to position [0, 111]
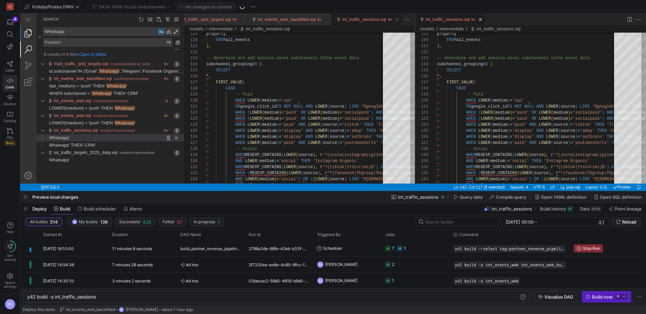
click at [29, 34] on link "Explorer (⇧⌘E)" at bounding box center [28, 33] width 16 height 16
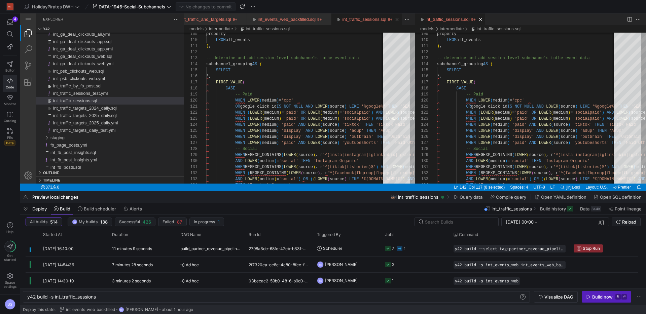
click at [33, 30] on link "Explorer (⇧⌘E)" at bounding box center [28, 33] width 16 height 16
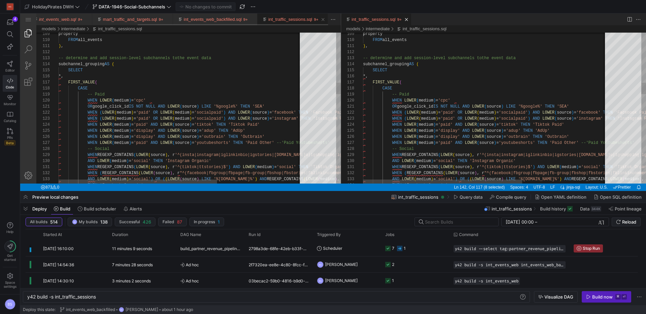
scroll to position [0, 155]
click at [301, 19] on link "int_traffic_sessions.sql" at bounding box center [290, 19] width 44 height 5
drag, startPoint x: 312, startPoint y: 20, endPoint x: 237, endPoint y: 21, distance: 74.8
click at [312, 20] on link "Close (⌘W)" at bounding box center [314, 19] width 7 height 7
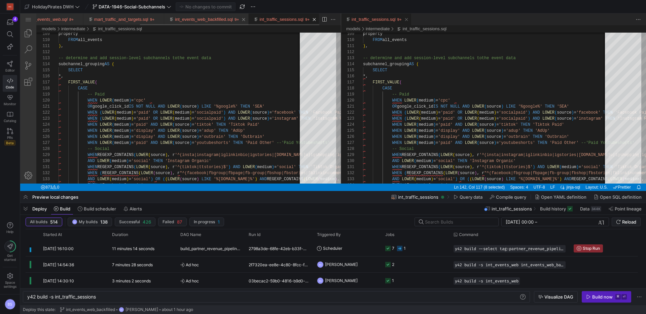
scroll to position [0, 89]
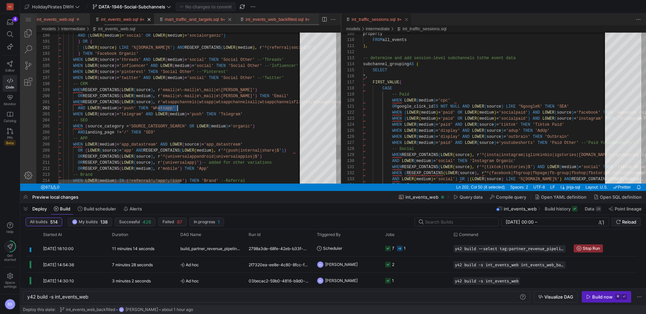
scroll to position [6, 119]
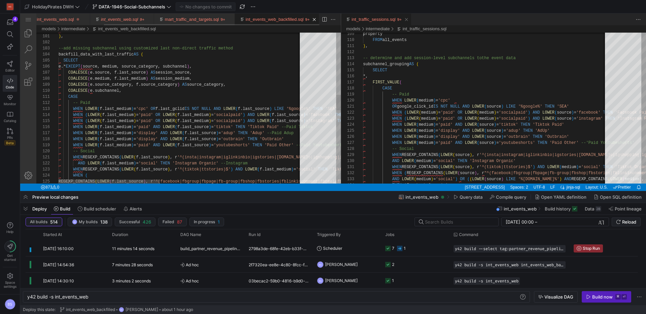
click at [274, 16] on div "int_events_web_backfilled.sql" at bounding box center [275, 19] width 58 height 12
click at [182, 18] on link "mart_traffic_and_targets.sql" at bounding box center [192, 19] width 54 height 5
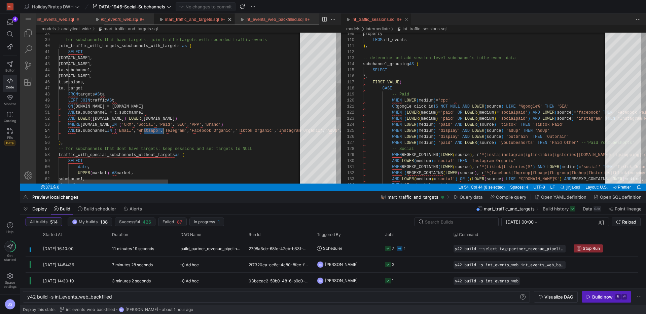
scroll to position [18, 105]
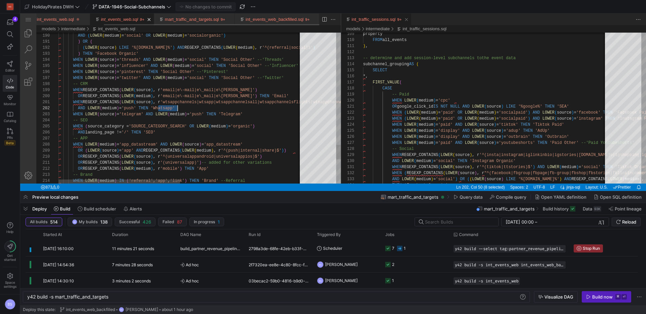
click at [111, 19] on link "int_events_web.sql" at bounding box center [119, 19] width 37 height 5
type textarea "y42 build -s int_events_web"
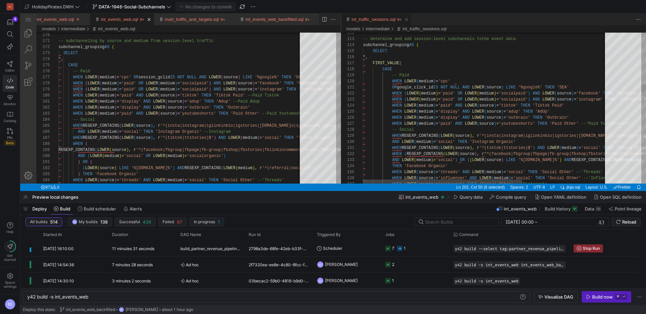
type textarea "OR google_click_id IS NOT NULL AND LOWER(source) LIKE '%google%' THEN 'SEA' WHE…"
type textarea "y42 build -s int_traffic_sessions"
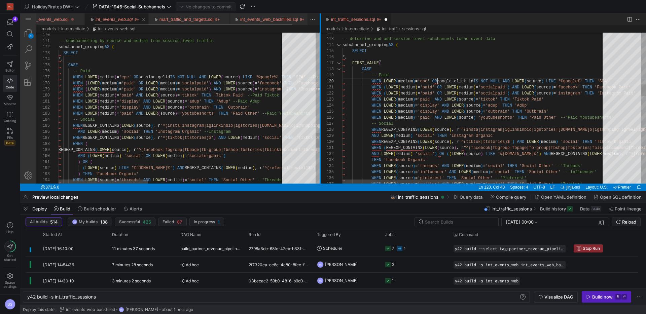
drag, startPoint x: 341, startPoint y: 78, endPoint x: 322, endPoint y: 77, distance: 18.9
click at [320, 77] on div at bounding box center [320, 98] width 1 height 170
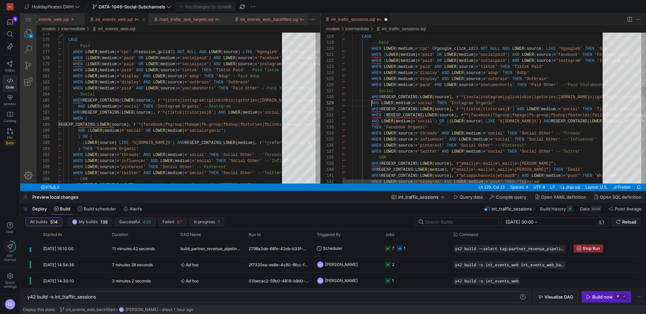
click at [371, 104] on div "FIRST_VALUE ( CASE -- Paid WHEN LOWER ( medium ) = 'cpc' OR google_click_id IS …" at bounding box center [530, 312] width 374 height 1975
click at [371, 104] on div "FIRST_VALUE ( CASE -- Paid WHEN LOWER ( medium ) = 'cpc' OR google_click_id IS …" at bounding box center [588, 312] width 491 height 1975
click at [392, 123] on div "FIRST_VALUE ( CASE -- Paid WHEN LOWER ( medium ) = 'cpc' OR google_click_id IS …" at bounding box center [588, 312] width 491 height 1975
click at [478, 128] on div "FIRST_VALUE ( CASE -- Paid WHEN LOWER ( medium ) = 'cpc' OR google_click_id IS …" at bounding box center [588, 312] width 491 height 1975
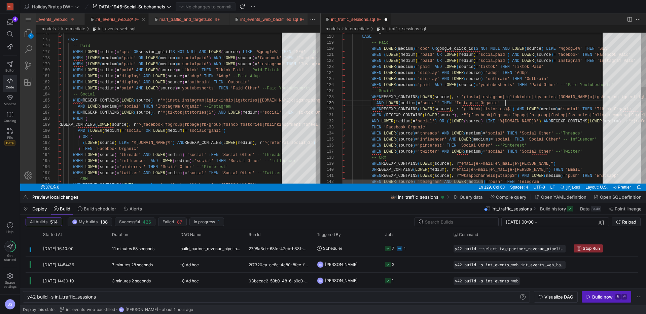
scroll to position [30, 163]
click at [518, 103] on div "FIRST_VALUE ( CASE -- Paid WHEN LOWER ( medium ) = 'cpc' OR google_click_id IS …" at bounding box center [588, 312] width 491 height 1975
type textarea "ER(medium) = 'display' AND LOWER(source) = 'adup' THEN 'AdUp' WHEN LOWER(medium…"
type textarea "WHEN LOWER(medium) = 'display' AND LOWER(source) = 'adup' THEN 'Adup' --Paid Ad…"
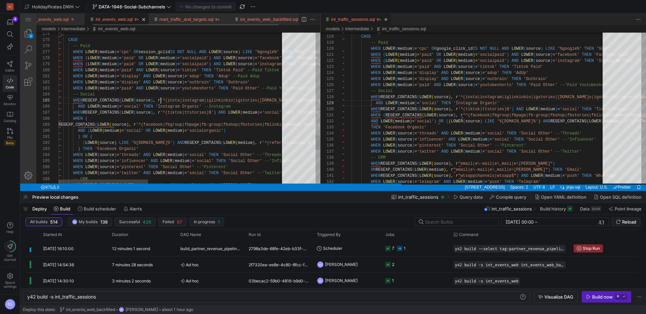
type textarea "y42 build -s int_events_web"
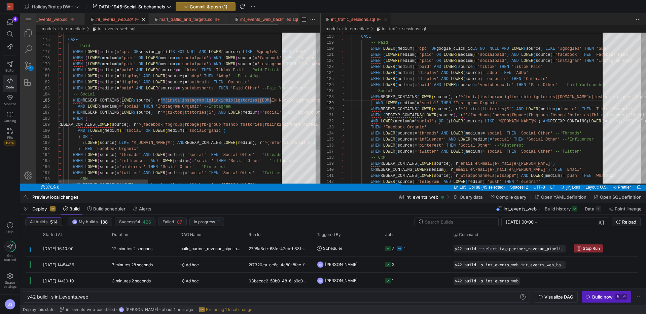
scroll to position [24, 222]
drag, startPoint x: 161, startPoint y: 101, endPoint x: 279, endPoint y: 102, distance: 118.5
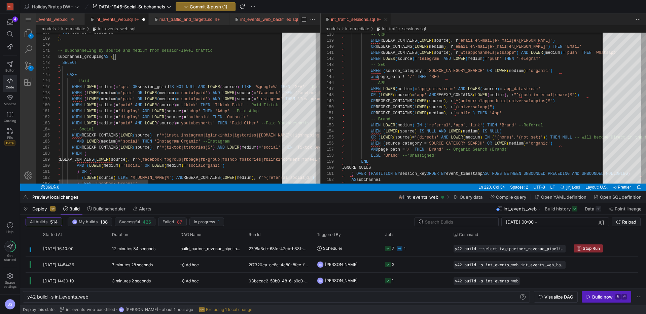
type textarea "-- subchanneling by source and medium from session-level traffic subchannel_gro…"
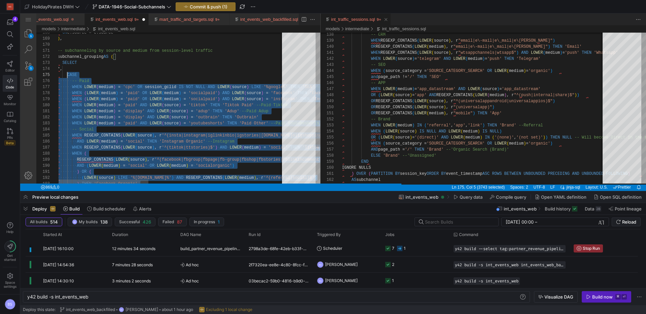
scroll to position [24, 10]
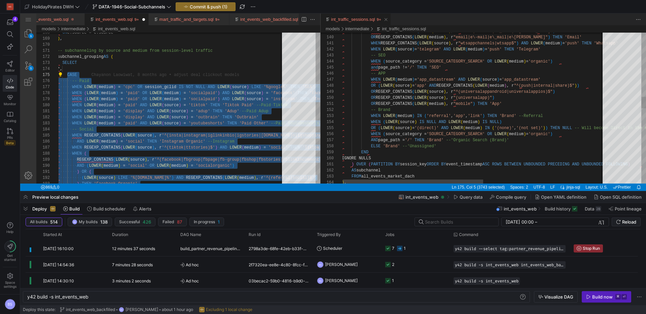
type textarea "WHEN LOWER(medium) IN ('referral', 'app', 'link') THEN 'Brand' --Referral WHEN …"
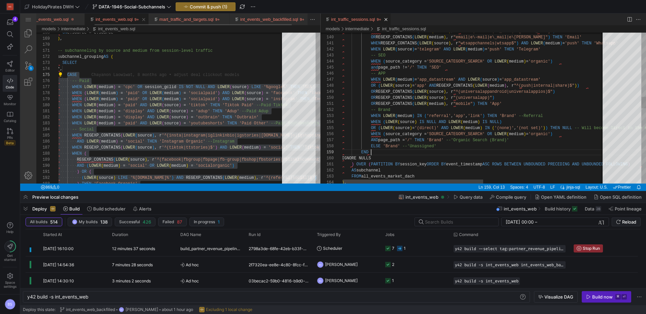
scroll to position [36, 29]
click at [375, 154] on div "WHEN REGEXP_CONTAINS ( LOWER ( source ) , r "email|e\-mail|e\_mail|e\smail" ) O…" at bounding box center [587, 179] width 491 height 1975
type textarea "y42 build -s int_traffic_sessions"
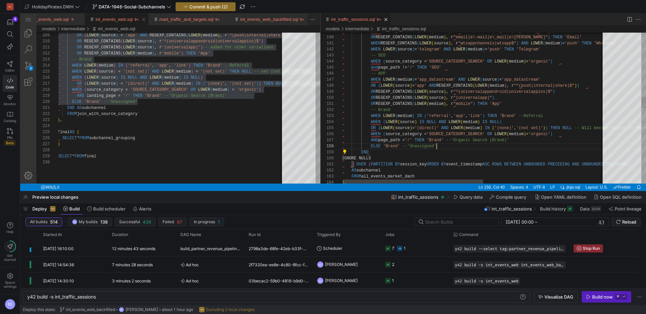
click at [439, 147] on div "WHEN REGEXP_CONTAINS ( LOWER ( source ) , r "email|e\-mail|e\_mail|e\smail" ) O…" at bounding box center [587, 179] width 491 height 1975
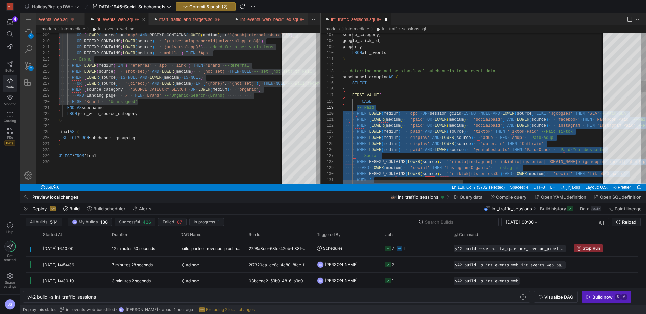
scroll to position [48, 14]
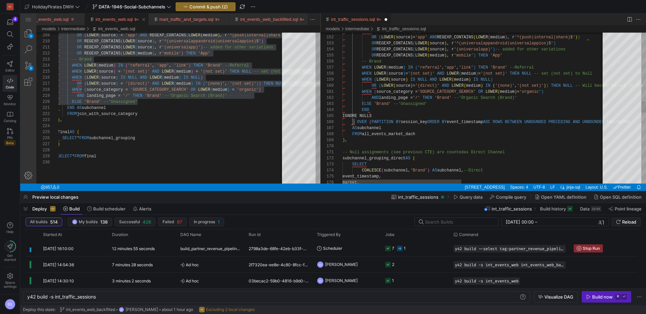
type textarea "WHEN (source_category = 'SOURCE_CATEGORY_SEARCH' OR LOWER(medium) = 'organic') …"
click at [404, 111] on div "WHEN LOWER ( medium ) = 'app_datastream' AND LOWER ( source ) = 'app_datastream…" at bounding box center [632, 122] width 579 height 2006
click at [69, 210] on span "Build" at bounding box center [71, 208] width 16 height 5
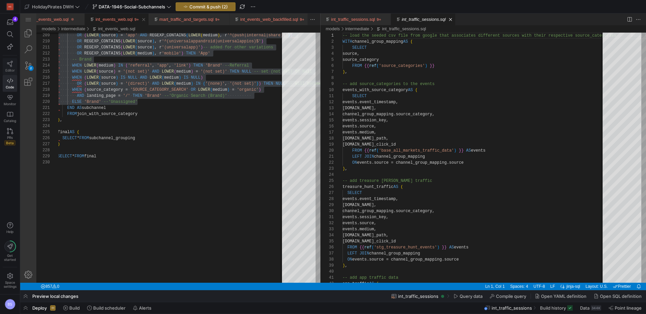
click at [9, 64] on icon at bounding box center [10, 64] width 6 height 6
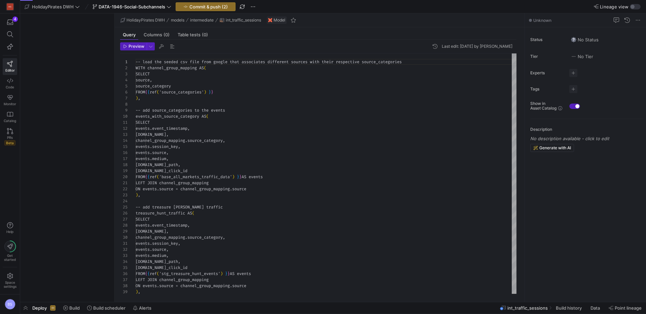
scroll to position [61, 0]
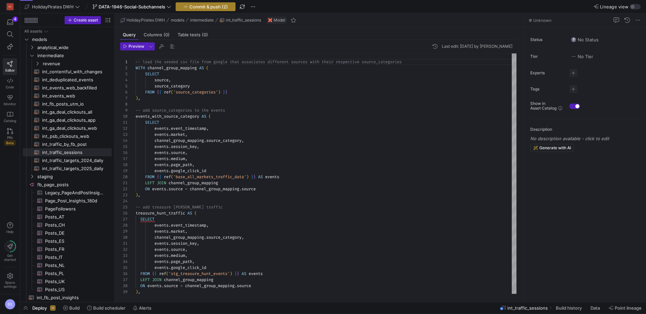
click at [196, 6] on span "Commit & push (2)" at bounding box center [209, 6] width 38 height 5
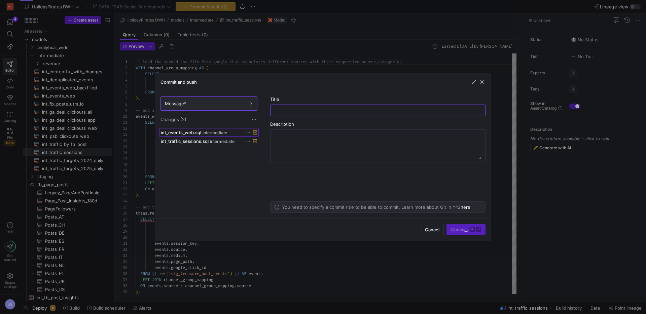
click at [204, 132] on span "intermediate" at bounding box center [215, 133] width 25 height 5
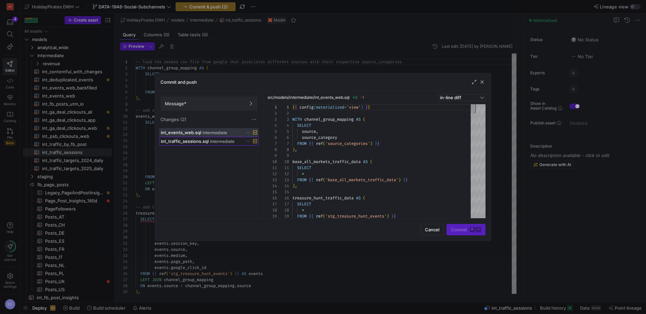
click at [205, 140] on span "int_traffic_sessions.sql" at bounding box center [185, 141] width 48 height 5
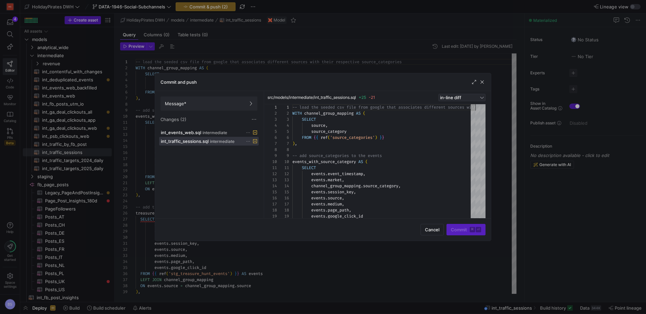
click at [469, 100] on div "in-line diff" at bounding box center [459, 97] width 39 height 5
click at [460, 118] on span "side-by-side diff" at bounding box center [462, 118] width 41 height 5
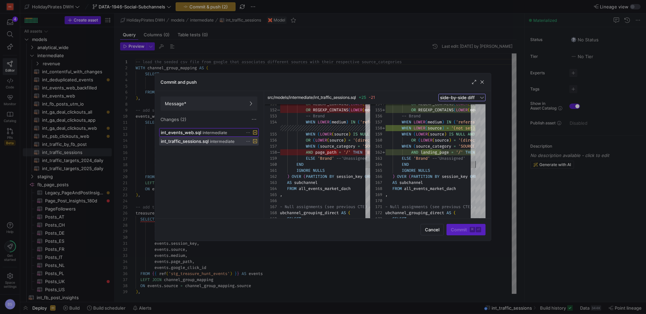
click at [215, 133] on span "intermediate" at bounding box center [215, 133] width 25 height 5
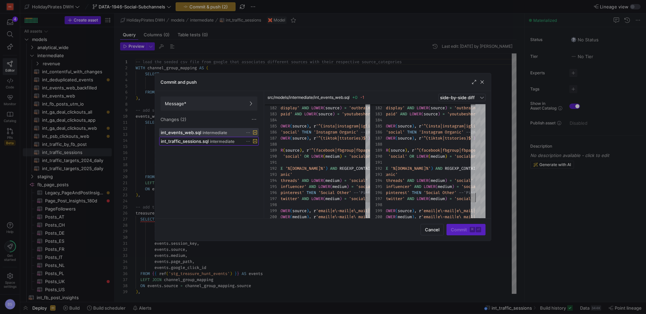
click at [192, 140] on span "int_traffic_sessions.sql" at bounding box center [185, 141] width 48 height 5
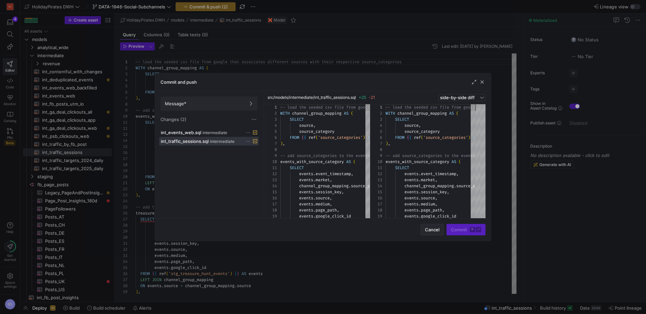
click at [432, 233] on span "button" at bounding box center [432, 230] width 23 height 11
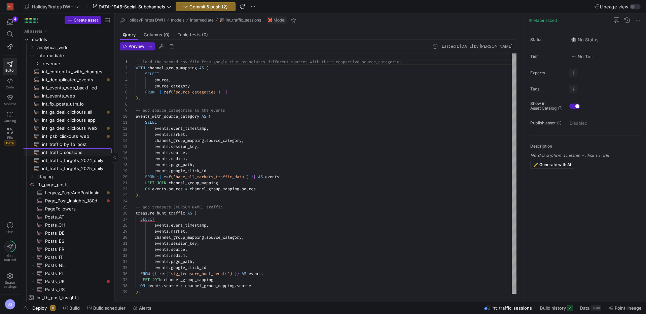
click at [75, 152] on span "int_traffic_sessions​​​​​​​​​​" at bounding box center [73, 153] width 62 height 8
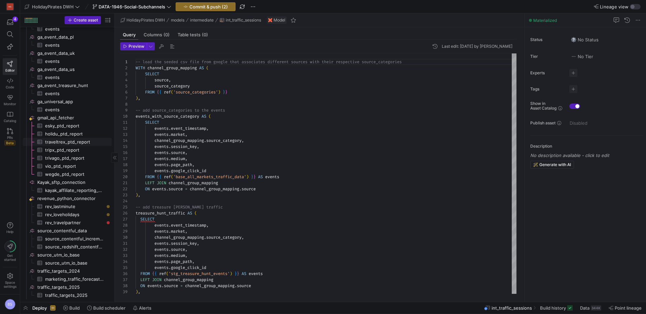
scroll to position [476, 0]
click at [12, 85] on span "Code" at bounding box center [10, 87] width 8 height 4
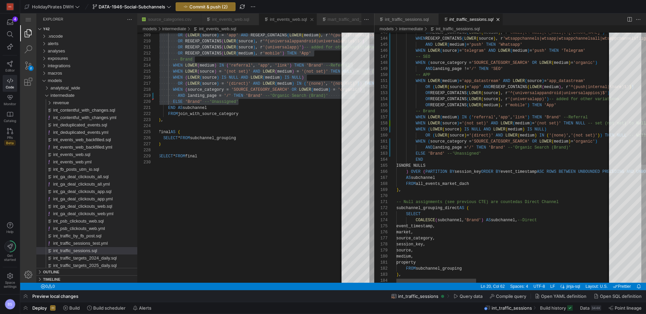
type textarea "WHEN (source_category = 'SOURCE_CATEGORY_SEARCH' OR LOWER(medium) = 'organic') …"
click at [222, 8] on span "Commit & push (2)" at bounding box center [209, 6] width 38 height 5
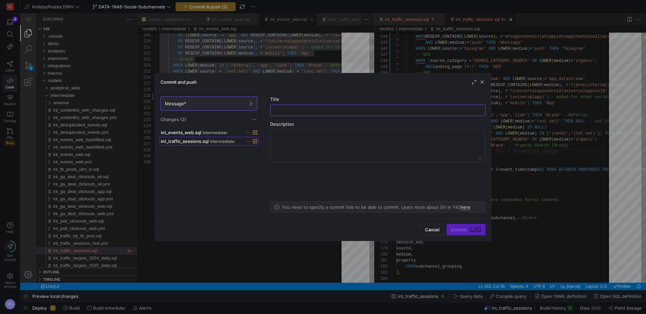
click at [223, 139] on div "int_traffic_sessions.sql intermediate" at bounding box center [201, 141] width 81 height 5
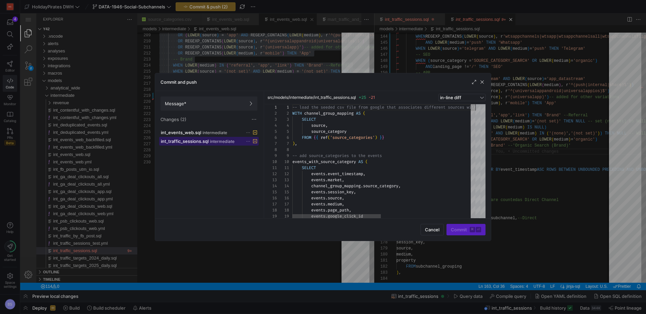
scroll to position [61, 0]
drag, startPoint x: 224, startPoint y: 141, endPoint x: 220, endPoint y: 139, distance: 4.2
click at [238, 162] on button "Discard" at bounding box center [251, 158] width 55 height 11
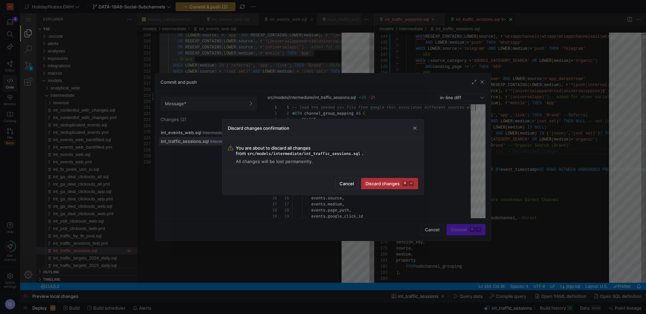
click at [396, 179] on span "submit" at bounding box center [390, 183] width 57 height 11
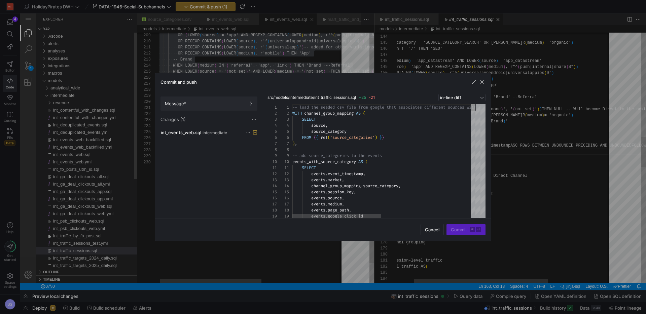
scroll to position [12, 41]
click at [483, 83] on span "button" at bounding box center [482, 82] width 7 height 7
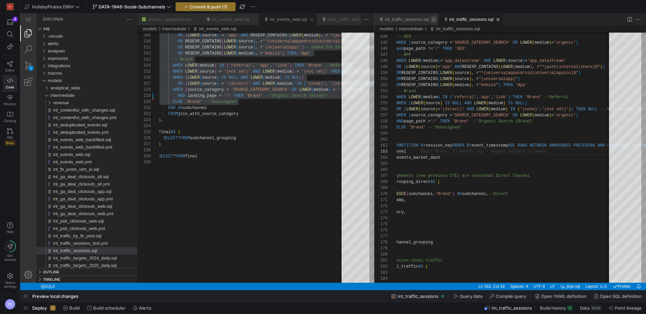
click at [433, 20] on link "Close (⌘W)" at bounding box center [434, 19] width 7 height 7
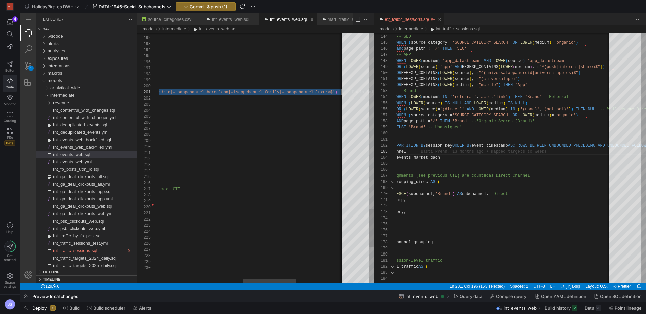
scroll to position [0, 474]
type textarea "WHEN REGEXP_CONTAINS(LOWER(source), r'wtsappchannels|wtsapp|wtsappchannelsall|w…"
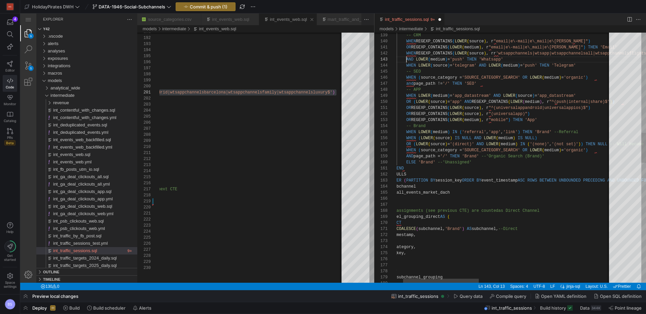
scroll to position [12, 39]
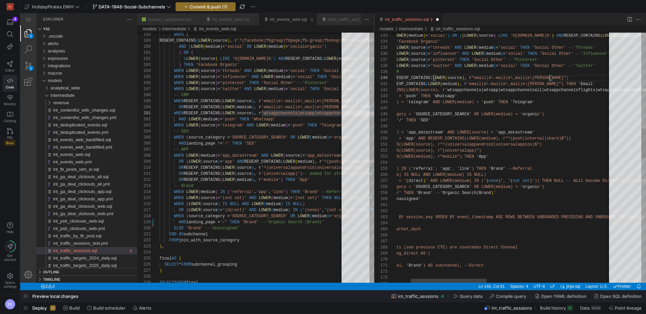
scroll to position [36, 195]
drag, startPoint x: 549, startPoint y: 79, endPoint x: 576, endPoint y: 93, distance: 30.4
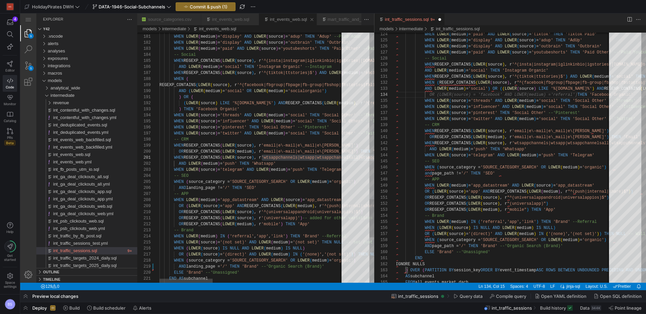
type textarea "WHEN REGEXP_CONTAINS(LOWER(source), r'^(tiktok|ttstories)$') AND LOWER(medium) …"
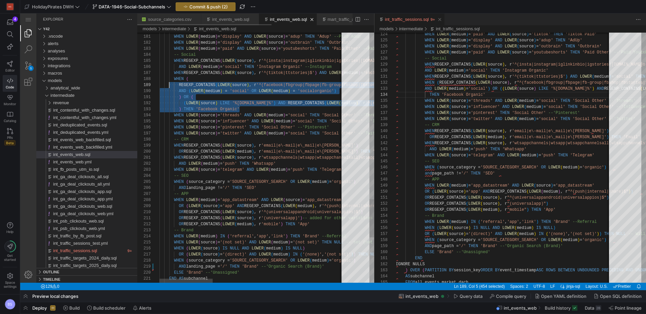
scroll to position [36, 5]
type textarea "(source) = 'youtubeshorts' THEN 'Paid Other' --Paid Youtubeshorts -- Social WHE…"
drag, startPoint x: 248, startPoint y: 109, endPoint x: 155, endPoint y: 81, distance: 97.5
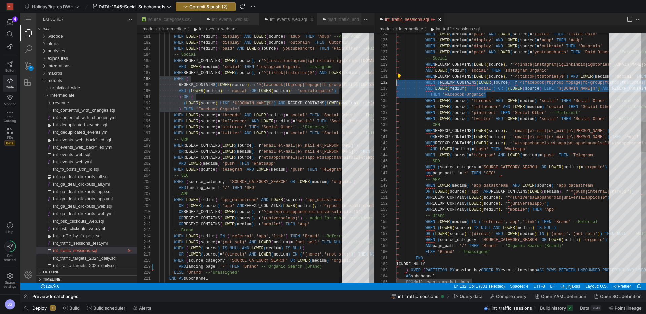
scroll to position [6, 0]
drag, startPoint x: 497, startPoint y: 95, endPoint x: 371, endPoint y: 82, distance: 127.2
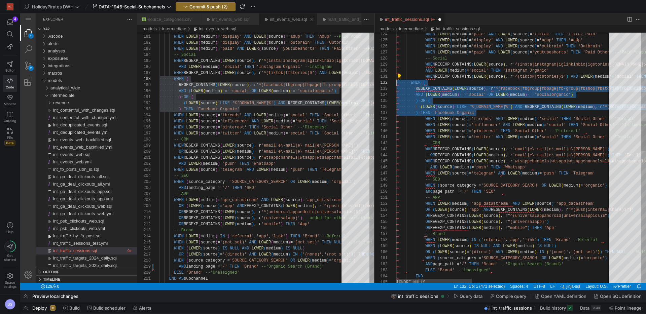
drag, startPoint x: 485, startPoint y: 113, endPoint x: 355, endPoint y: 81, distance: 134.7
type textarea "WHEN REGEXP_CONTAINS(LOWER(source), r'^(tiktok|ttstories)$') AND LOWER(medium) …"
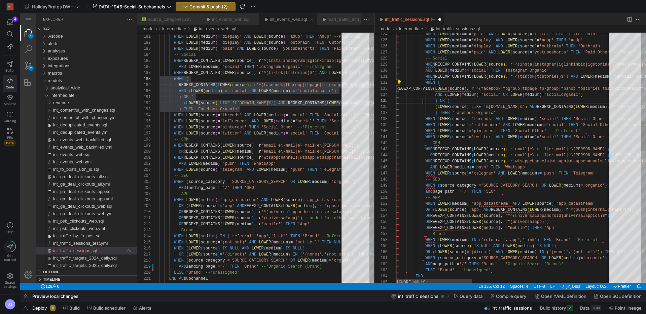
scroll to position [24, 27]
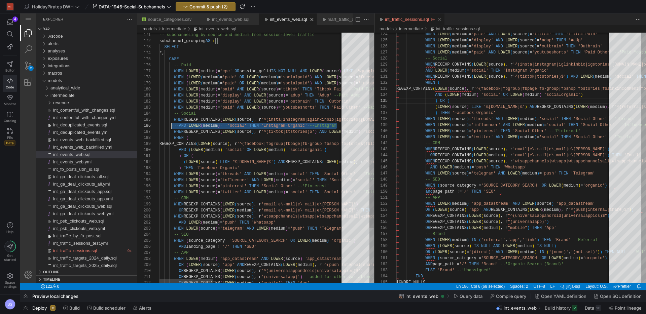
scroll to position [30, 7]
type textarea "WHEN LOWER(medium) = 'display' AND LOWER(source) = 'adup' THEN 'Adup' --Paid Ad…"
drag, startPoint x: 337, startPoint y: 127, endPoint x: 151, endPoint y: 122, distance: 186.3
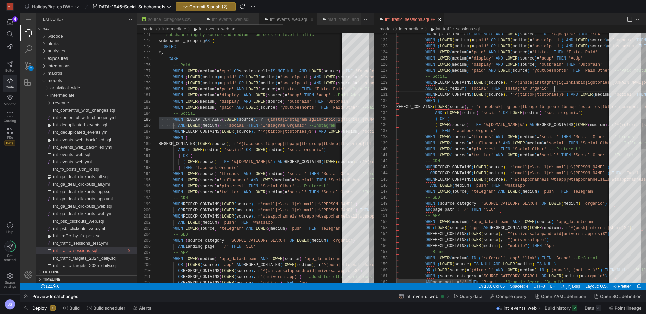
scroll to position [30, 122]
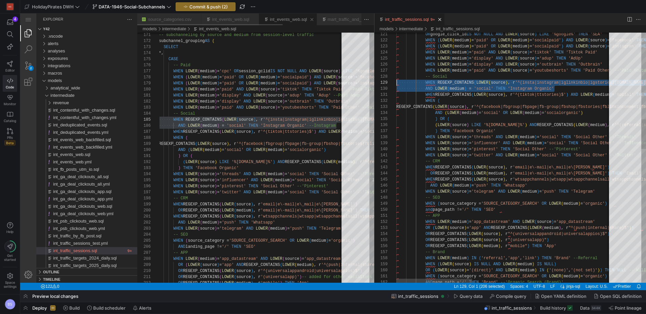
scroll to position [36, 0]
drag, startPoint x: 555, startPoint y: 89, endPoint x: 303, endPoint y: 85, distance: 251.9
drag, startPoint x: 441, startPoint y: 93, endPoint x: 374, endPoint y: 81, distance: 68.1
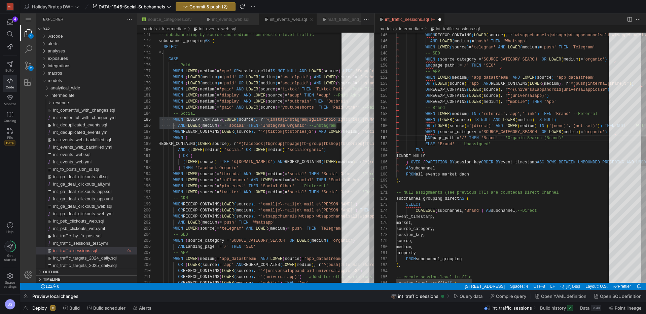
drag, startPoint x: 427, startPoint y: 139, endPoint x: 437, endPoint y: 142, distance: 10.5
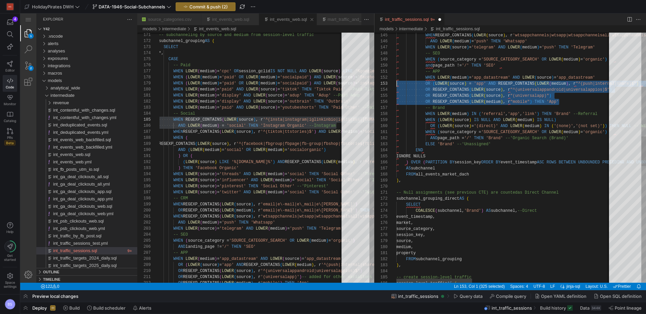
scroll to position [12, 0]
drag, startPoint x: 565, startPoint y: 101, endPoint x: 434, endPoint y: 85, distance: 131.6
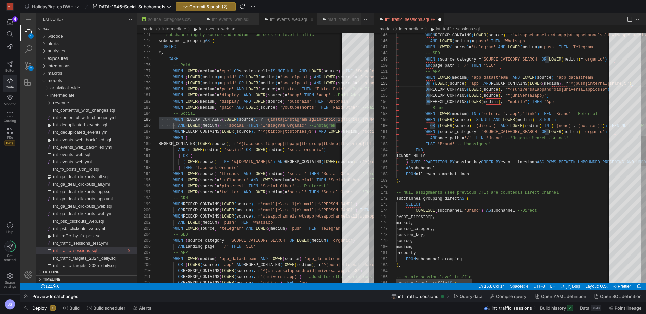
drag, startPoint x: 426, startPoint y: 84, endPoint x: 425, endPoint y: 103, distance: 18.9
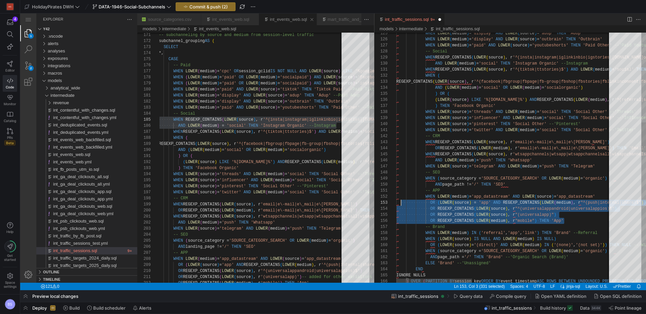
scroll to position [12, 0]
drag, startPoint x: 557, startPoint y: 218, endPoint x: 398, endPoint y: 204, distance: 158.8
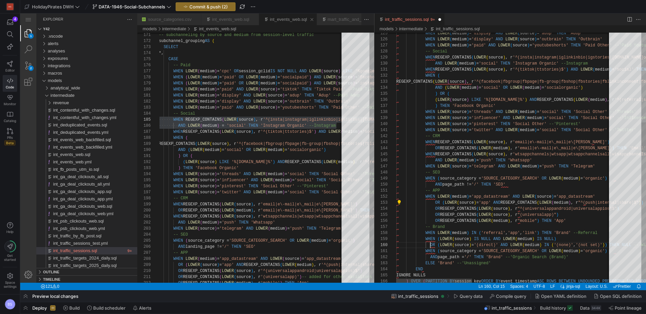
drag, startPoint x: 431, startPoint y: 246, endPoint x: 442, endPoint y: 261, distance: 18.5
click at [431, 246] on span "OR" at bounding box center [433, 245] width 5 height 5
drag, startPoint x: 431, startPoint y: 260, endPoint x: 440, endPoint y: 263, distance: 10.0
click at [431, 260] on span "AND" at bounding box center [434, 257] width 7 height 5
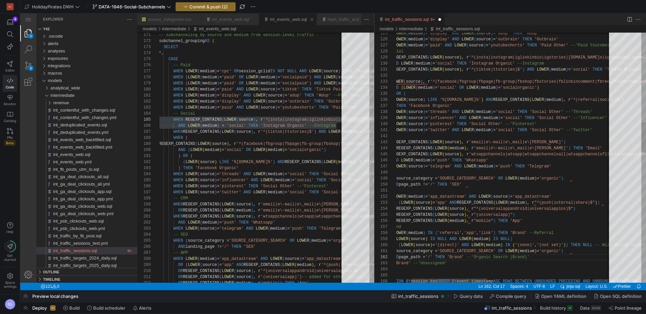
drag, startPoint x: 479, startPoint y: 209, endPoint x: 477, endPoint y: 220, distance: 10.7
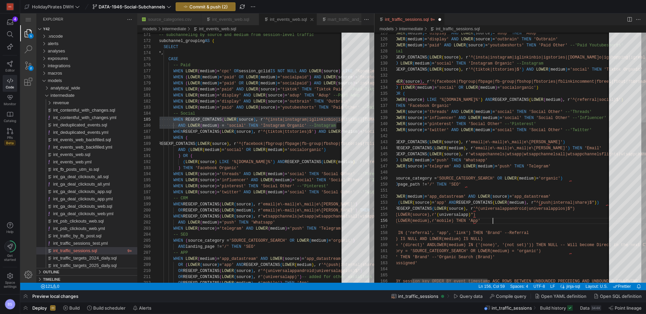
scroll to position [30, 143]
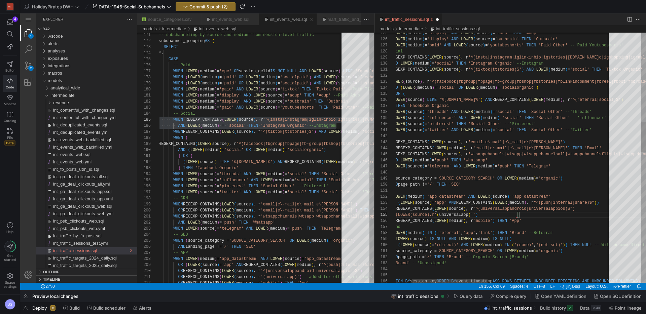
scroll to position [24, 163]
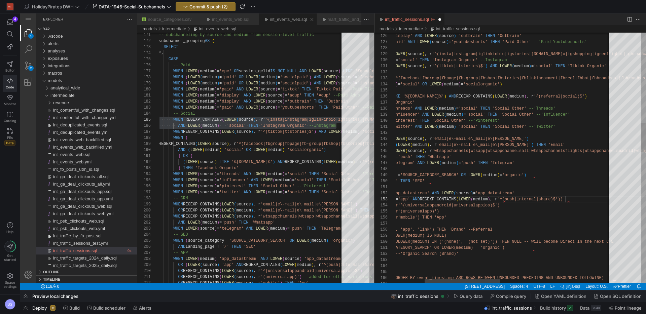
scroll to position [12, 250]
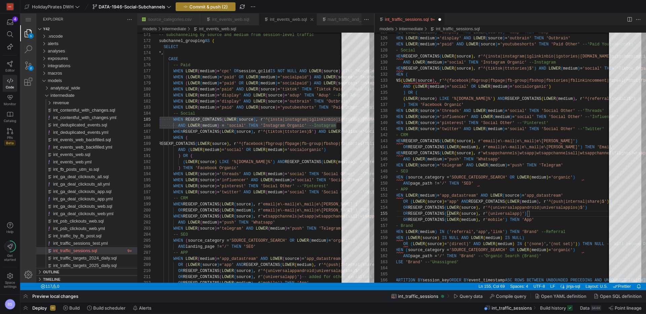
type textarea "-- APP WHEN LOWER(medium) = 'app_datastream' AND LOWER(source) = 'app_datastrea…"
click at [210, 10] on span "button" at bounding box center [205, 7] width 59 height 8
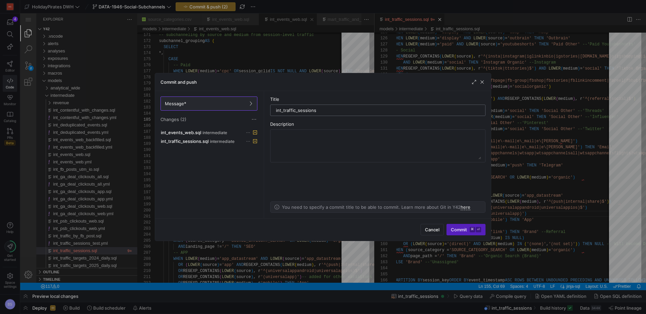
type input "int_traffic_sessions"
click at [465, 230] on span "Commit ⌘ ⏎" at bounding box center [466, 229] width 30 height 5
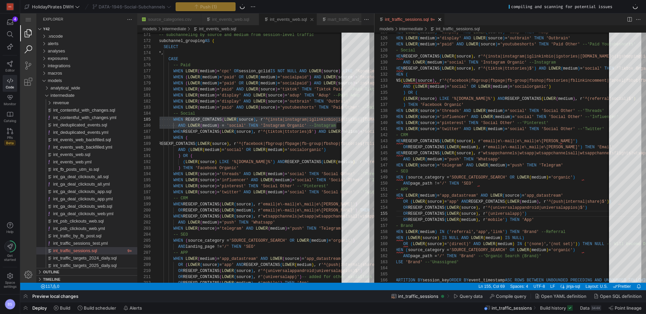
click at [34, 53] on link "Search (⇧⌘F)" at bounding box center [28, 49] width 16 height 16
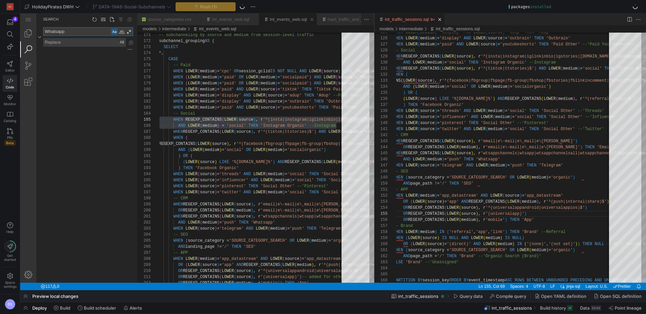
click at [74, 36] on div "Whatsapp Whatsapp" at bounding box center [88, 31] width 90 height 9
click at [75, 33] on textarea "Whatsapp" at bounding box center [76, 32] width 67 height 8
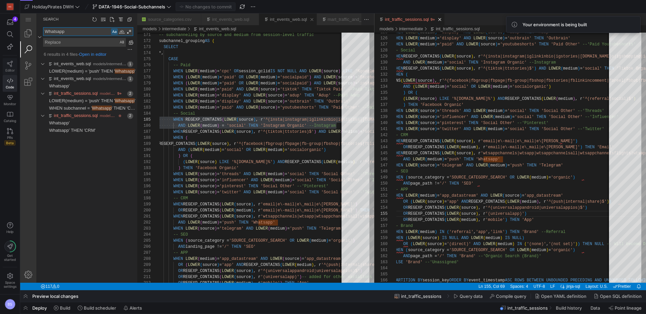
click at [11, 66] on icon at bounding box center [10, 64] width 6 height 6
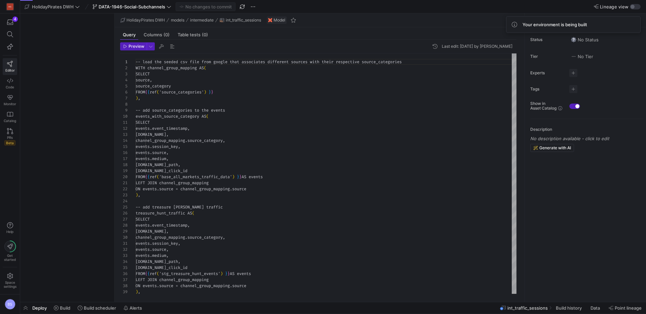
scroll to position [61, 0]
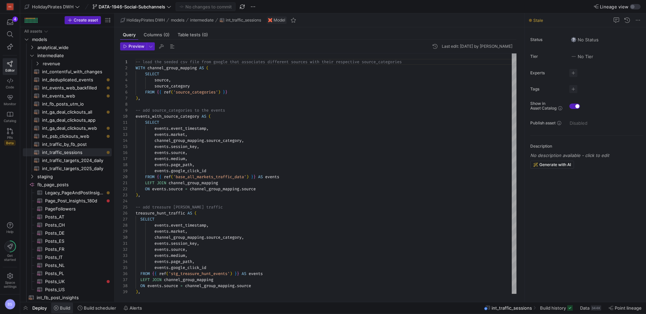
click at [65, 309] on span "Build" at bounding box center [65, 308] width 10 height 5
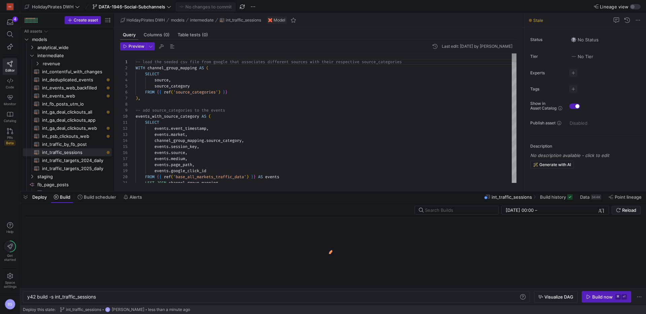
scroll to position [0, 70]
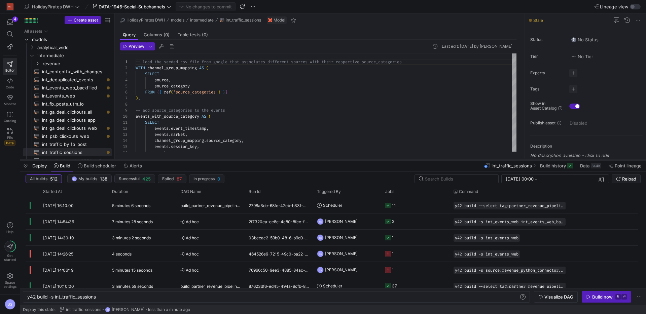
drag, startPoint x: 221, startPoint y: 192, endPoint x: 219, endPoint y: 161, distance: 31.3
click at [219, 161] on div at bounding box center [333, 160] width 626 height 3
click at [643, 4] on y42-top-nav "HolidayPirates DWH DATA-1946-Social-Subchannels No changes to commit Lineage vi…" at bounding box center [333, 6] width 626 height 13
click at [640, 5] on div "button" at bounding box center [635, 6] width 11 height 5
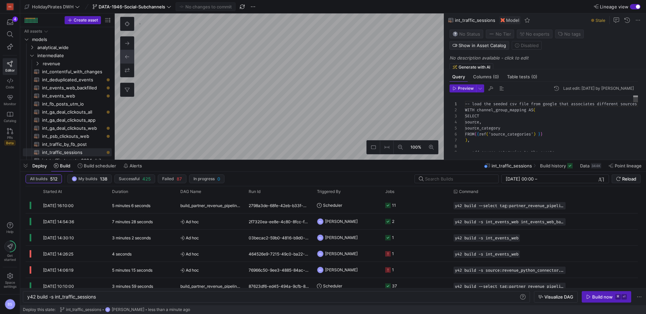
scroll to position [61, 0]
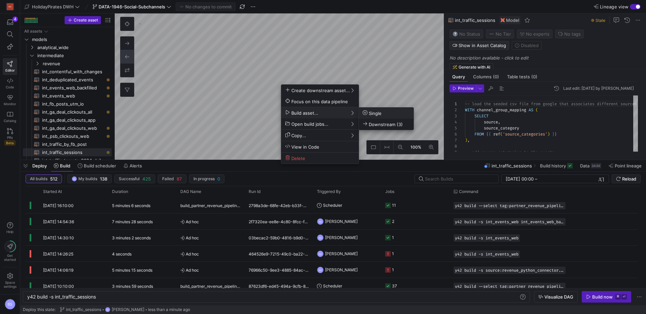
click at [372, 113] on span "Single" at bounding box center [372, 113] width 19 height 6
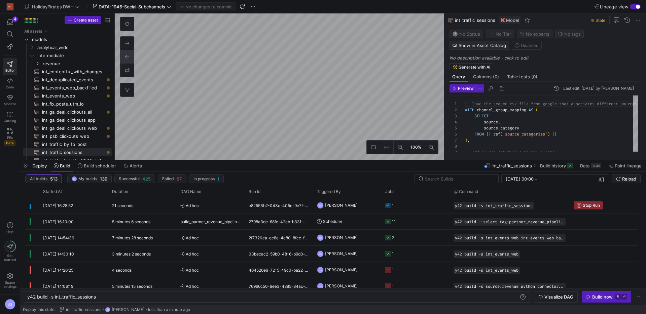
type textarea "y42 build -s int_events_web"
type textarea "{{ config(materialized='view') }} WITH channel_group_mapping AS ( SELECT source…"
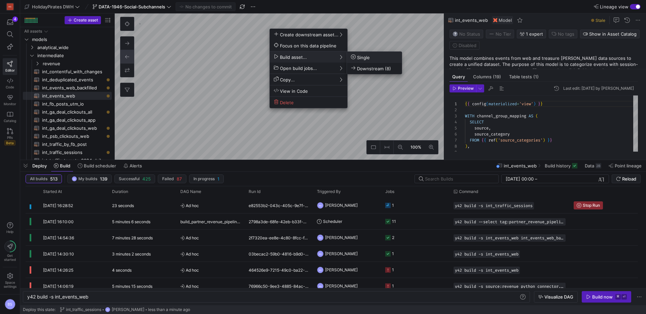
click at [367, 56] on span "Single" at bounding box center [360, 58] width 19 height 6
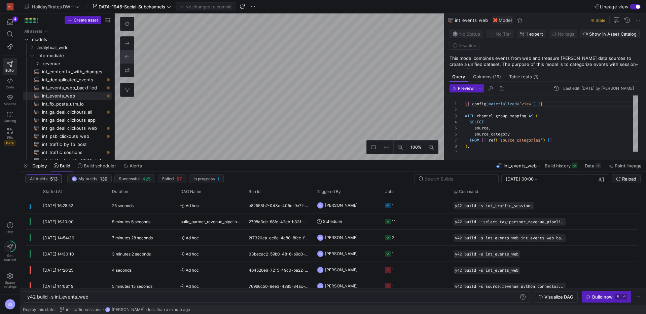
type textarea "y42 build -s int_events_web_backfilled"
type textarea "{{ config(materialized='view') }} WITH events_with_subchannel AS ( SELECT * FRO…"
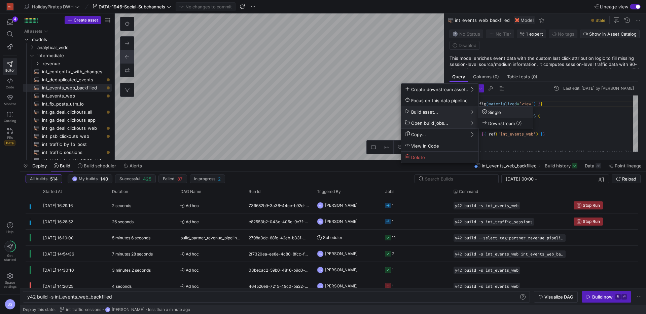
click at [485, 112] on icon at bounding box center [484, 111] width 5 height 5
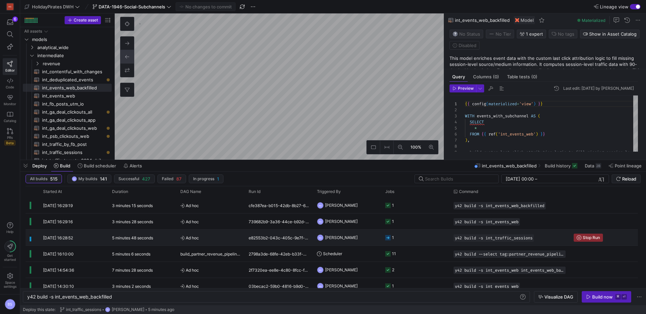
click at [156, 239] on div "5 minutes 48 seconds" at bounding box center [142, 238] width 68 height 16
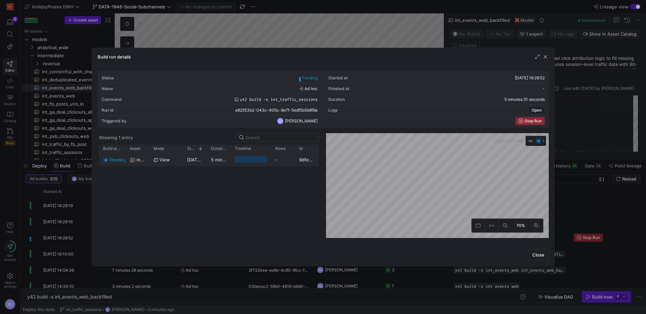
click at [190, 163] on div "11/08/25, 16:28:53" at bounding box center [195, 159] width 24 height 13
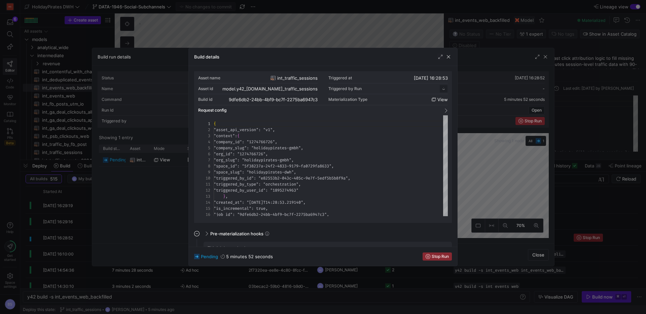
scroll to position [61, 0]
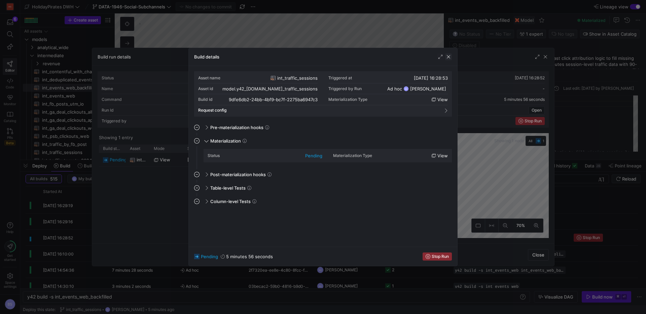
click at [449, 55] on span "button" at bounding box center [448, 57] width 7 height 7
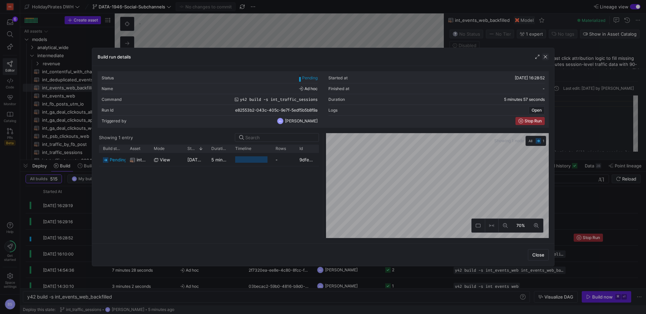
click at [548, 57] on span "button" at bounding box center [545, 57] width 7 height 7
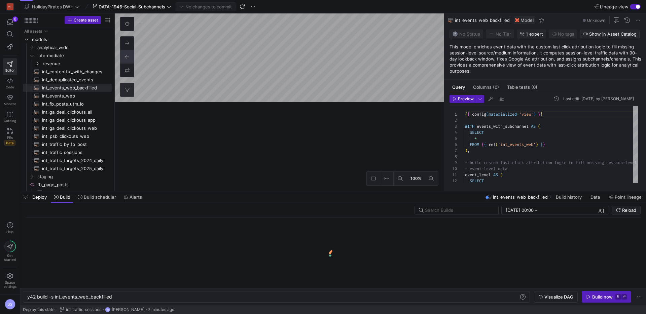
scroll to position [61, 0]
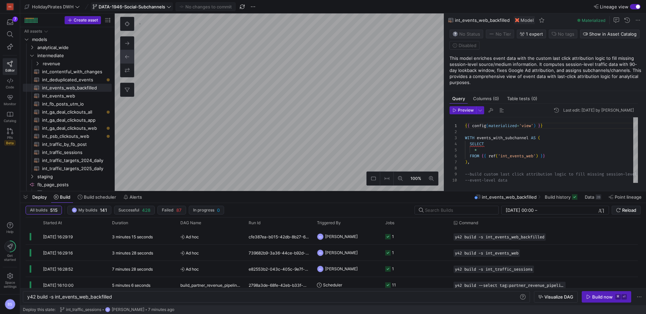
click at [123, 4] on span "DATA-1946-Social-Subchannels" at bounding box center [132, 6] width 67 height 5
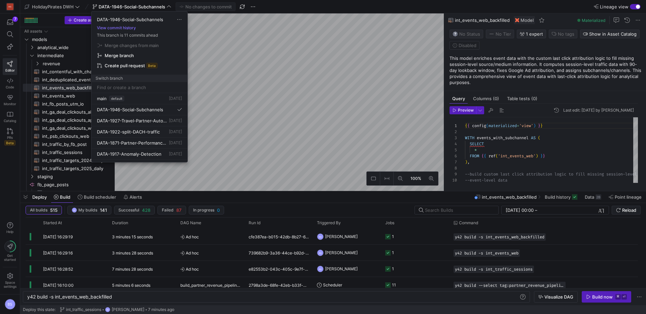
click at [128, 67] on span "Create pull request" at bounding box center [125, 65] width 40 height 5
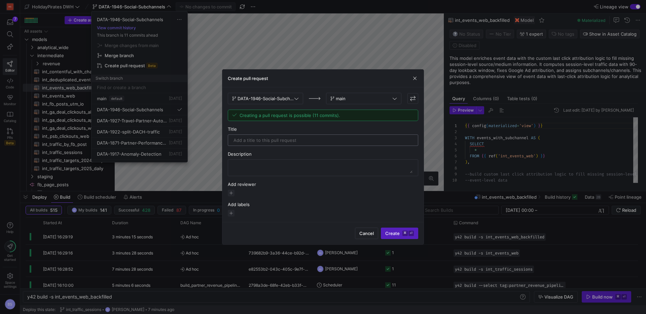
click at [301, 143] on div at bounding box center [323, 140] width 179 height 11
type input "d"
type input "Additional source mediums for social channels"
click at [260, 137] on div "Additional source mediums for social channels" at bounding box center [323, 140] width 179 height 11
click at [258, 143] on input "Additional source mediums for social channels" at bounding box center [323, 140] width 179 height 5
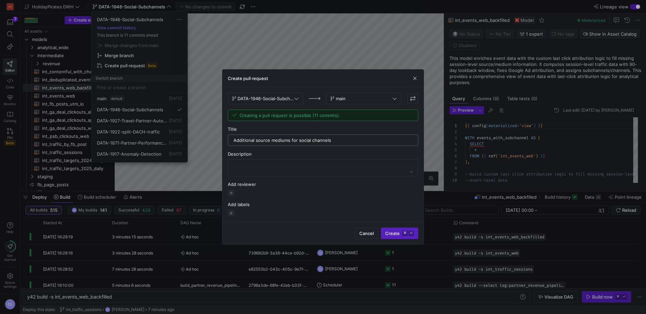
click at [258, 143] on input "Additional source mediums for social channels" at bounding box center [323, 140] width 179 height 5
click at [288, 167] on textarea at bounding box center [323, 168] width 179 height 11
click at [231, 195] on span "button" at bounding box center [231, 193] width 7 height 7
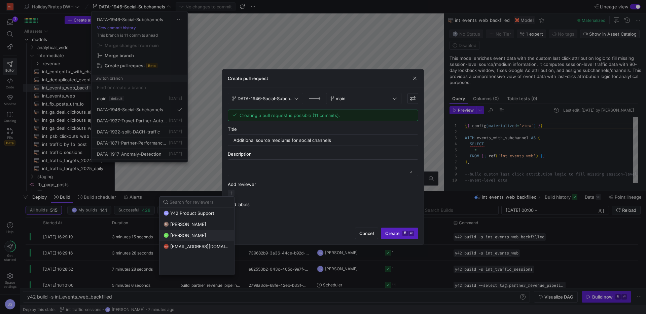
click at [208, 232] on button "CL Chayanon Laowiwat" at bounding box center [197, 235] width 75 height 11
click at [277, 169] on div at bounding box center [323, 157] width 646 height 314
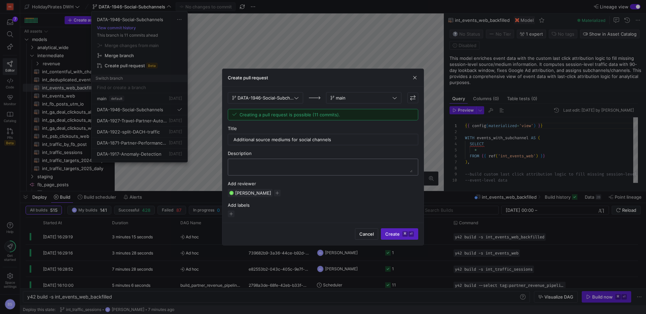
click at [278, 167] on textarea at bounding box center [323, 167] width 179 height 11
type textarea "-"
click at [389, 237] on span "submit" at bounding box center [399, 234] width 37 height 11
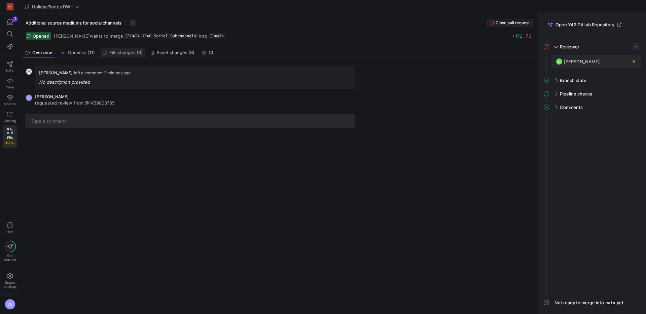
click at [114, 55] on span "File changes (6)" at bounding box center [125, 53] width 33 height 4
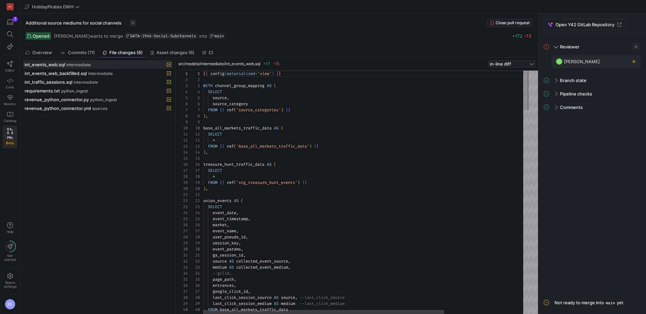
scroll to position [61, 0]
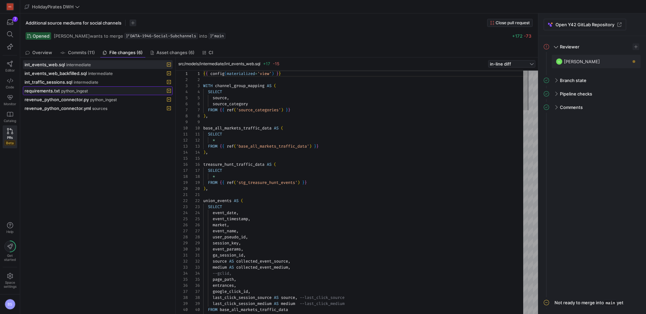
click at [124, 89] on div "requirements.txt python_ingest" at bounding box center [91, 90] width 132 height 5
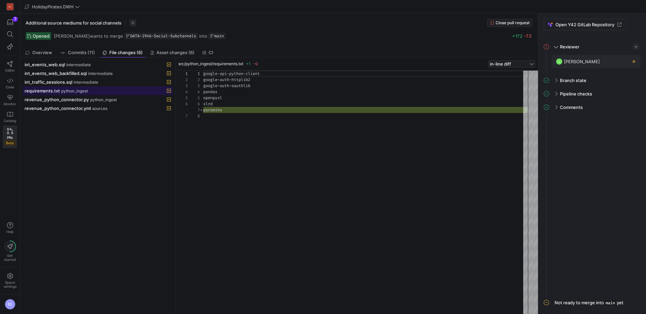
scroll to position [42, 0]
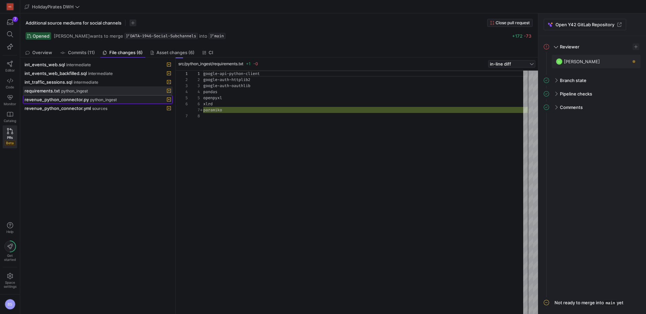
click at [125, 100] on div "revenue_python_connector.py python_ingest" at bounding box center [91, 99] width 132 height 5
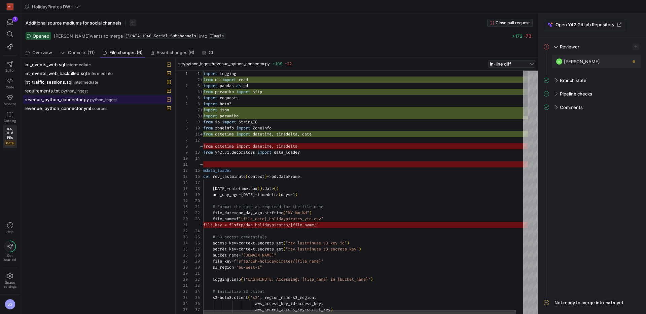
scroll to position [61, 0]
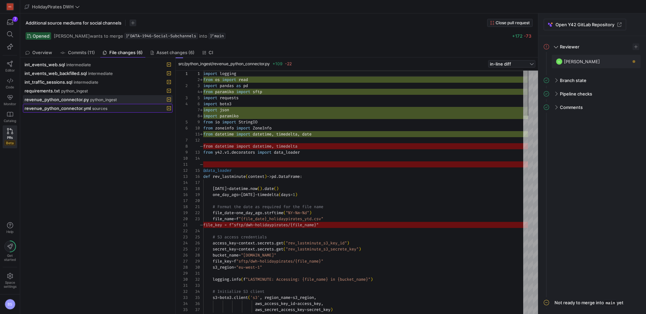
click at [124, 107] on div "revenue_python_connector.yml sources" at bounding box center [91, 108] width 132 height 5
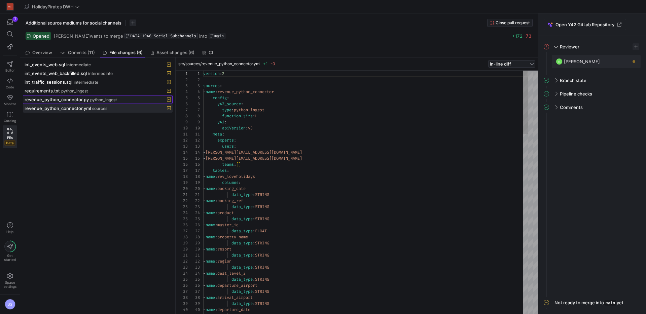
click at [131, 99] on div "revenue_python_connector.py python_ingest" at bounding box center [91, 99] width 132 height 5
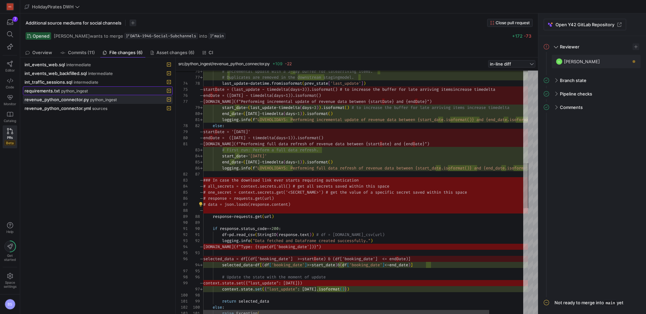
click at [124, 91] on div "requirements.txt python_ingest" at bounding box center [91, 90] width 132 height 5
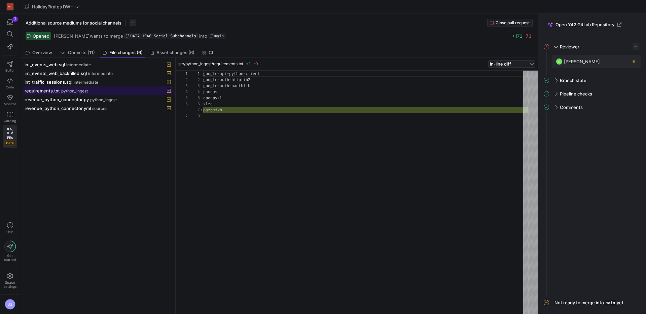
scroll to position [42, 0]
click at [49, 51] on span "Overview" at bounding box center [42, 53] width 20 height 4
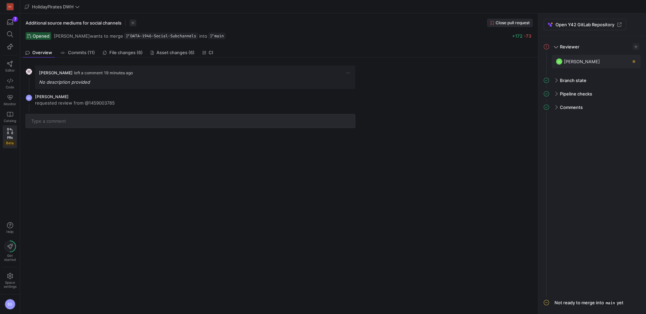
click at [516, 23] on span "Close pull request" at bounding box center [513, 23] width 34 height 5
click at [11, 66] on icon at bounding box center [10, 64] width 6 height 6
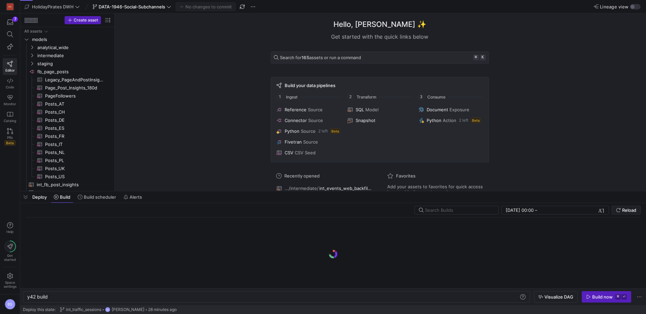
scroll to position [0, 20]
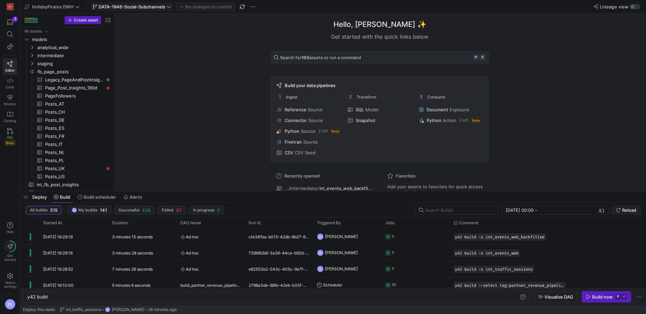
click at [116, 6] on span "DATA-1946-Social-Subchannels" at bounding box center [132, 6] width 67 height 5
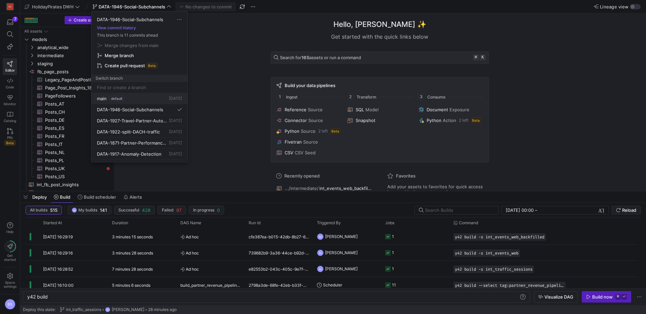
click at [134, 102] on button "main default 4 days ago" at bounding box center [140, 98] width 96 height 11
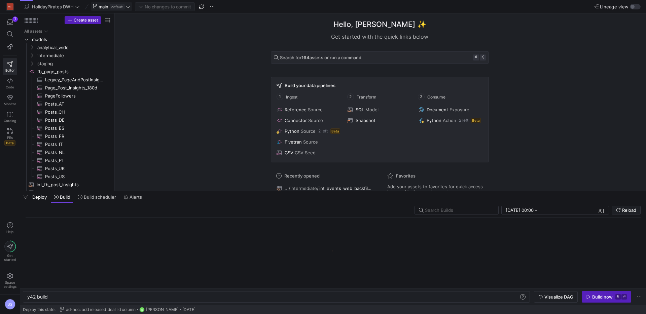
click at [122, 8] on span "default" at bounding box center [117, 6] width 15 height 5
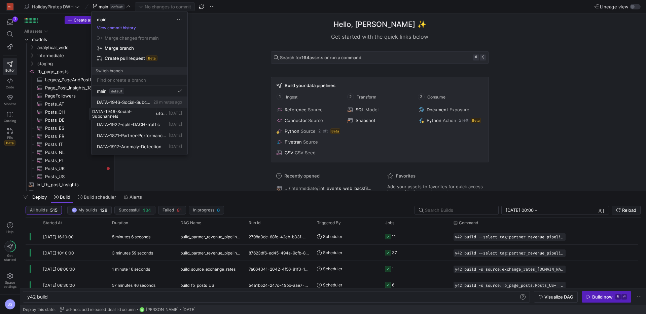
click at [136, 103] on span "DATA-1946-Social-Subchannels" at bounding box center [124, 102] width 55 height 5
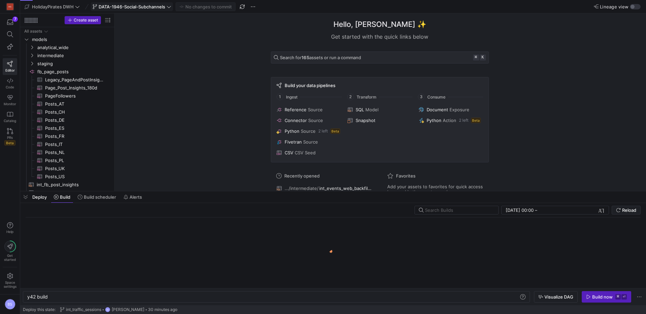
click at [133, 8] on span "DATA-1946-Social-Subchannels" at bounding box center [132, 6] width 67 height 5
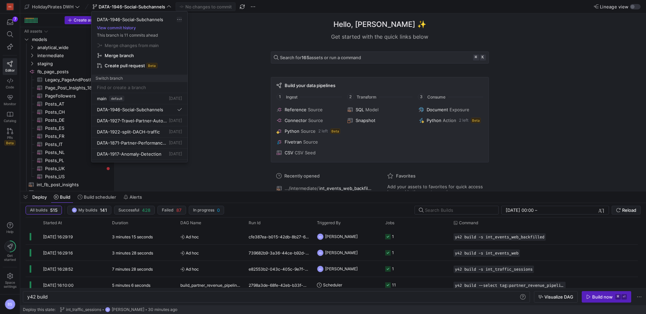
click at [177, 20] on span "button" at bounding box center [179, 19] width 5 height 5
click at [134, 92] on div at bounding box center [323, 157] width 646 height 314
click at [134, 89] on input at bounding box center [139, 87] width 85 height 5
type input "d"
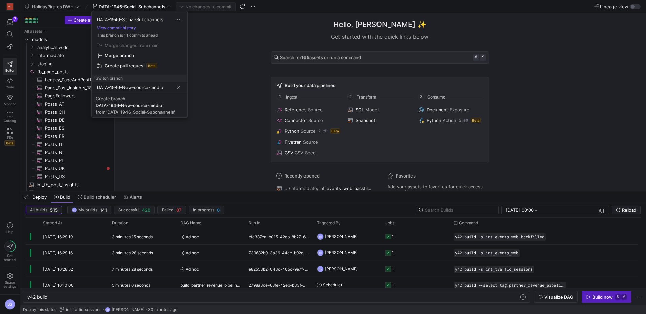
type input "DATA-1946-New-source-medium"
drag, startPoint x: 169, startPoint y: 87, endPoint x: 87, endPoint y: 87, distance: 82.5
click at [87, 87] on div "DATA-1946-Social-Subchannels View commit history This branch is 11 commits ahea…" at bounding box center [323, 157] width 646 height 314
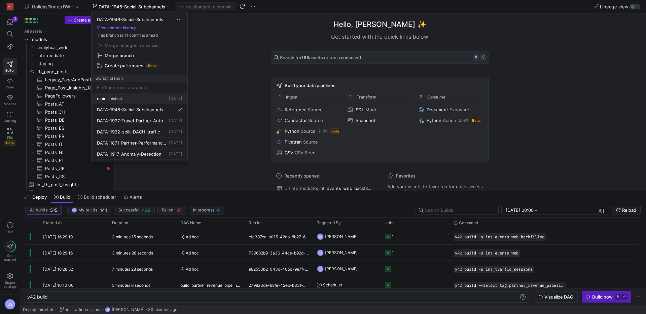
click at [141, 101] on div "main default 4 days ago" at bounding box center [139, 98] width 85 height 5
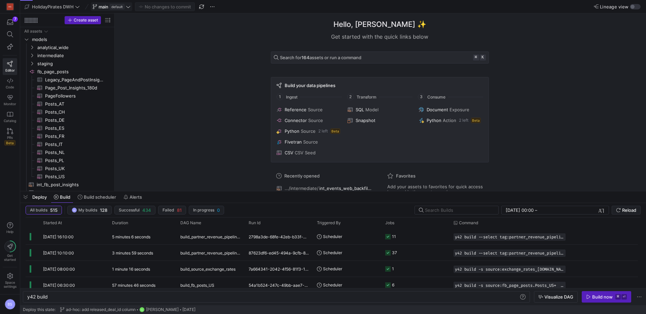
click at [120, 8] on span "default" at bounding box center [117, 6] width 15 height 5
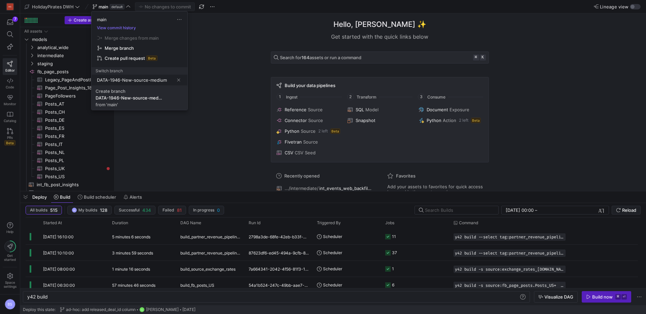
type input "DATA-1946-New-source-medium"
click at [147, 97] on div "DATA-1946-New-source-medium" at bounding box center [129, 97] width 67 height 5
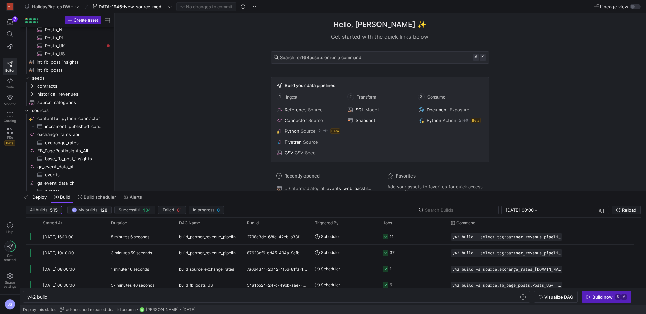
click at [638, 9] on y42-top-nav "HolidayPirates DWH DATA-1946-New-source-medium No changes to commit Lineage view" at bounding box center [333, 6] width 626 height 13
click at [638, 7] on div "button" at bounding box center [635, 6] width 11 height 5
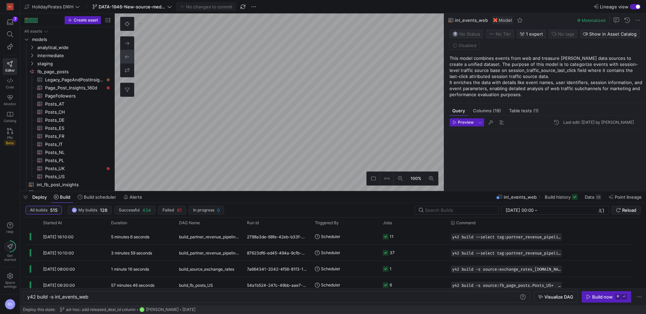
type textarea "y42 build -s int_events_web"
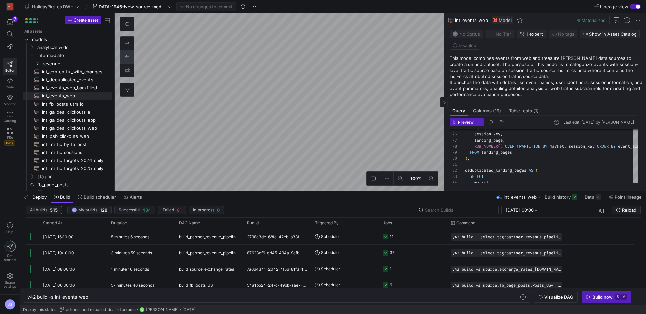
drag, startPoint x: 24, startPoint y: 197, endPoint x: 513, endPoint y: 166, distance: 489.5
click at [24, 197] on span "button" at bounding box center [25, 197] width 11 height 11
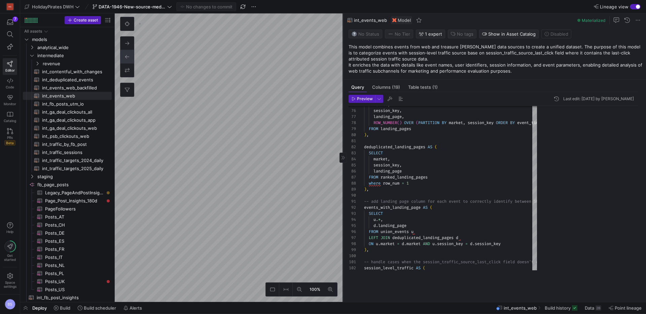
click at [330, 160] on as-split "100% 0 Query Columns (19) Table tests (1) Preview Last edit: Wednesday 23 July …" at bounding box center [381, 157] width 532 height 289
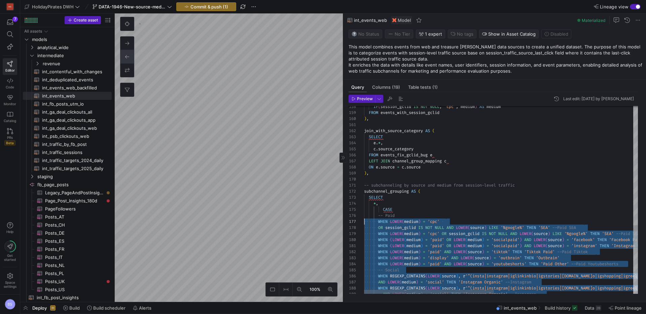
drag, startPoint x: 546, startPoint y: 228, endPoint x: 359, endPoint y: 223, distance: 186.9
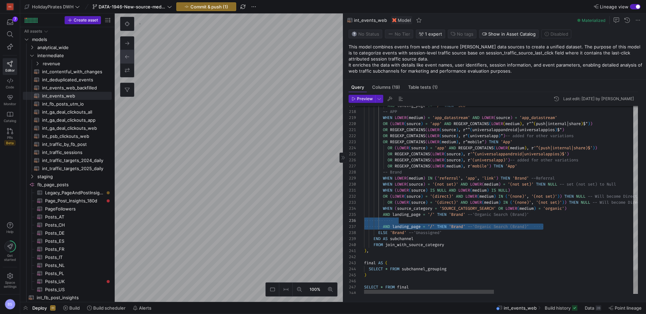
drag, startPoint x: 543, startPoint y: 228, endPoint x: 351, endPoint y: 220, distance: 192.1
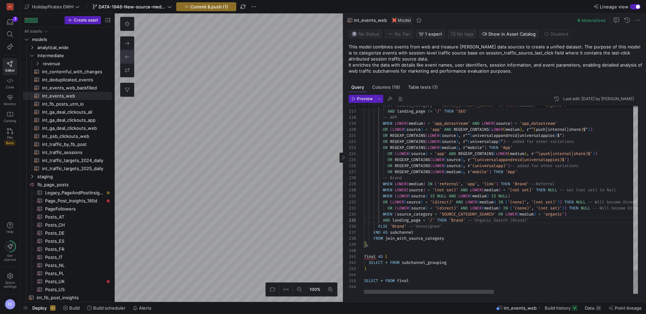
scroll to position [30, 20]
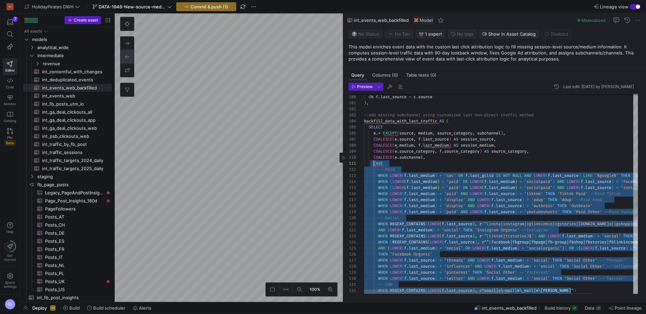
click at [374, 165] on div "OR REGEXP_CONTAINS ( LOWER ( f . last_medium ) , r"email|e\-mail|e\_mail|e\smai…" at bounding box center [616, 145] width 504 height 1312
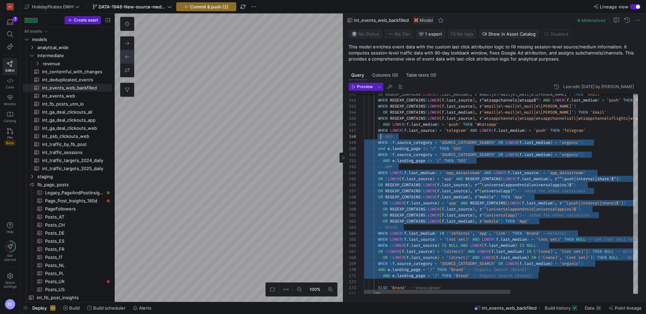
scroll to position [30, 17]
drag, startPoint x: 528, startPoint y: 273, endPoint x: 380, endPoint y: 139, distance: 199.5
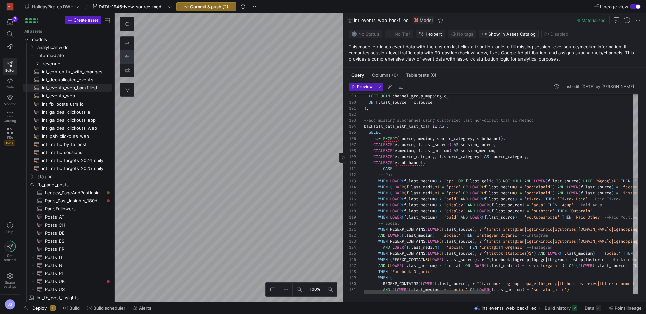
click at [378, 177] on div ") OR ( AND ( LOWER ( f . last_medium ) = 'social' OR LOWER ( f . last_medium ) …" at bounding box center [656, 211] width 584 height 1434
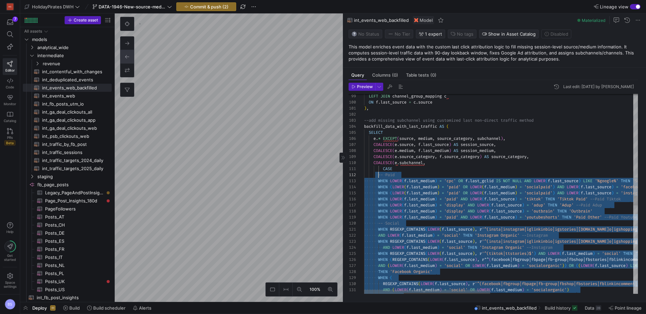
scroll to position [6, 14]
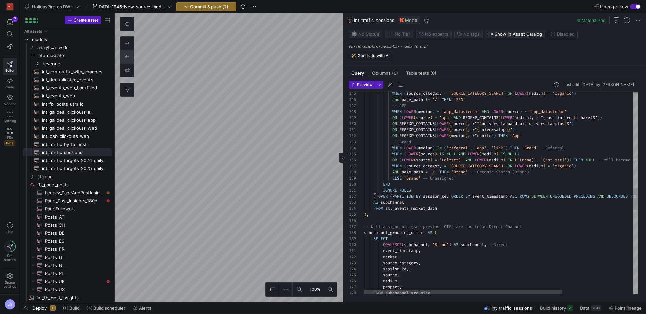
click at [394, 181] on div "WHEN ( source_category = 'SOURCE_CATEGORY_SEARCH' OR LOWER ( medium ) = 'organi…" at bounding box center [550, 135] width 373 height 1846
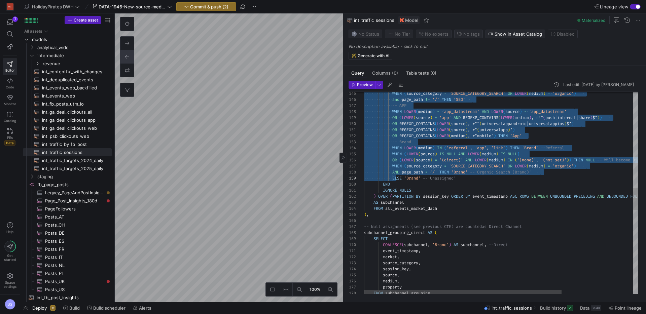
click at [393, 183] on div "WHEN ( source_category = 'SOURCE_CATEGORY_SEARCH' OR LOWER ( medium ) = 'organi…" at bounding box center [550, 135] width 373 height 1846
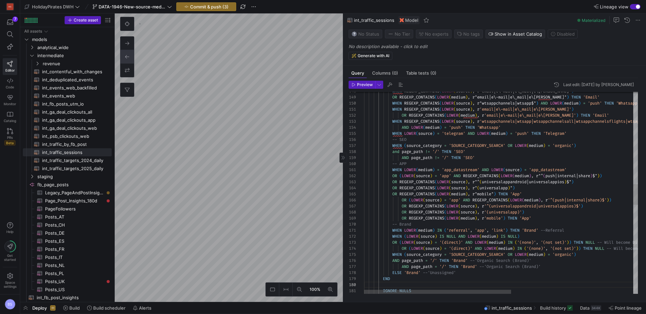
scroll to position [36, 29]
type textarea ")', '(not set)')) THEN NULL -- Will become Direct in the next CTE OR (LOWER(sou…"
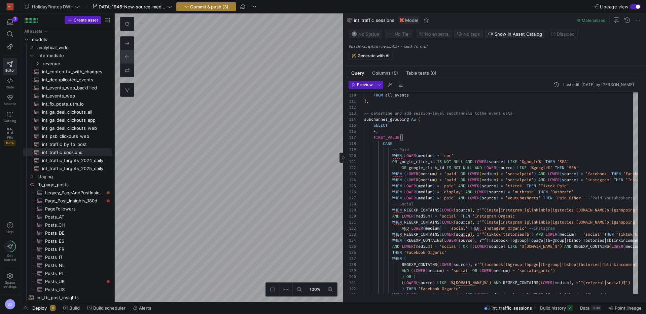
click at [208, 8] on span "Commit & push (3)" at bounding box center [209, 6] width 38 height 5
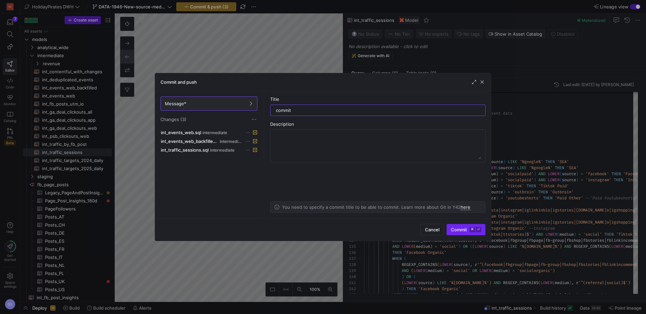
type input "commit"
click at [456, 228] on span "Commit ⌘ ⏎" at bounding box center [466, 229] width 30 height 5
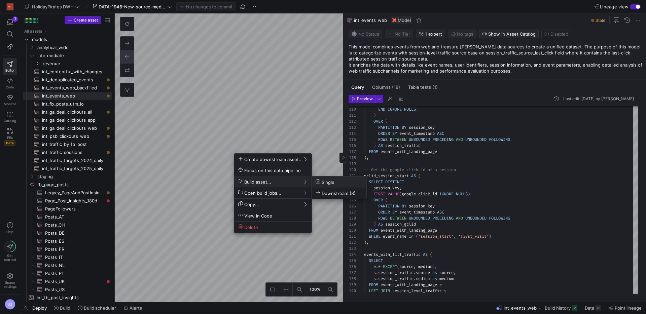
click at [328, 181] on span "Single" at bounding box center [325, 182] width 19 height 6
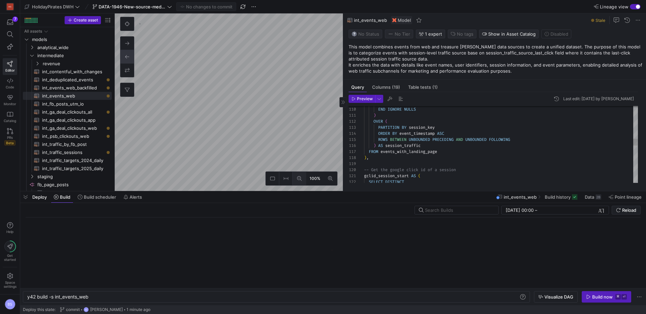
scroll to position [0, 62]
type textarea "{{ config(materialized='view') }} WITH events_with_subchannel AS ( SELECT * FRO…"
type textarea "y42 build -s int_events_web_backfilled"
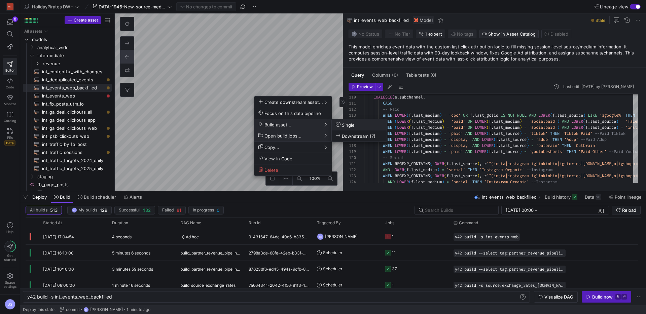
click at [358, 125] on span "Single" at bounding box center [359, 125] width 47 height 6
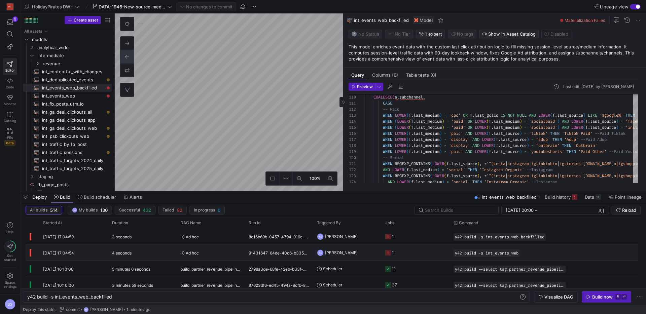
click at [167, 252] on div "4 seconds" at bounding box center [142, 253] width 68 height 16
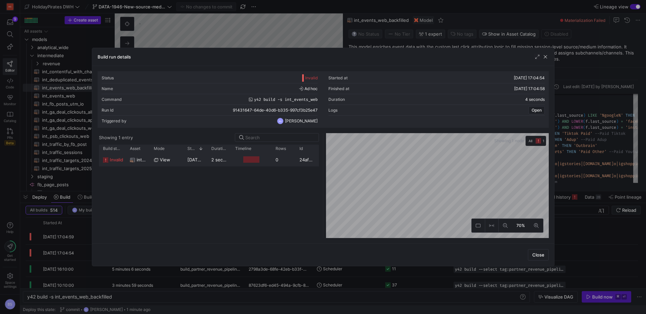
click at [177, 162] on div "view" at bounding box center [167, 160] width 26 height 13
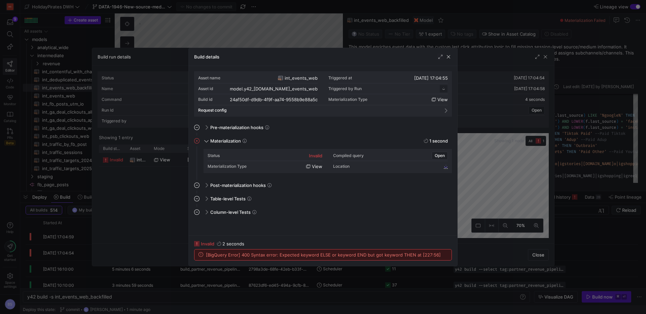
scroll to position [61, 0]
click at [451, 58] on span "button" at bounding box center [448, 57] width 7 height 7
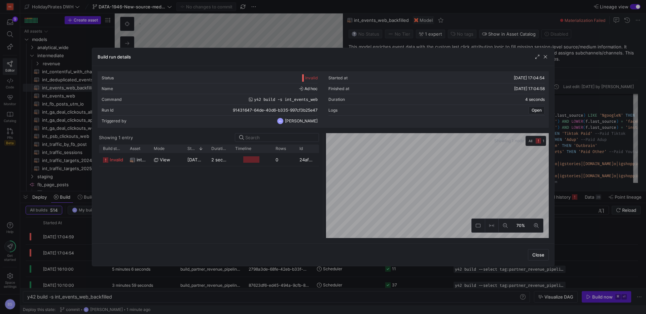
drag, startPoint x: 546, startPoint y: 58, endPoint x: 413, endPoint y: 88, distance: 136.7
click at [546, 58] on span "button" at bounding box center [545, 57] width 7 height 7
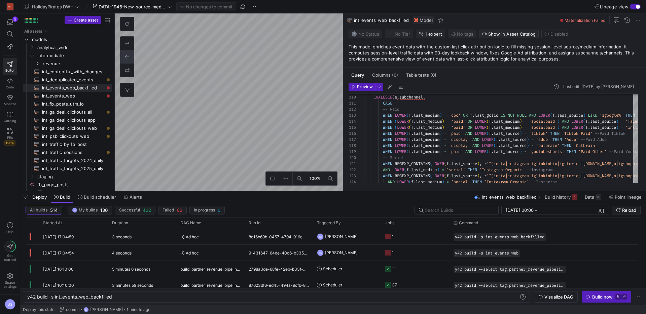
type textarea "{{ config(materialized='view') }} WITH channel_group_mapping AS ( SELECT source…"
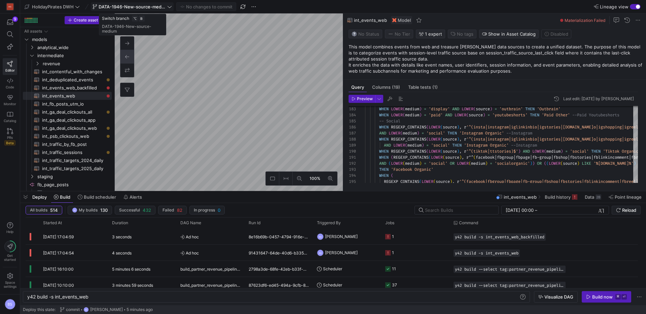
click at [167, 8] on span "DATA-1946-New-source-medium" at bounding box center [132, 6] width 79 height 5
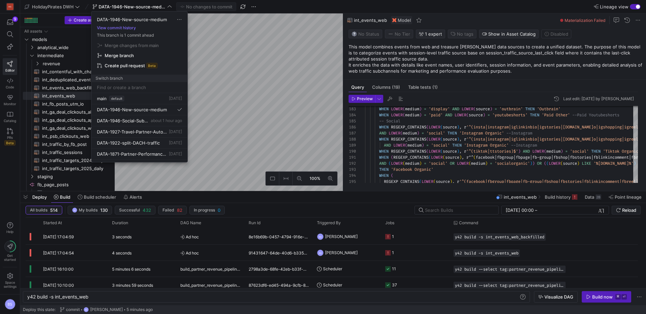
click at [255, 8] on div at bounding box center [323, 157] width 646 height 314
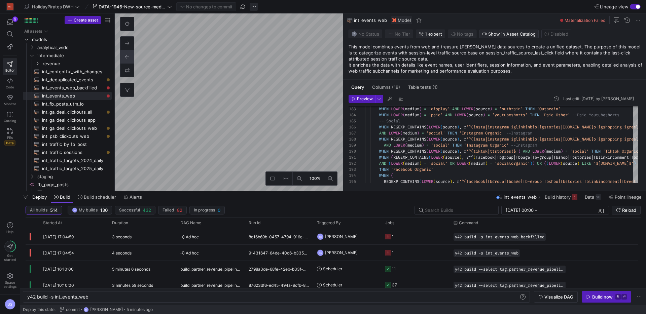
click at [257, 7] on span "button" at bounding box center [254, 7] width 8 height 8
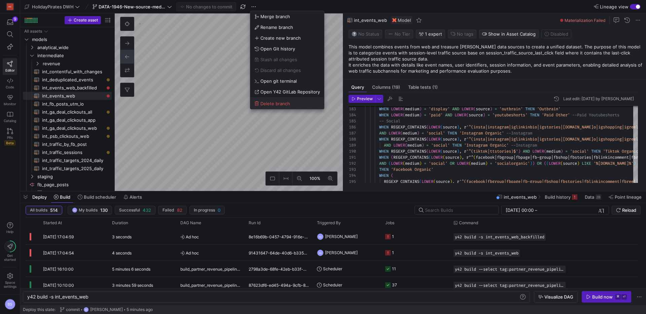
click at [291, 101] on span "Delete branch" at bounding box center [288, 103] width 66 height 5
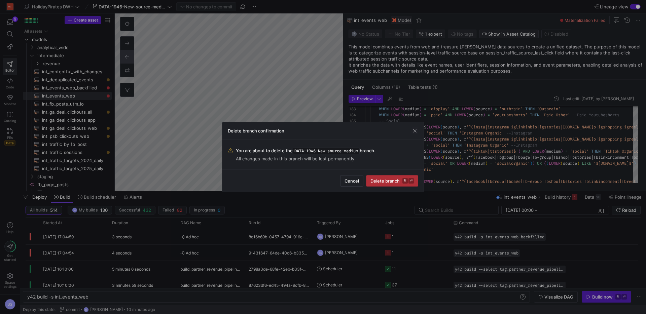
click at [386, 178] on span "Delete branch ⌘ ⏎" at bounding box center [392, 180] width 43 height 5
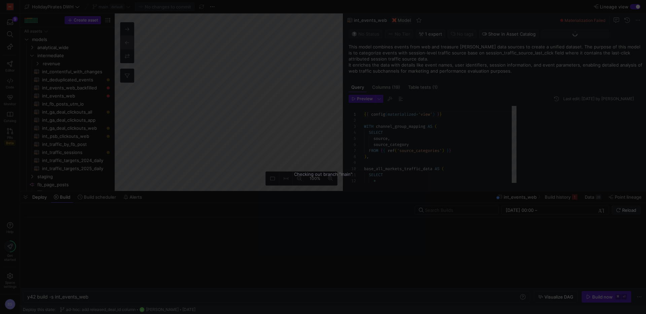
scroll to position [61, 0]
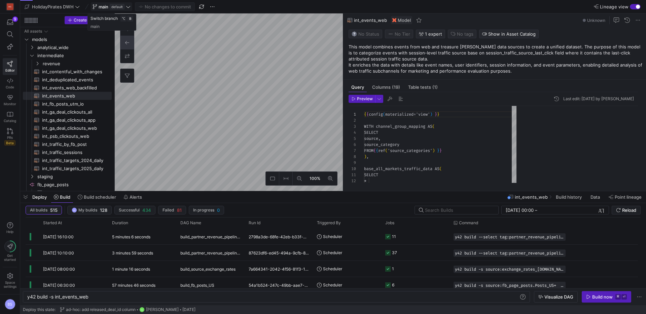
scroll to position [61, 0]
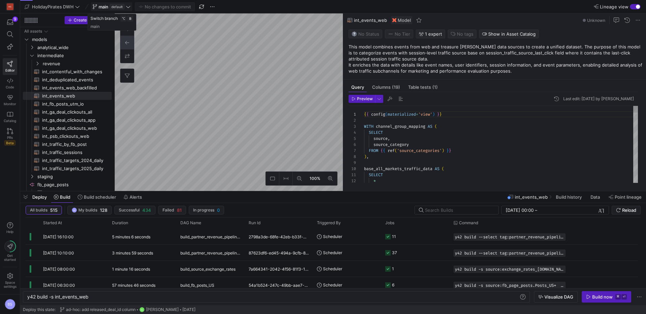
click at [128, 7] on icon at bounding box center [128, 6] width 5 height 5
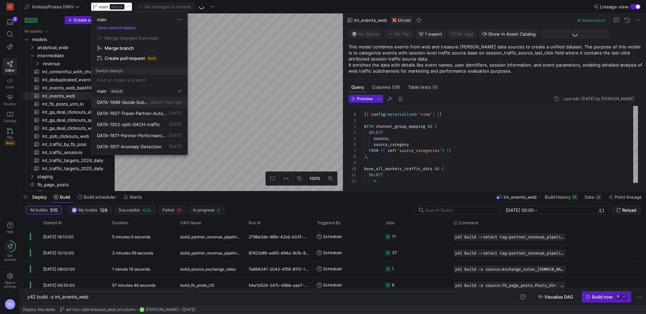
click at [151, 101] on span "about 1 hour ago" at bounding box center [166, 102] width 31 height 5
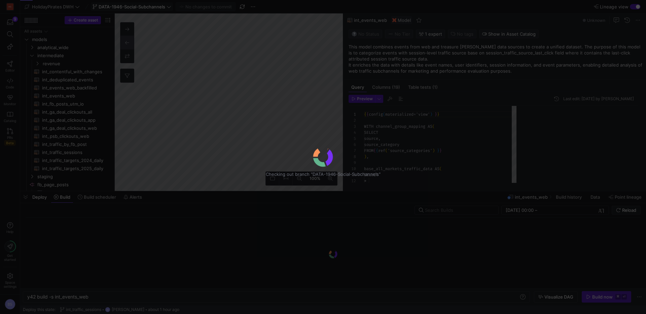
scroll to position [61, 0]
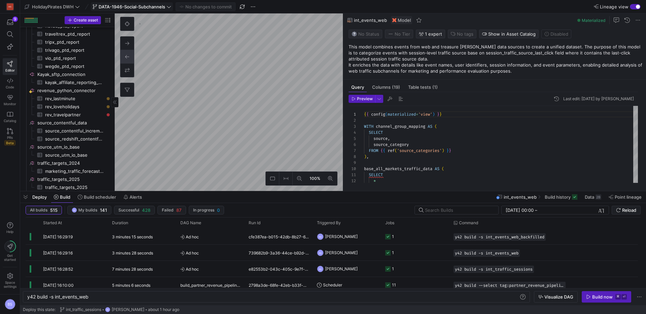
scroll to position [588, 0]
click at [12, 81] on icon at bounding box center [10, 80] width 6 height 5
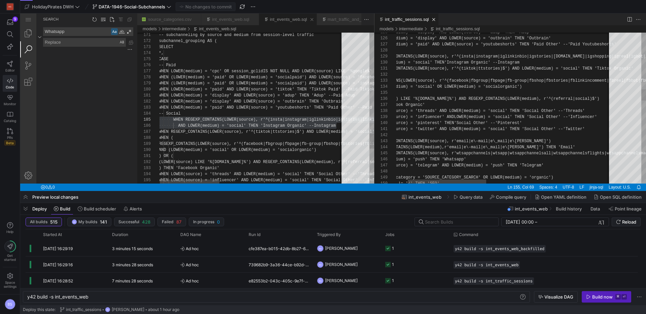
scroll to position [61, 0]
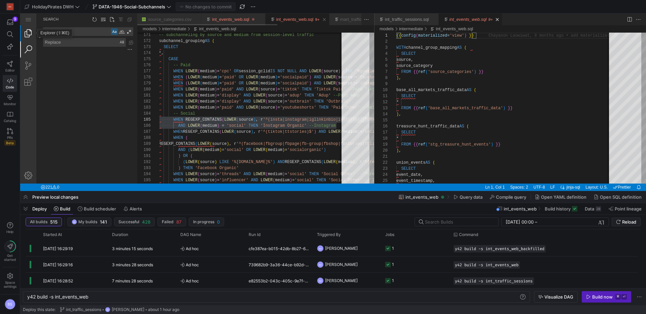
click at [30, 35] on link "Explorer (⇧⌘E)" at bounding box center [28, 33] width 16 height 16
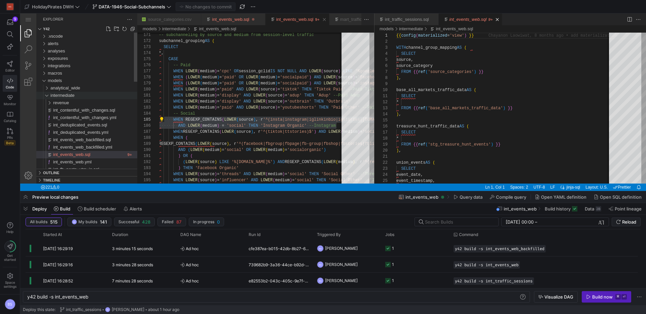
click at [46, 97] on div "intermediate" at bounding box center [45, 95] width 13 height 7
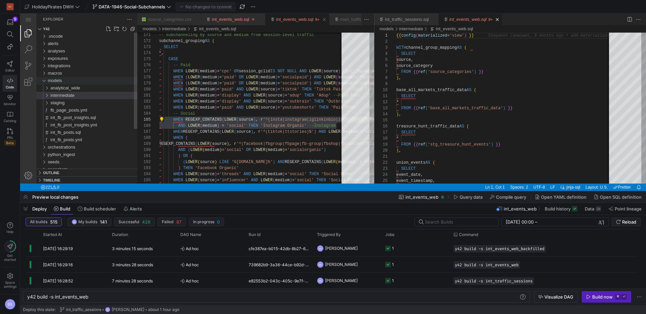
click at [47, 81] on div "models" at bounding box center [44, 80] width 10 height 7
click at [47, 97] on div "python_ingest" at bounding box center [44, 95] width 10 height 7
click at [69, 126] on span "revenue_python_connector.py" at bounding box center [80, 125] width 59 height 5
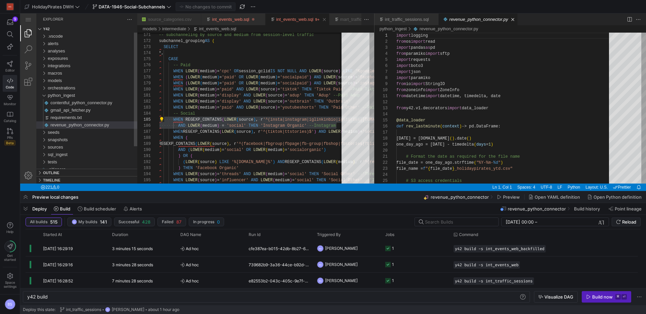
scroll to position [61, 0]
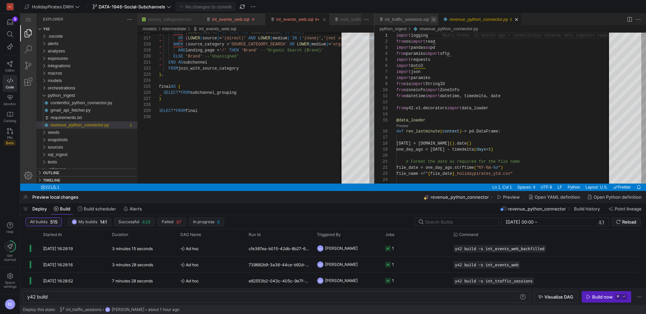
click at [437, 20] on link "Close (⌘W)" at bounding box center [434, 19] width 7 height 7
click at [456, 20] on link "Close (⌘W)" at bounding box center [452, 19] width 7 height 7
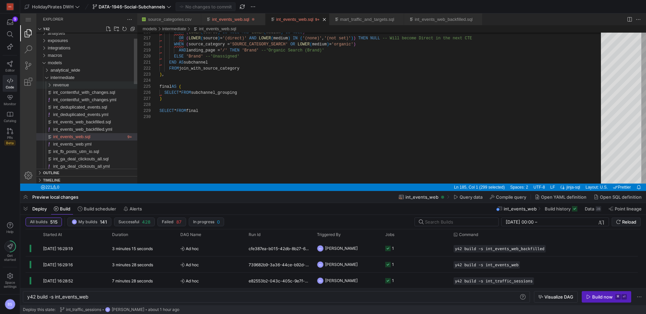
click at [66, 83] on span "revenue" at bounding box center [61, 84] width 16 height 5
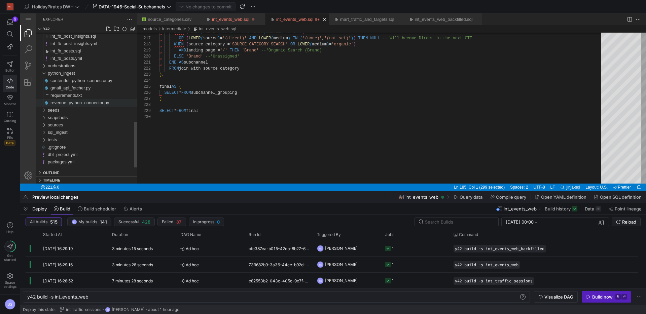
click at [85, 101] on span "revenue_python_connector.py" at bounding box center [80, 102] width 59 height 5
type textarea "y42 build"
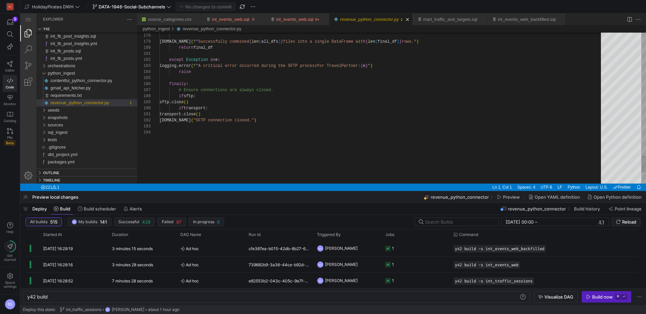
scroll to position [6, 114]
click at [282, 120] on div "logging.info ( "SFTP connection closed." )" at bounding box center [383, 121] width 446 height 6
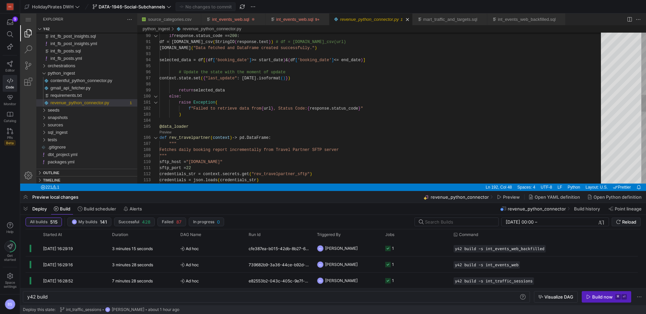
click at [159, 127] on div "105" at bounding box center [148, 127] width 22 height 6
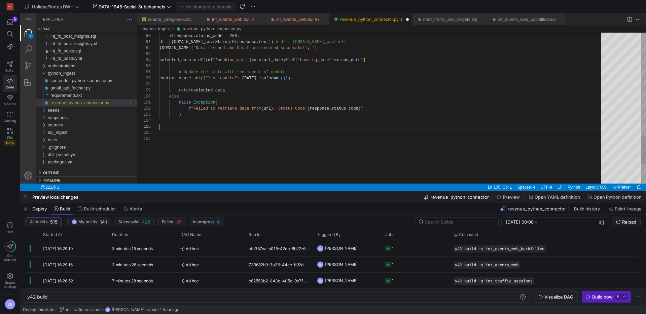
type textarea "raise Exception( f"Failed to retrieve data from {url}, Status Code: {response.s…"
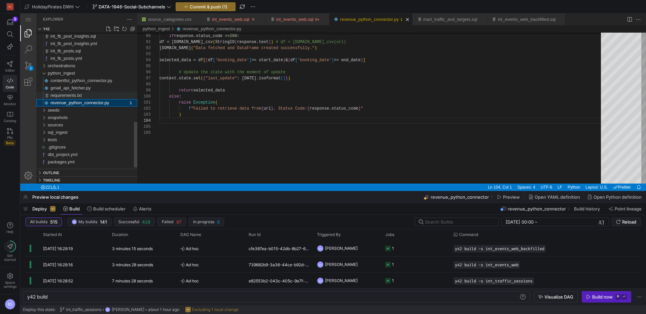
click at [81, 97] on span "requirements.txt" at bounding box center [66, 95] width 31 height 5
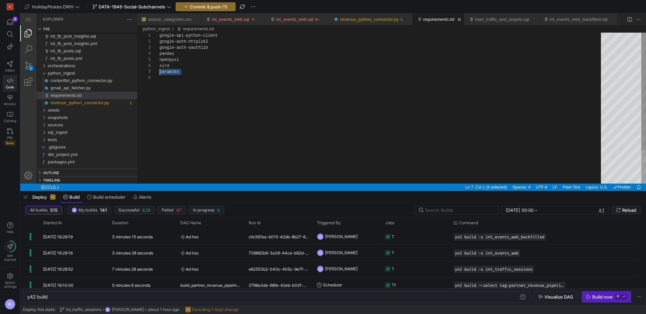
scroll to position [36, 0]
drag, startPoint x: 225, startPoint y: 76, endPoint x: 146, endPoint y: 73, distance: 78.2
click at [160, 73] on div "google-api-python-client google-auth-httplib2 google-auth-oauthlib pandas openp…" at bounding box center [383, 130] width 446 height 194
type textarea "google-api-python-client google-auth-httplib2 google-auth-oauthlib pandas openp…"
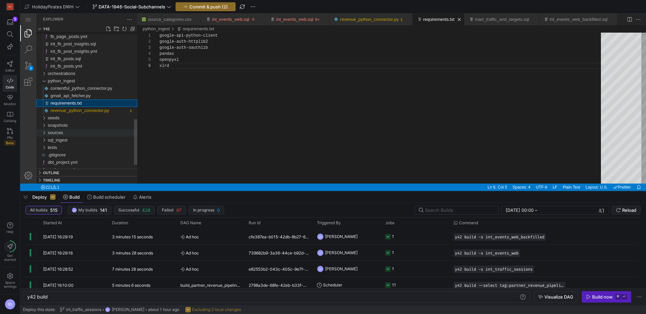
click at [45, 132] on div "sources" at bounding box center [44, 132] width 10 height 7
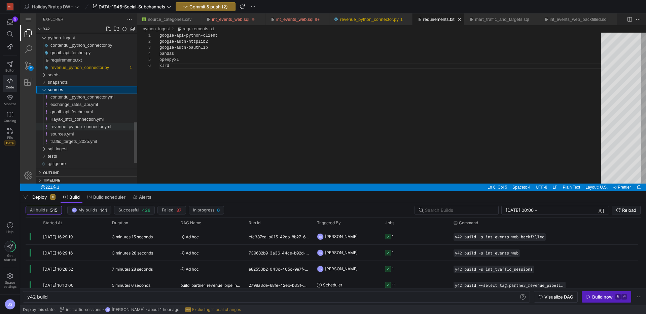
click at [75, 128] on span "revenue_python_connector.yml" at bounding box center [81, 126] width 61 height 5
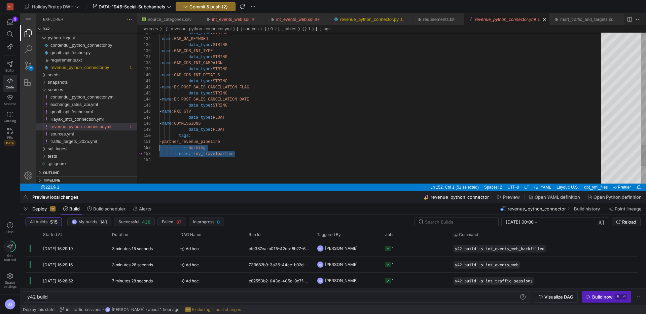
scroll to position [12, 0]
drag, startPoint x: 250, startPoint y: 155, endPoint x: 132, endPoint y: 150, distance: 118.3
type textarea "- partner_revenue_pipeline - morning"
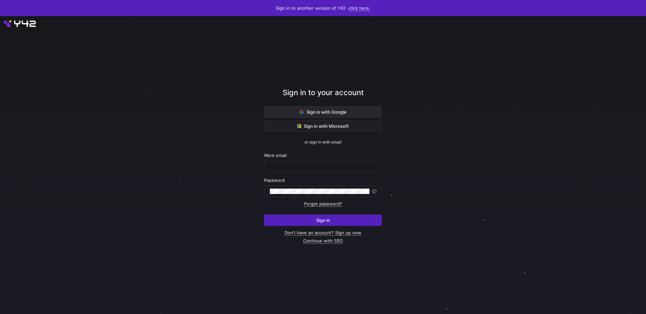
click at [322, 111] on span "Sign in with Google" at bounding box center [323, 111] width 47 height 5
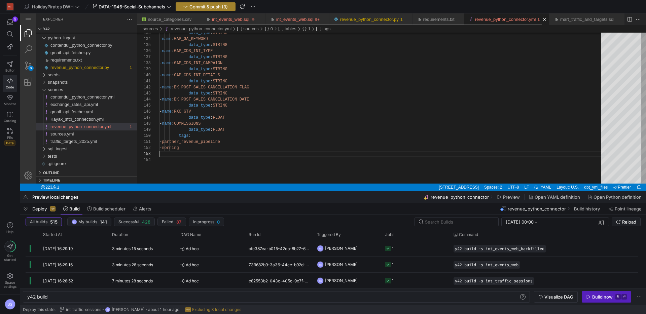
scroll to position [12, 0]
click at [216, 6] on span "Commit & push (3)" at bounding box center [209, 6] width 38 height 5
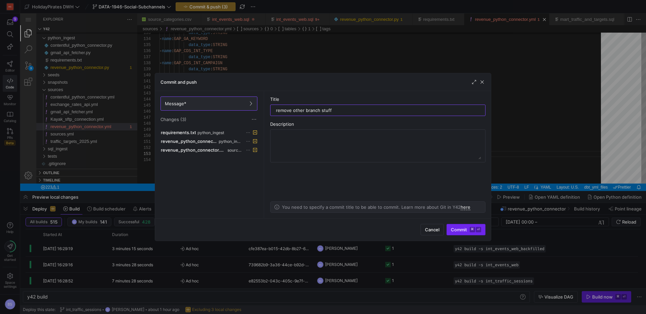
type input "remove other branch stuff"
click at [467, 232] on span "Commit ⌘ ⏎" at bounding box center [466, 229] width 30 height 5
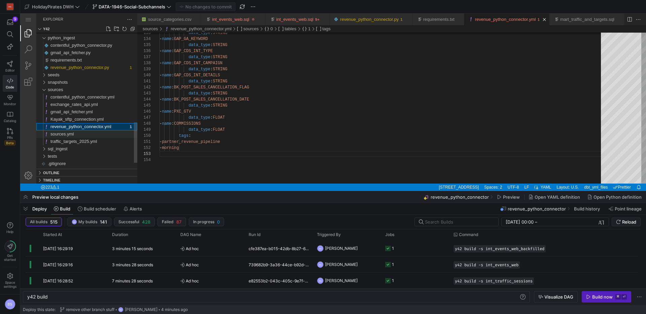
click at [80, 133] on div "sources.yml" at bounding box center [94, 134] width 87 height 7
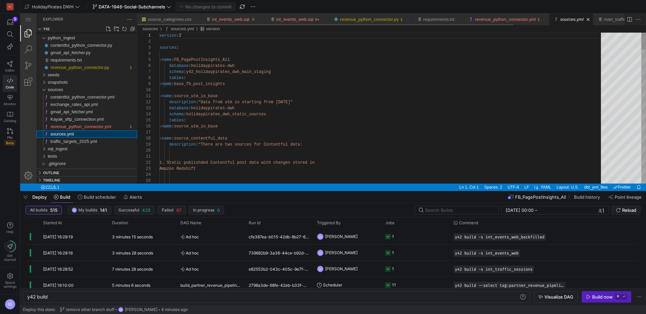
scroll to position [61, 0]
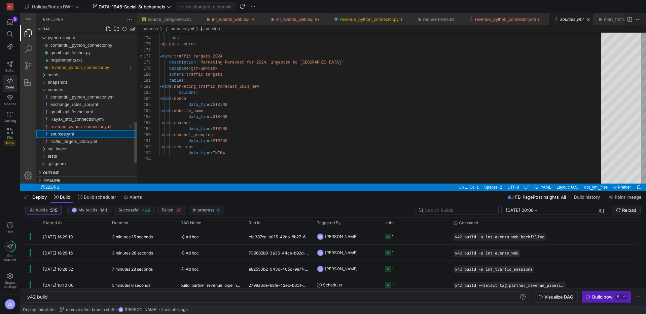
click at [81, 131] on div "sources.yml" at bounding box center [94, 134] width 87 height 7
click at [81, 125] on span "revenue_python_connector.yml" at bounding box center [81, 126] width 61 height 5
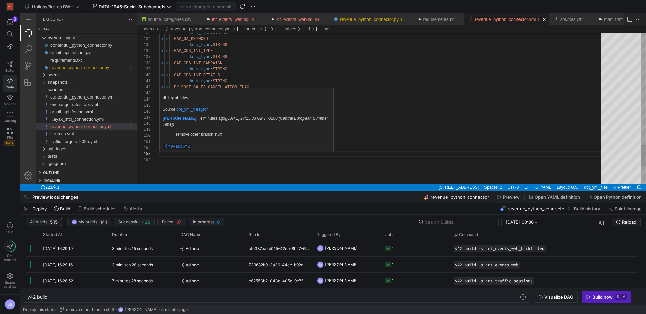
type textarea "- partner_revenue_pipeline - morning"
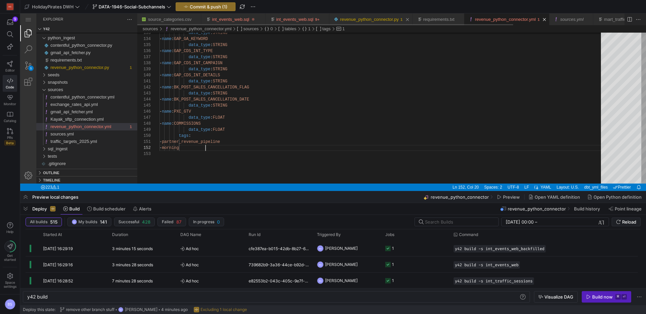
click at [366, 18] on link "revenue_python_connector.py" at bounding box center [369, 19] width 59 height 5
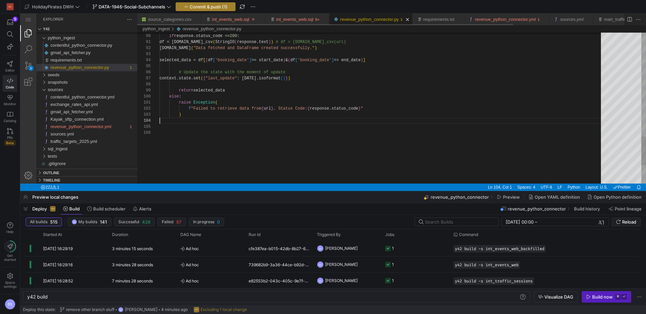
scroll to position [18, 0]
click at [190, 5] on span "Commit & push (1)" at bounding box center [206, 6] width 44 height 5
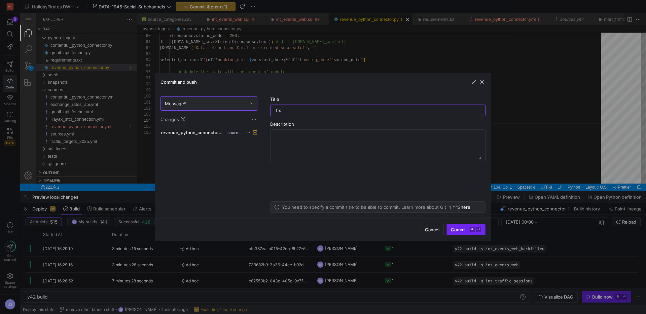
type input "fix"
click at [452, 228] on span "Commit ⌘ ⏎" at bounding box center [466, 229] width 30 height 5
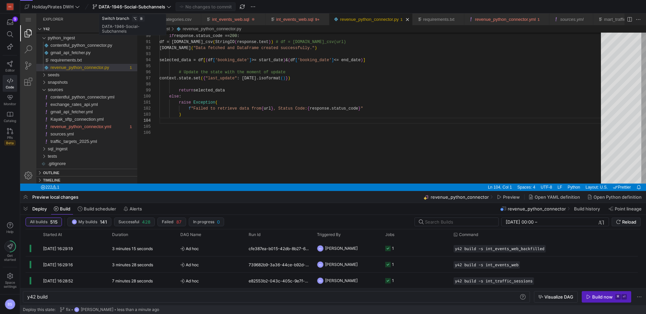
click at [157, 9] on span "DATA-1946-Social-Subchannels" at bounding box center [132, 6] width 67 height 5
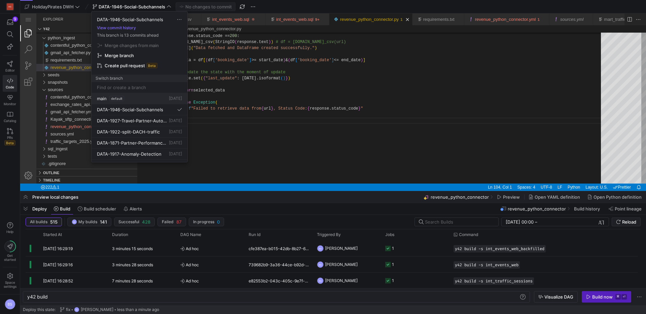
click at [132, 101] on div "main default [DATE]" at bounding box center [139, 98] width 85 height 5
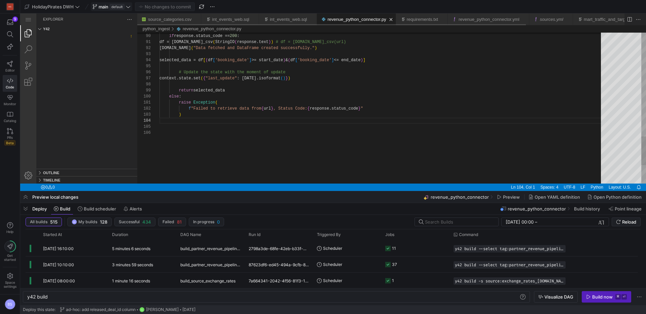
click at [109, 7] on y42-badge "default" at bounding box center [116, 6] width 16 height 5
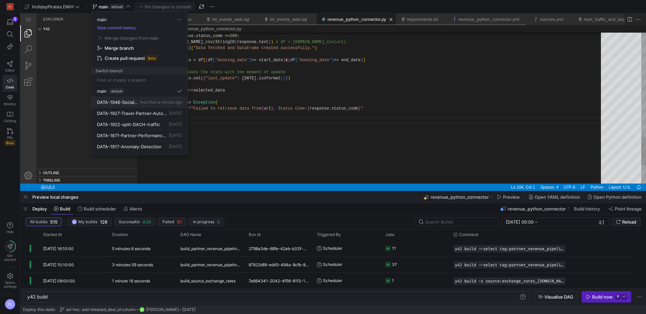
click at [131, 105] on span "DATA-1946-Social-Subchannels" at bounding box center [118, 102] width 42 height 5
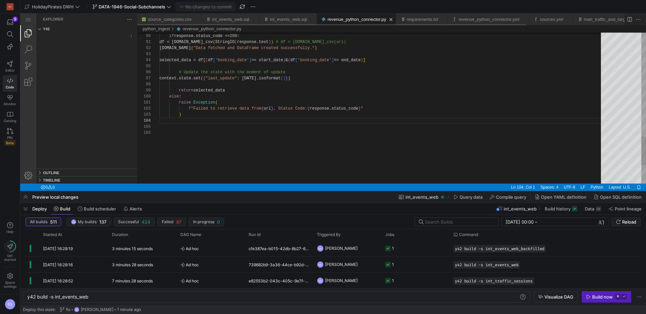
type textarea "y42 build"
click at [223, 5] on span "Commit & push (1)" at bounding box center [209, 6] width 38 height 5
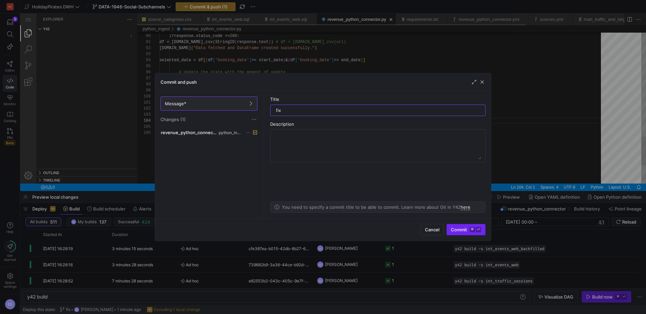
type input "fix"
click at [462, 228] on span "Commit ⌘ ⏎" at bounding box center [466, 229] width 30 height 5
